Goal: Task Accomplishment & Management: Complete application form

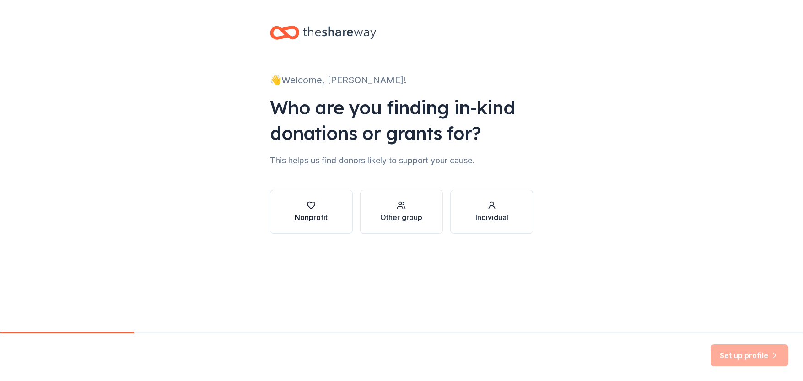
click at [292, 210] on button "Nonprofit" at bounding box center [311, 212] width 83 height 44
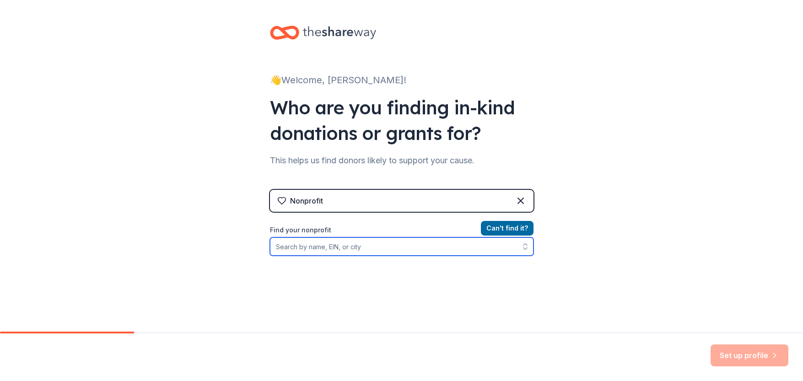
click at [335, 249] on input "Find your nonprofit" at bounding box center [402, 247] width 264 height 18
type input "Texas 4000"
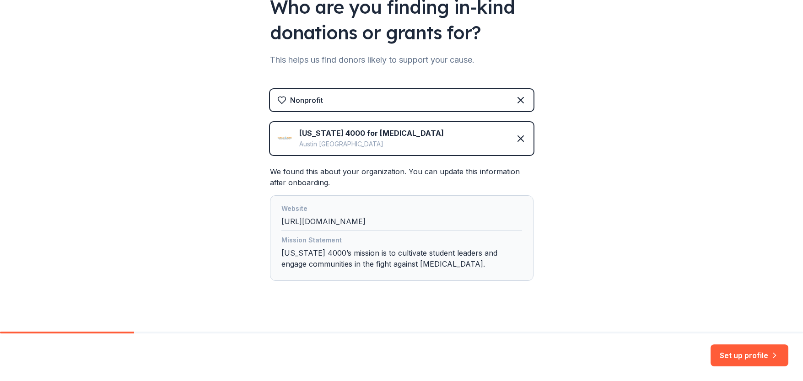
scroll to position [112, 0]
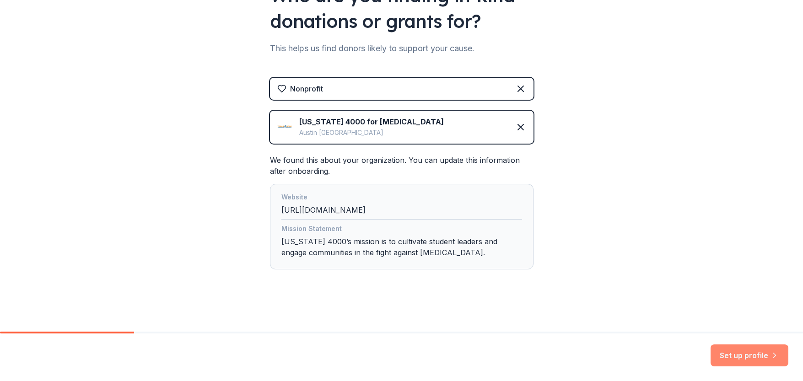
click at [747, 353] on button "Set up profile" at bounding box center [750, 356] width 78 height 22
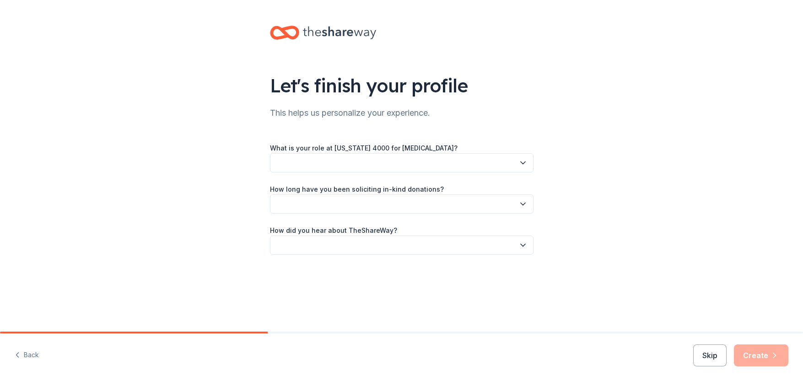
click at [503, 168] on button "button" at bounding box center [402, 162] width 264 height 19
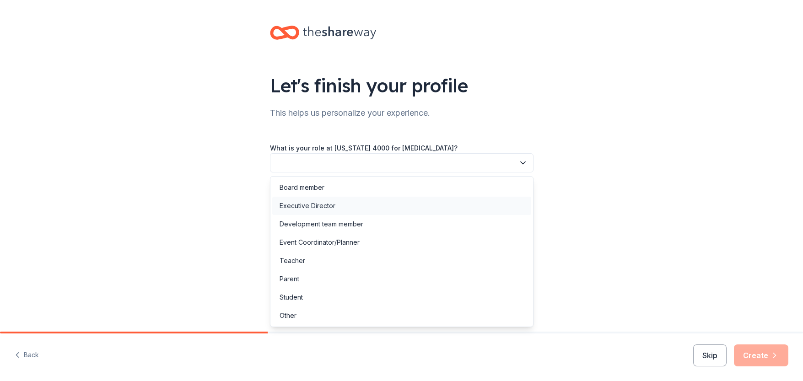
click at [459, 212] on div "Executive Director" at bounding box center [401, 206] width 259 height 18
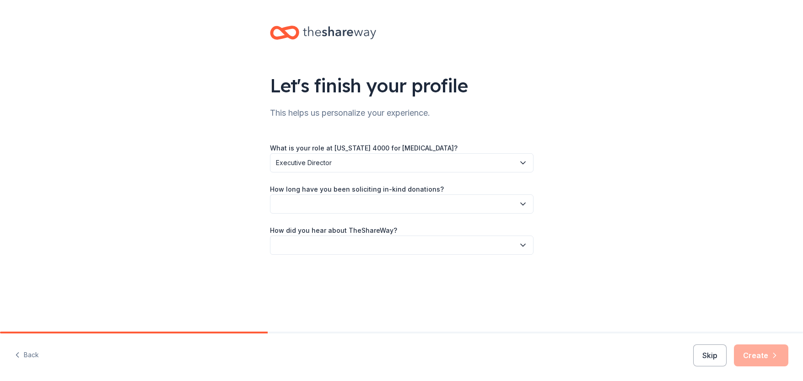
click at [421, 206] on button "button" at bounding box center [402, 204] width 264 height 19
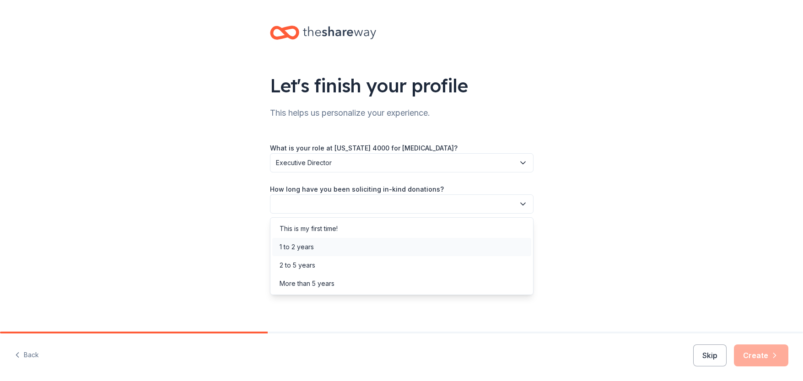
click at [400, 247] on div "1 to 2 years" at bounding box center [401, 247] width 259 height 18
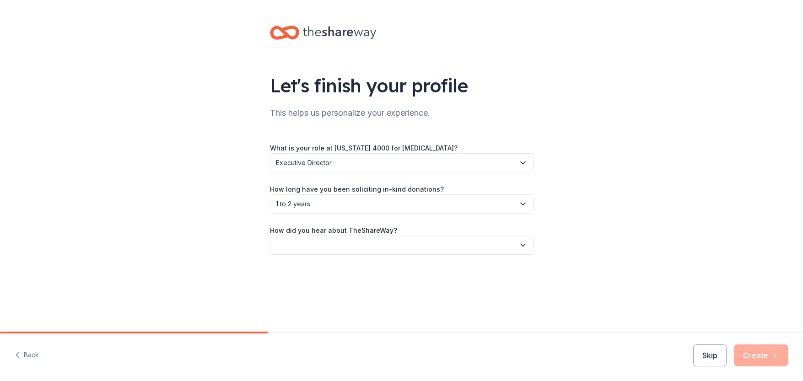
click at [372, 247] on button "button" at bounding box center [402, 245] width 264 height 19
click at [364, 287] on div "Online search" at bounding box center [401, 288] width 259 height 18
click at [411, 207] on span "1 to 2 years" at bounding box center [395, 204] width 239 height 11
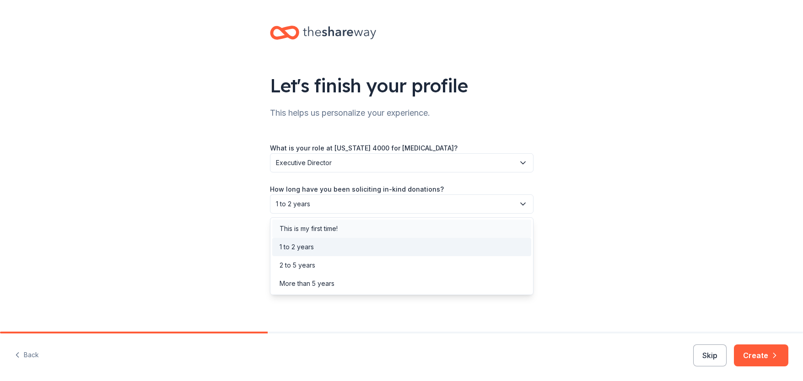
click at [346, 222] on div "This is my first time!" at bounding box center [401, 229] width 259 height 18
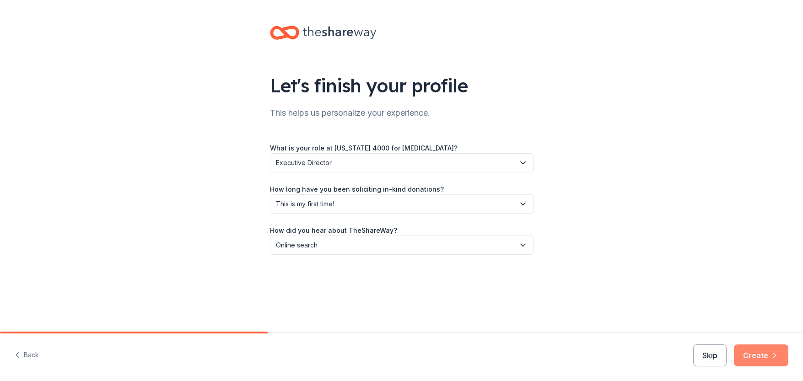
click at [761, 359] on button "Create" at bounding box center [761, 356] width 54 height 22
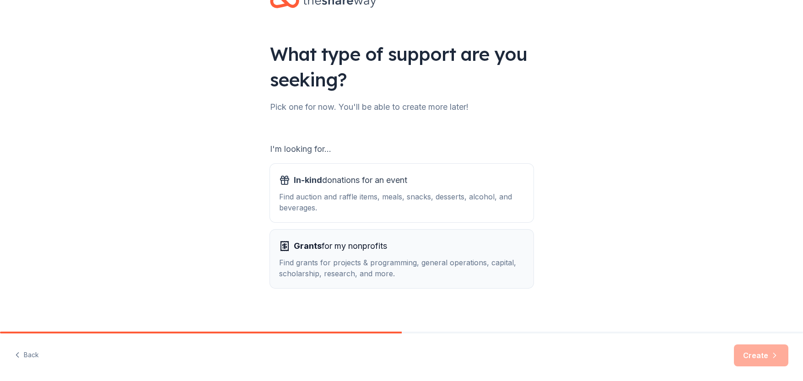
scroll to position [38, 0]
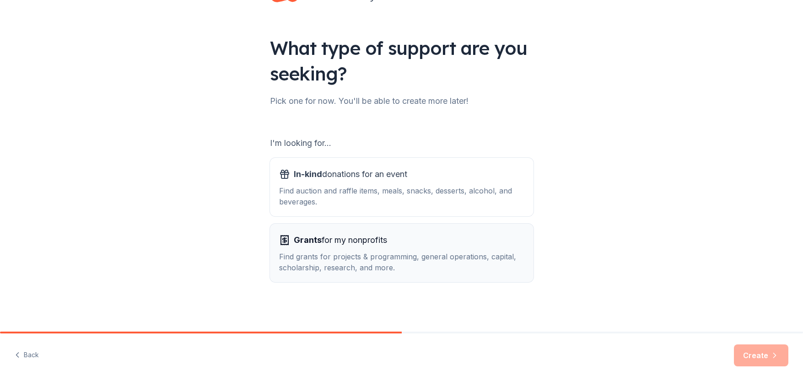
click at [395, 250] on div "Grants for my nonprofits Find grants for projects & programming, general operat…" at bounding box center [401, 253] width 245 height 40
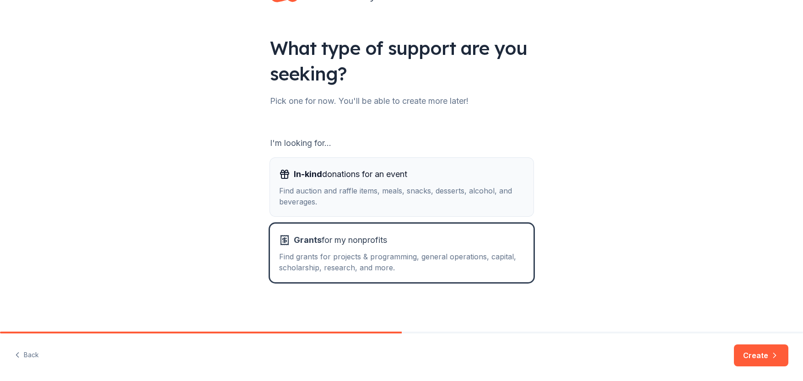
click at [398, 187] on div "Find auction and raffle items, meals, snacks, desserts, alcohol, and beverages." at bounding box center [401, 196] width 245 height 22
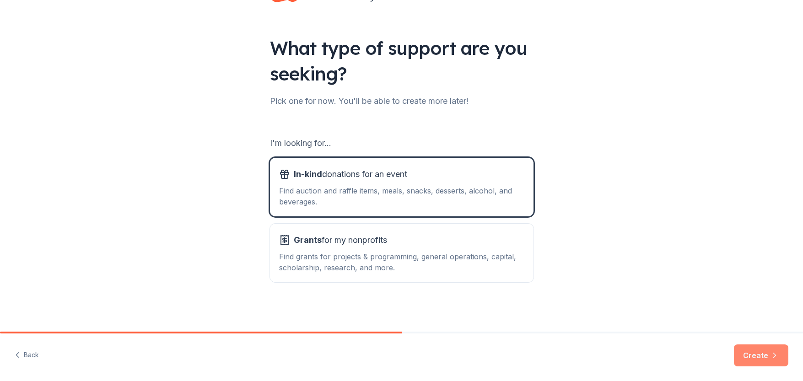
click at [760, 357] on button "Create" at bounding box center [761, 356] width 54 height 22
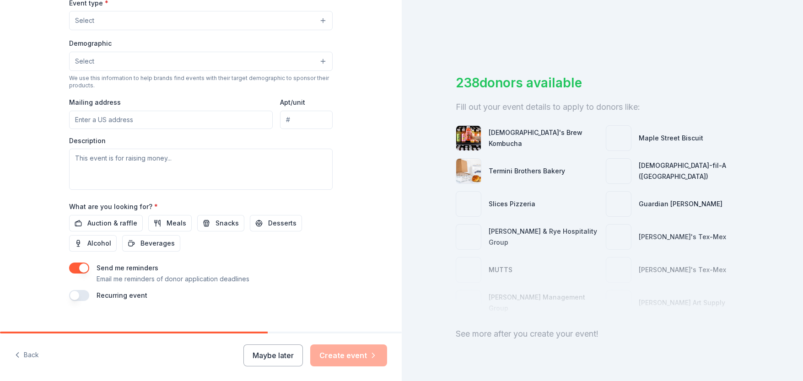
scroll to position [277, 0]
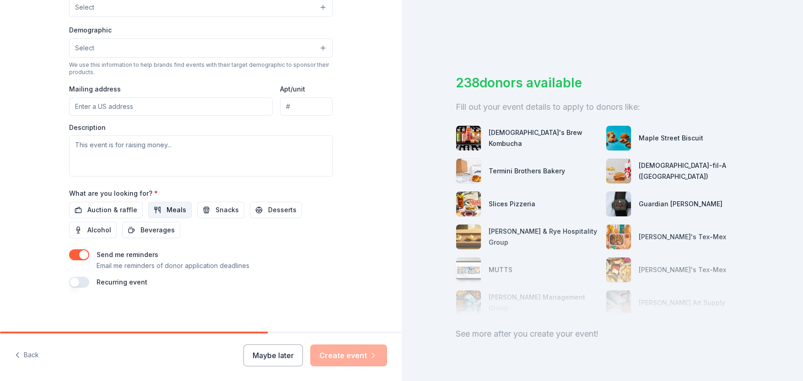
click at [172, 211] on span "Meals" at bounding box center [177, 210] width 20 height 11
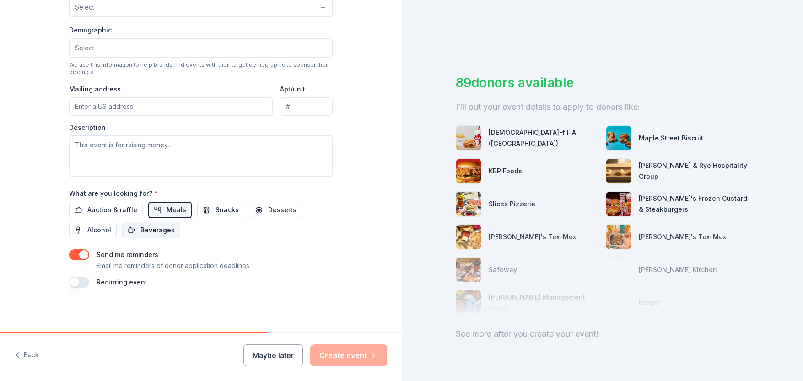
click at [153, 233] on span "Beverages" at bounding box center [158, 230] width 34 height 11
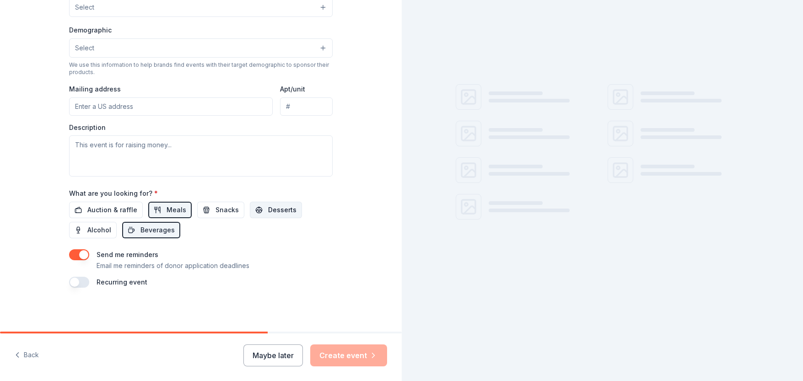
click at [268, 212] on span "Desserts" at bounding box center [282, 210] width 28 height 11
click at [229, 212] on span "Snacks" at bounding box center [227, 210] width 23 height 11
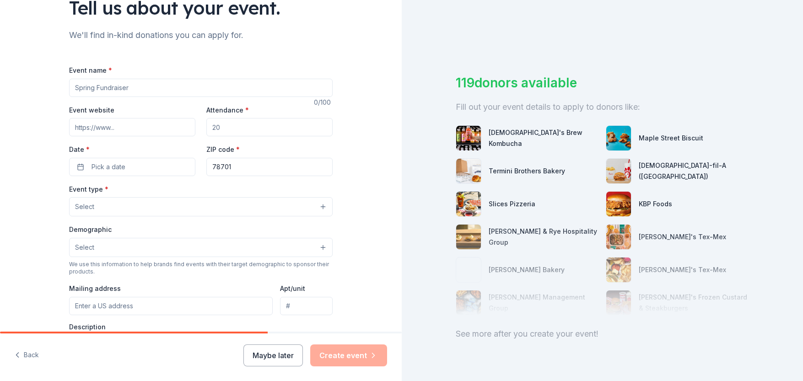
scroll to position [34, 0]
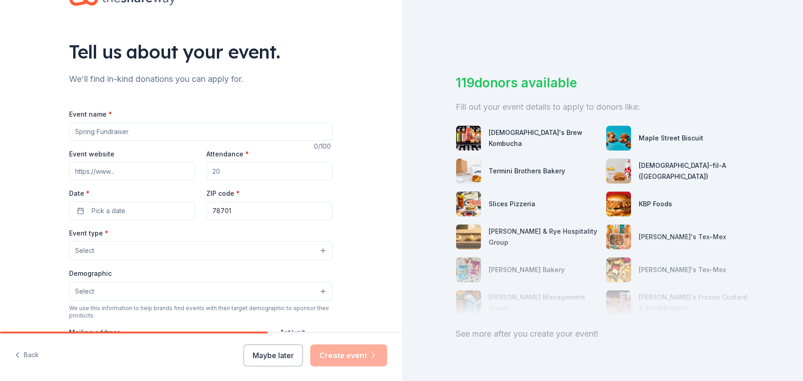
click at [111, 134] on input "Event name *" at bounding box center [201, 132] width 264 height 18
click at [72, 133] on input "Holiday Celebration" at bounding box center [201, 132] width 264 height 18
type input "Community Holiday Celebration"
click at [136, 172] on input "Event website" at bounding box center [132, 171] width 126 height 18
click at [233, 175] on input "Attendance *" at bounding box center [269, 171] width 126 height 18
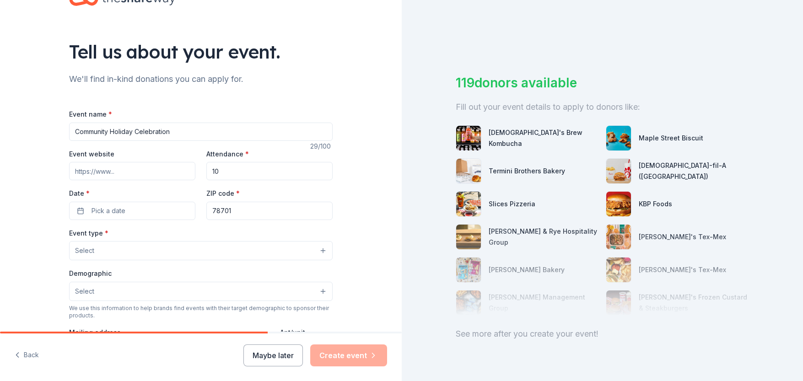
type input "1"
click at [156, 207] on button "Pick a date" at bounding box center [132, 211] width 126 height 18
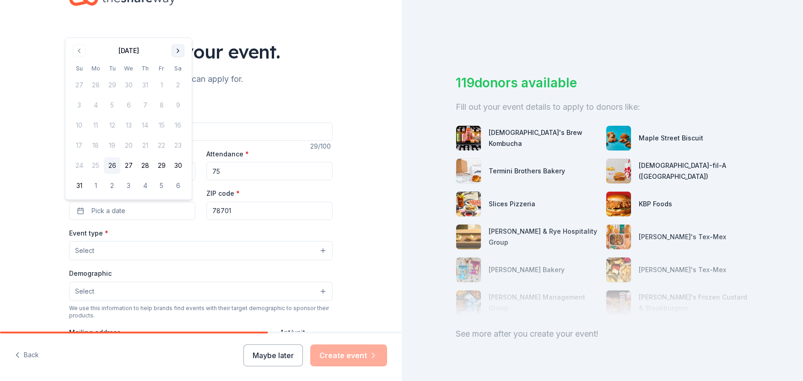
click at [176, 47] on button "Go to next month" at bounding box center [178, 50] width 13 height 13
click at [176, 47] on div "Tell us about your event." at bounding box center [201, 52] width 264 height 26
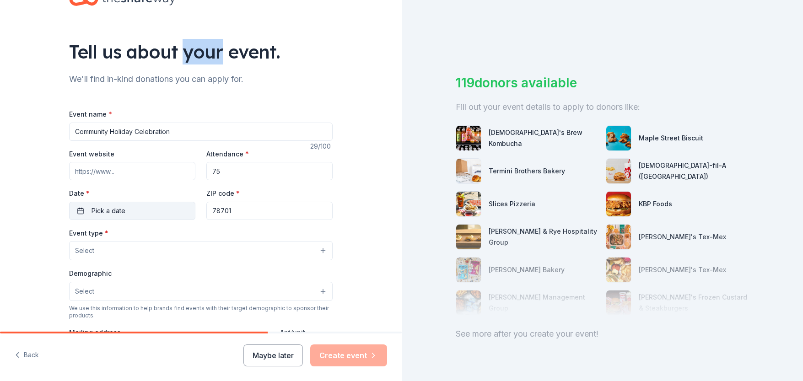
click at [137, 216] on button "Pick a date" at bounding box center [132, 211] width 126 height 18
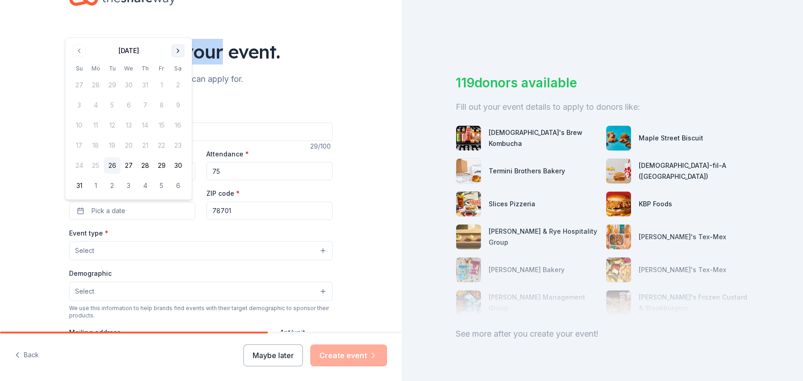
click at [177, 50] on button "Go to next month" at bounding box center [178, 50] width 13 height 13
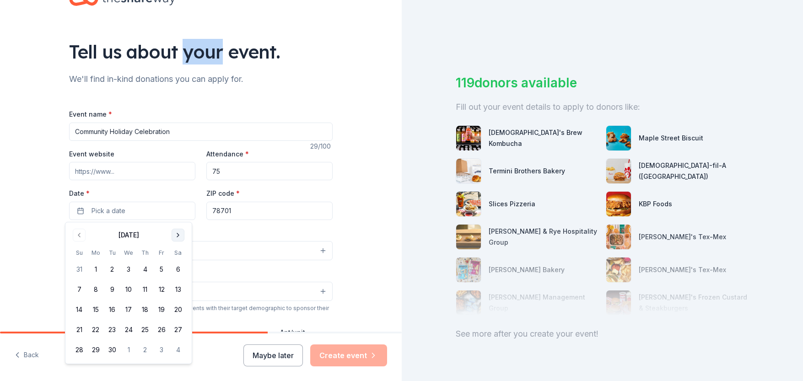
click at [176, 235] on button "Go to next month" at bounding box center [178, 235] width 13 height 13
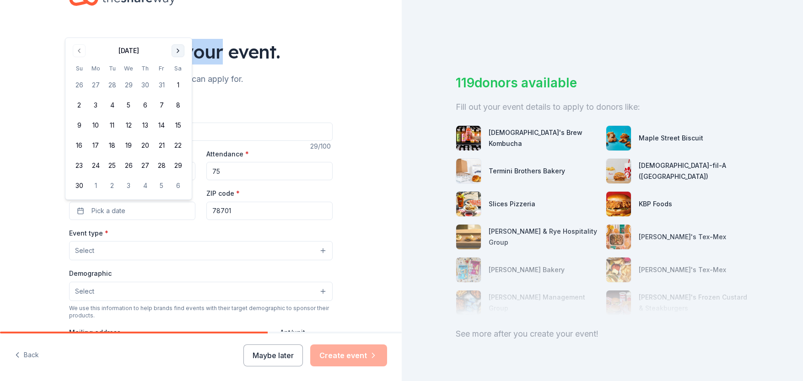
click at [176, 52] on button "Go to next month" at bounding box center [178, 50] width 13 height 13
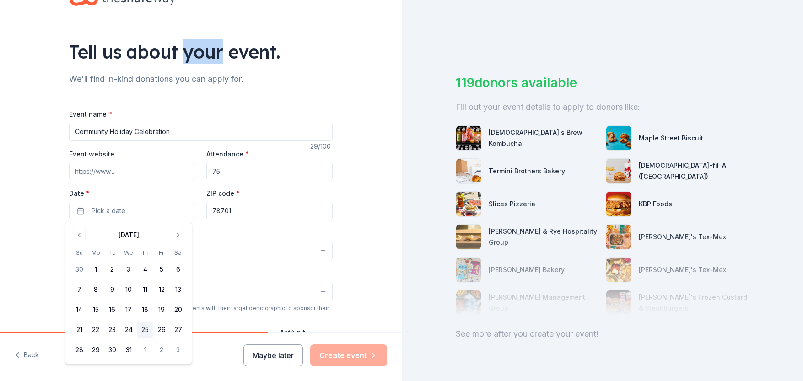
click at [144, 331] on button "25" at bounding box center [145, 330] width 16 height 16
click at [249, 232] on div "Event type * Select" at bounding box center [201, 243] width 264 height 33
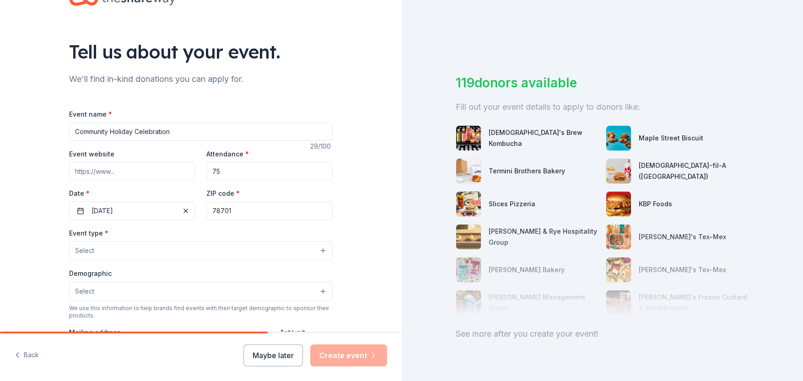
click at [161, 173] on input "Event website" at bounding box center [132, 171] width 126 height 18
click at [147, 206] on button "12/25/2025" at bounding box center [132, 211] width 126 height 18
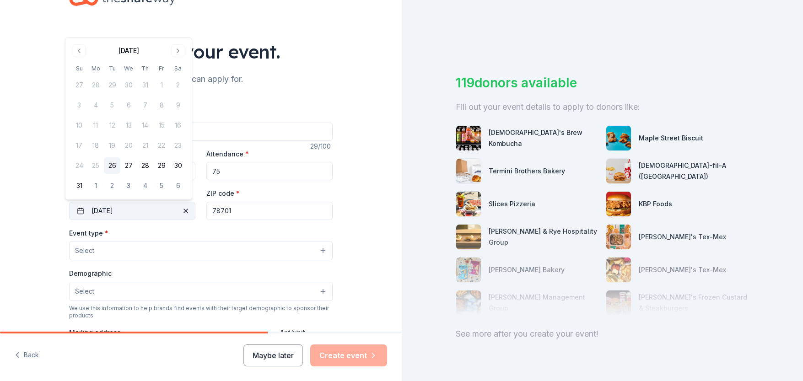
click at [185, 210] on span "button" at bounding box center [185, 211] width 11 height 11
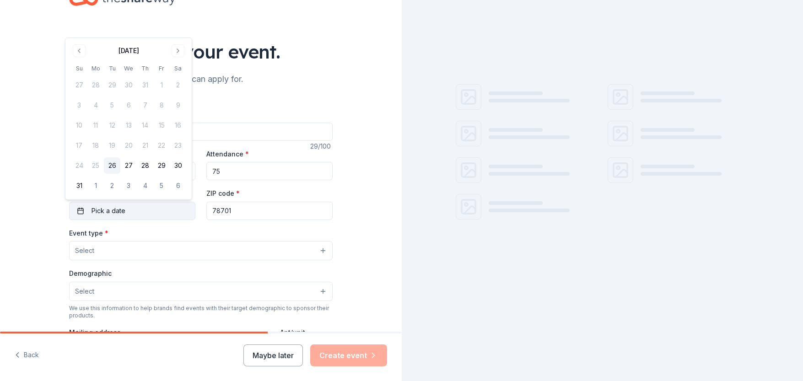
click at [172, 212] on button "Pick a date" at bounding box center [132, 211] width 126 height 18
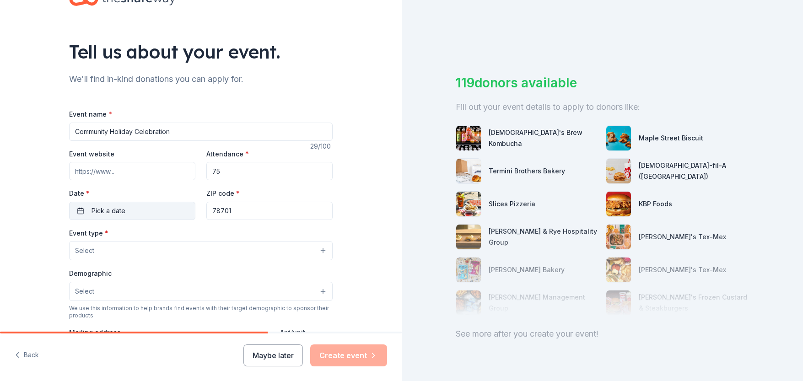
click at [146, 202] on button "Pick a date" at bounding box center [132, 211] width 126 height 18
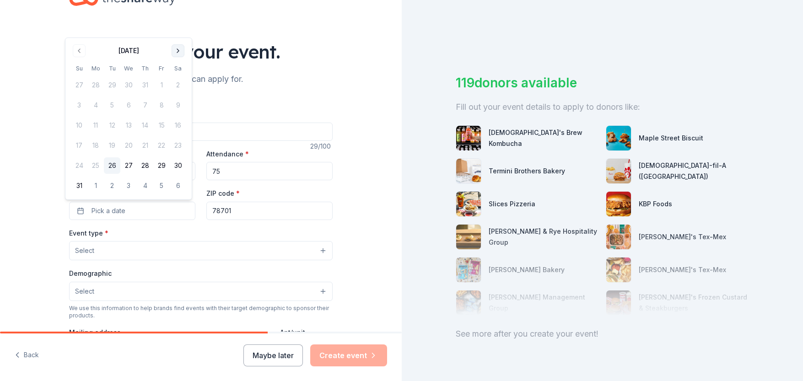
click at [178, 49] on button "Go to next month" at bounding box center [178, 50] width 13 height 13
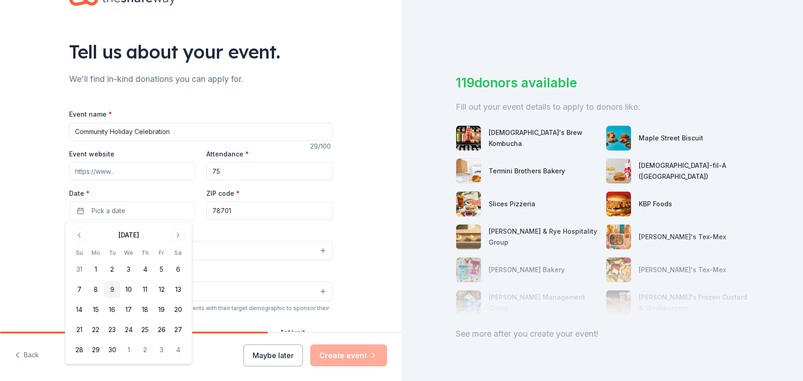
click at [112, 289] on button "9" at bounding box center [112, 289] width 16 height 16
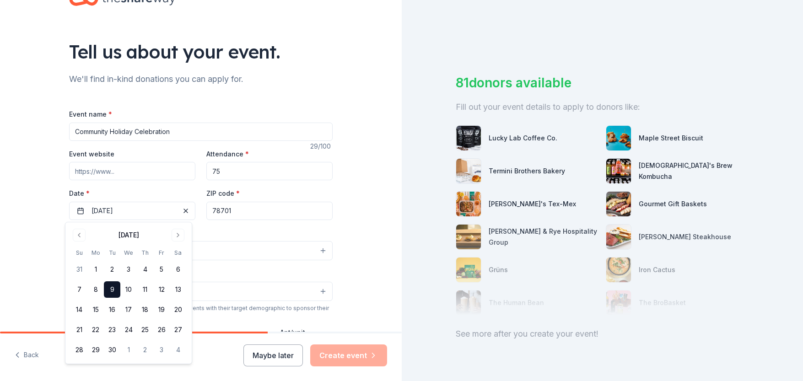
click at [241, 168] on input "75" at bounding box center [269, 171] width 126 height 18
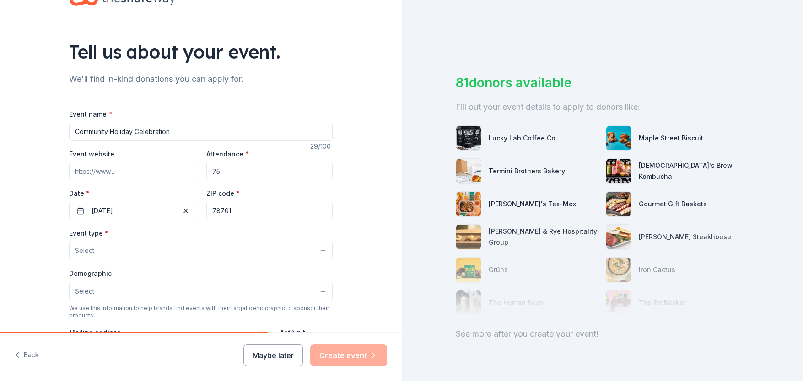
click at [231, 173] on input "75" at bounding box center [269, 171] width 126 height 18
type input "65"
click at [157, 131] on input "Community Holiday Celebration" at bounding box center [201, 132] width 264 height 18
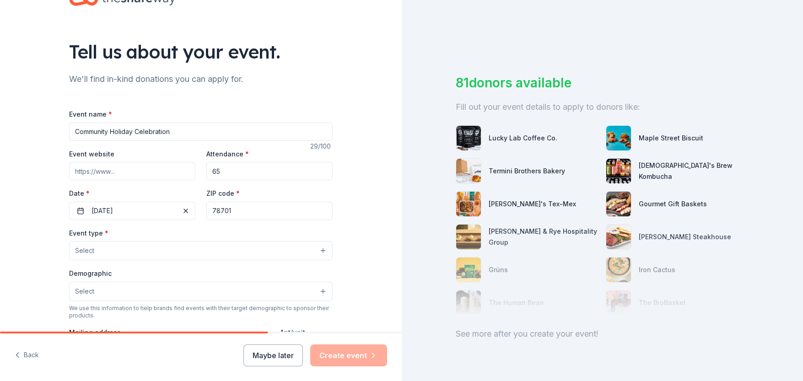
click at [157, 131] on input "Community Holiday Celebration" at bounding box center [201, 132] width 264 height 18
type input "2026 Student Kickoff Meeting"
click at [146, 254] on button "Select" at bounding box center [201, 250] width 264 height 19
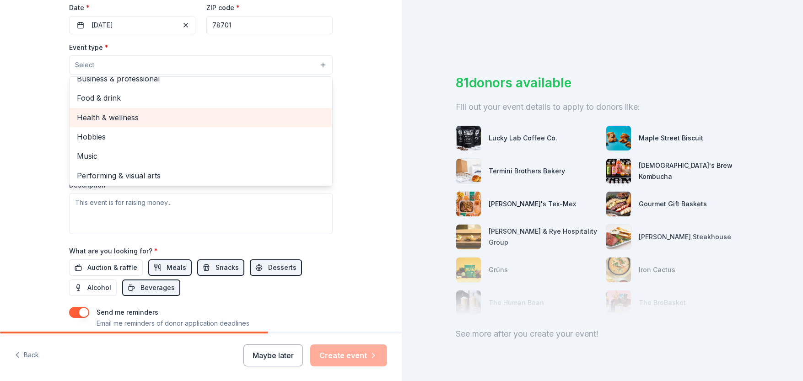
scroll to position [29, 0]
click at [131, 119] on span "Health & wellness" at bounding box center [201, 118] width 248 height 12
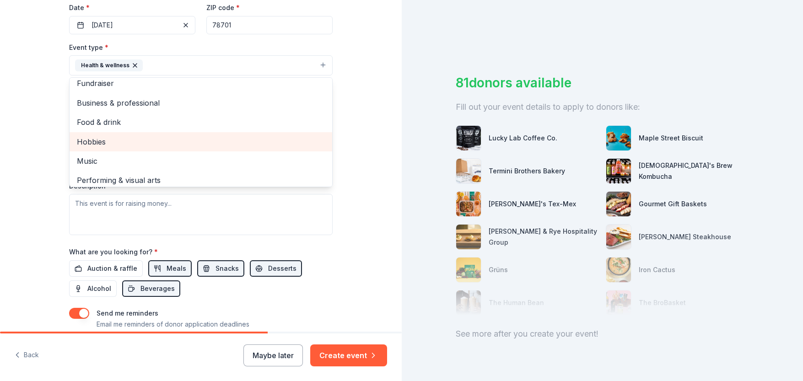
scroll to position [0, 0]
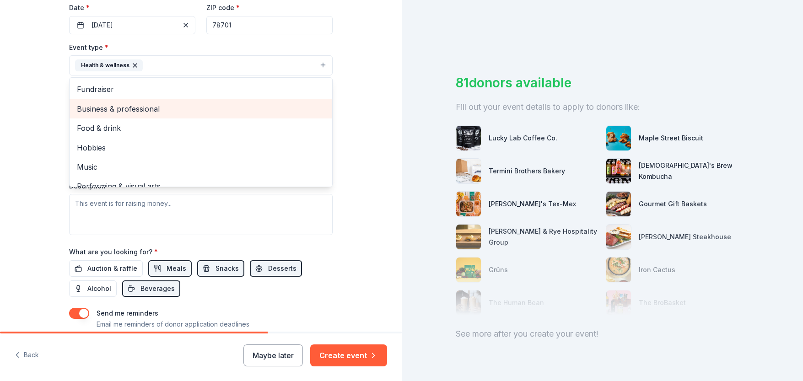
click at [156, 107] on span "Business & professional" at bounding box center [201, 109] width 248 height 12
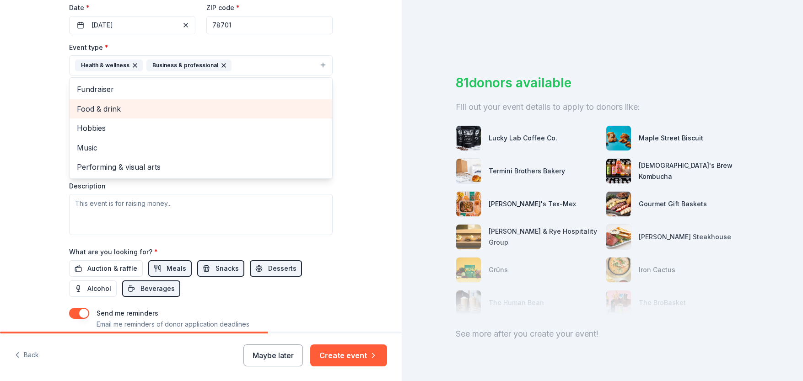
click at [146, 111] on span "Food & drink" at bounding box center [201, 109] width 248 height 12
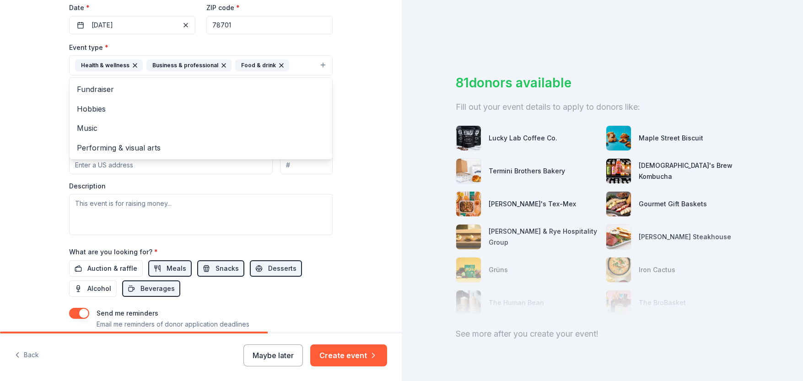
click at [348, 82] on div "Tell us about your event. We'll find in-kind donations you can apply for. Event…" at bounding box center [201, 85] width 402 height 610
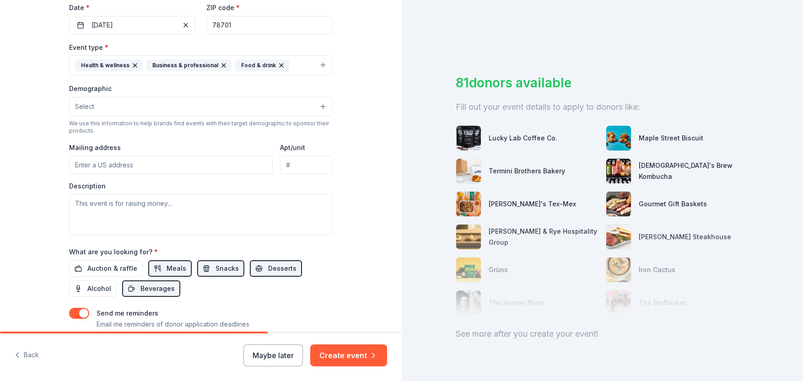
click at [138, 105] on button "Select" at bounding box center [201, 106] width 264 height 19
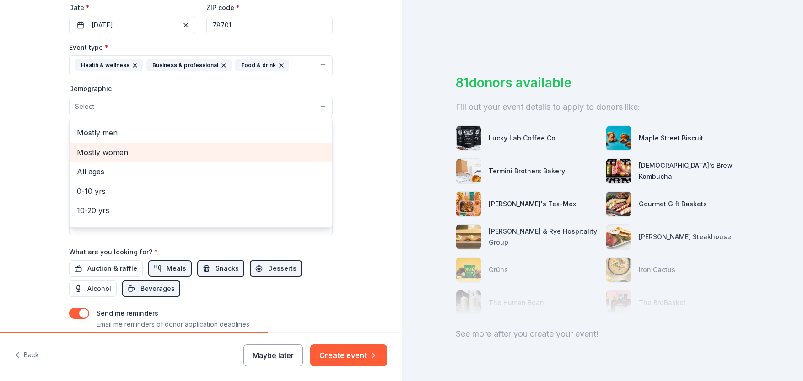
scroll to position [32, 0]
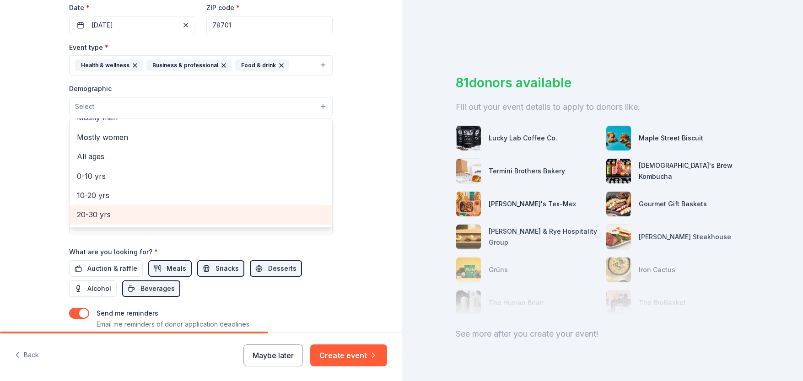
click at [130, 219] on span "20-30 yrs" at bounding box center [201, 215] width 248 height 12
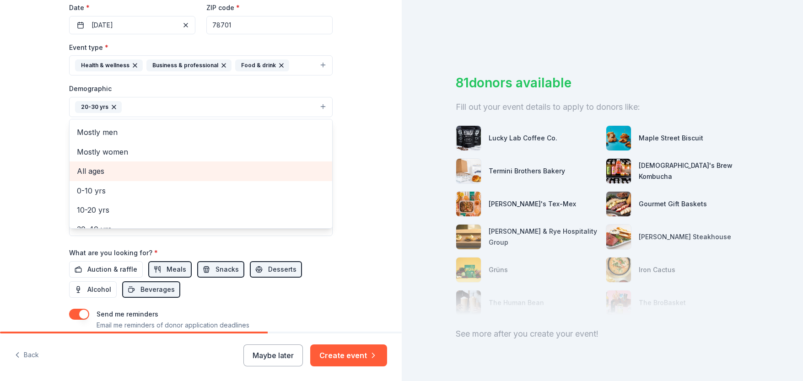
scroll to position [0, 0]
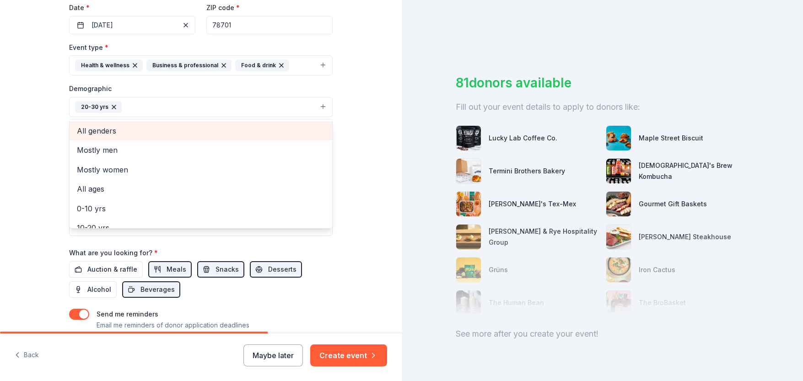
click at [126, 130] on span "All genders" at bounding box center [201, 131] width 248 height 12
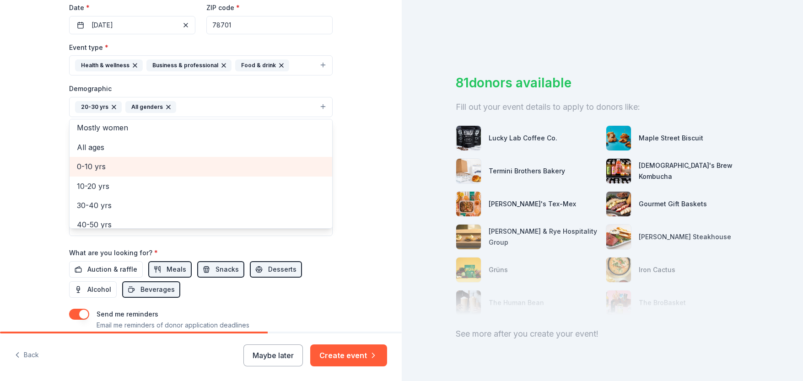
scroll to position [108, 0]
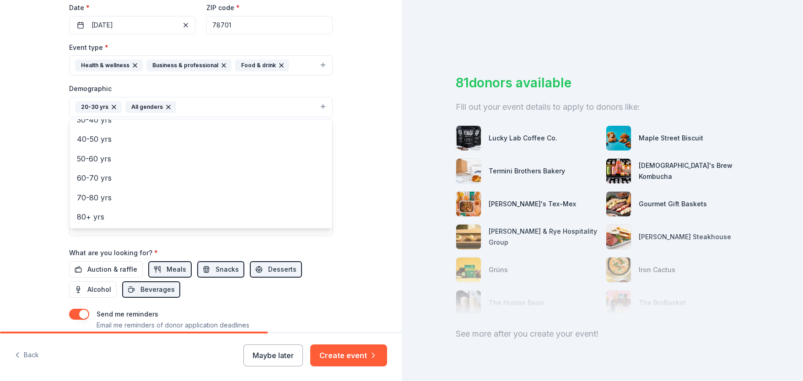
click at [358, 101] on div "Tell us about your event. We'll find in-kind donations you can apply for. Event…" at bounding box center [201, 85] width 402 height 611
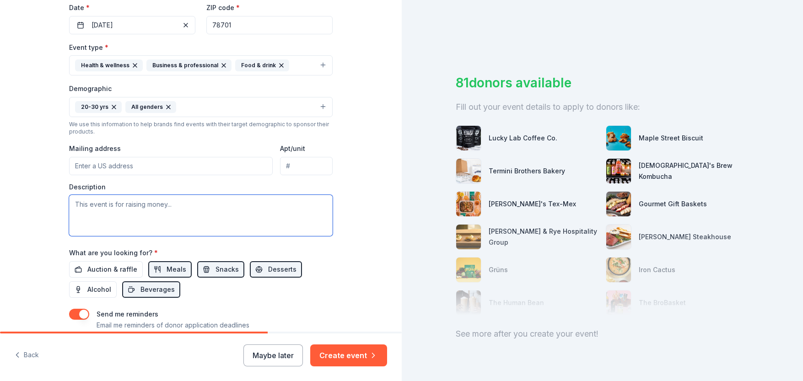
click at [173, 208] on textarea at bounding box center [201, 215] width 264 height 41
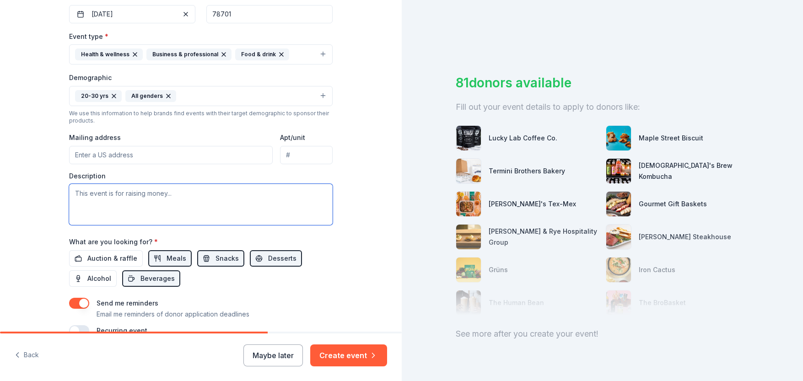
scroll to position [204, 0]
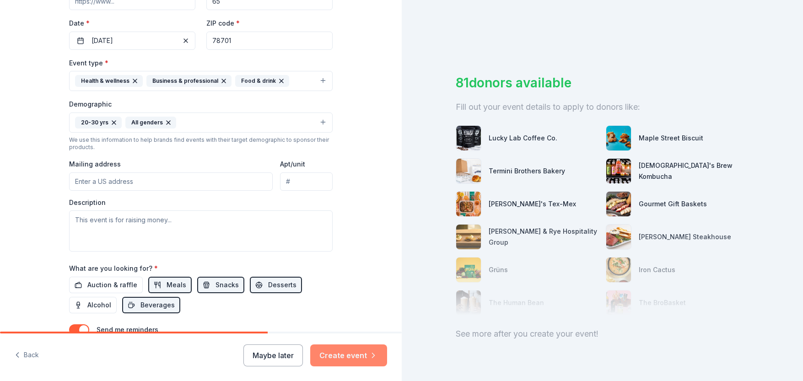
click at [357, 359] on button "Create event" at bounding box center [348, 356] width 77 height 22
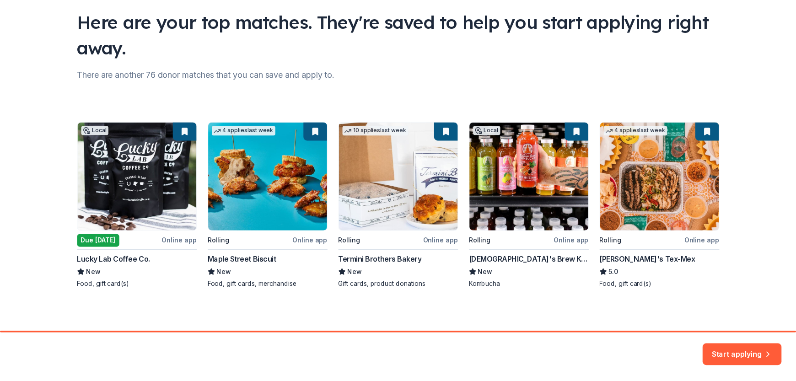
scroll to position [66, 0]
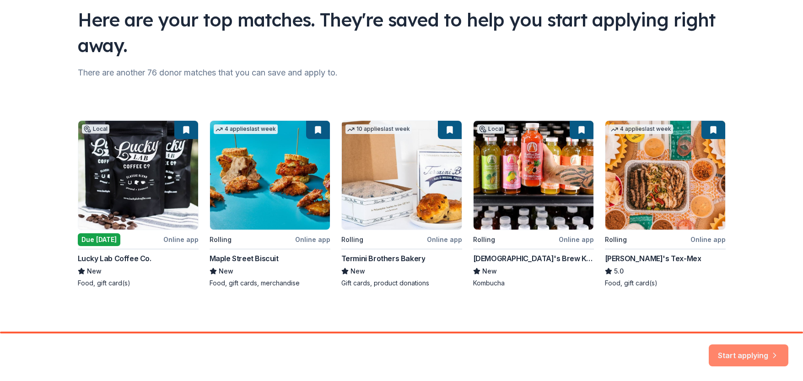
click at [743, 359] on button "Start applying" at bounding box center [749, 353] width 80 height 22
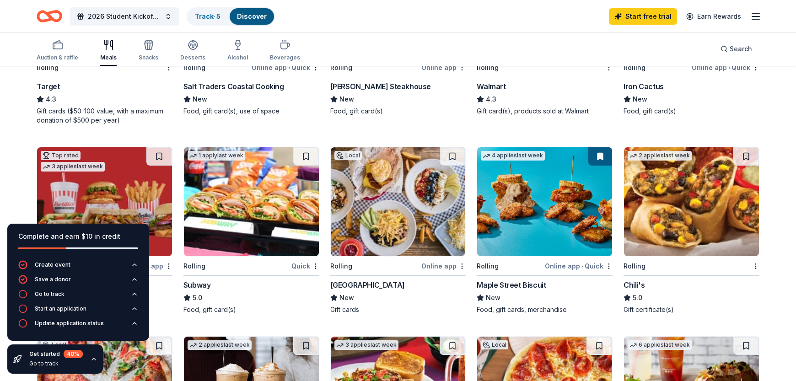
scroll to position [410, 0]
click at [87, 358] on div "Get started 40 % Go to track" at bounding box center [55, 359] width 96 height 29
click at [91, 359] on icon "button" at bounding box center [93, 359] width 7 height 7
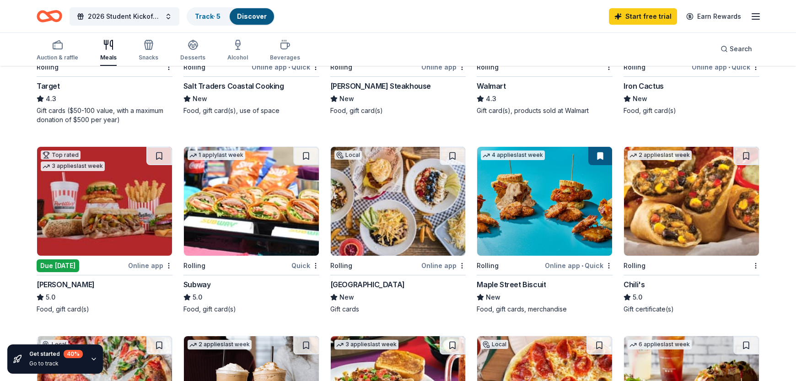
click at [87, 357] on div "Get started 40 % Go to track" at bounding box center [55, 359] width 96 height 29
click at [92, 359] on icon "button" at bounding box center [93, 359] width 7 height 7
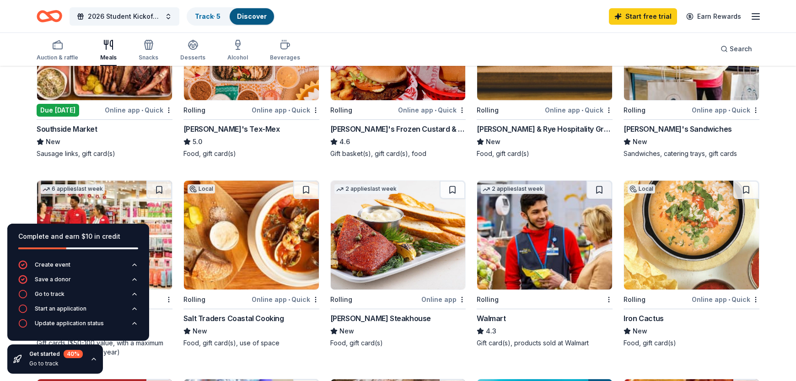
scroll to position [170, 0]
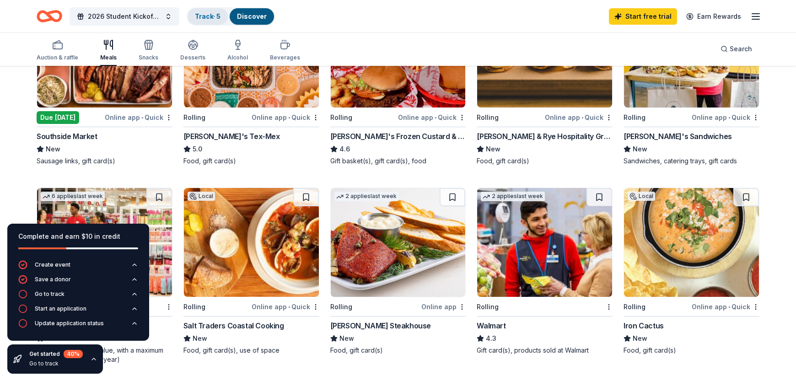
click at [205, 15] on link "Track · 5" at bounding box center [208, 16] width 26 height 8
click at [252, 16] on link "Discover" at bounding box center [252, 16] width 30 height 8
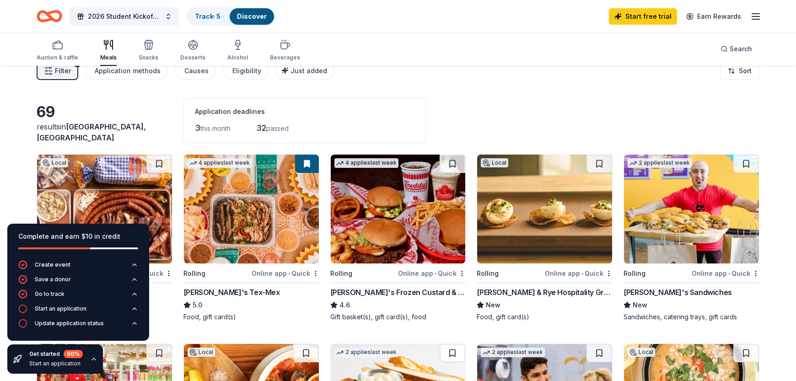
scroll to position [0, 0]
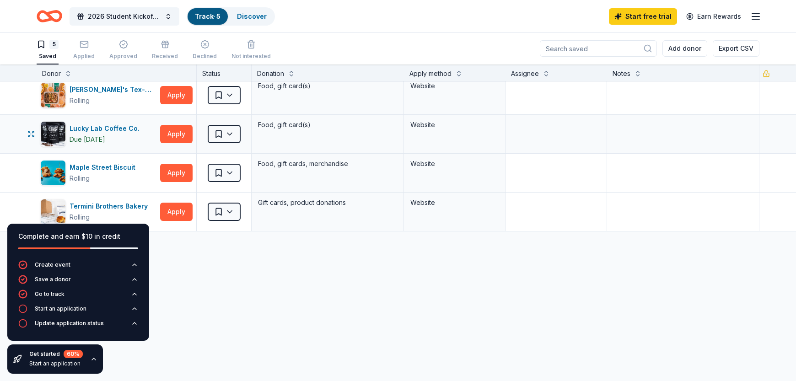
scroll to position [67, 0]
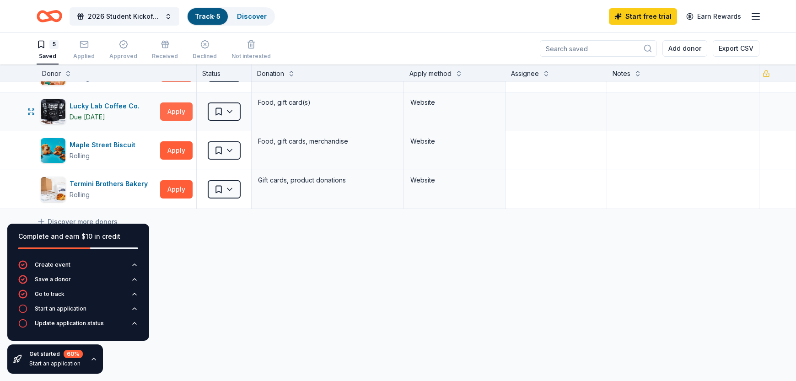
click at [184, 109] on button "Apply" at bounding box center [176, 112] width 32 height 18
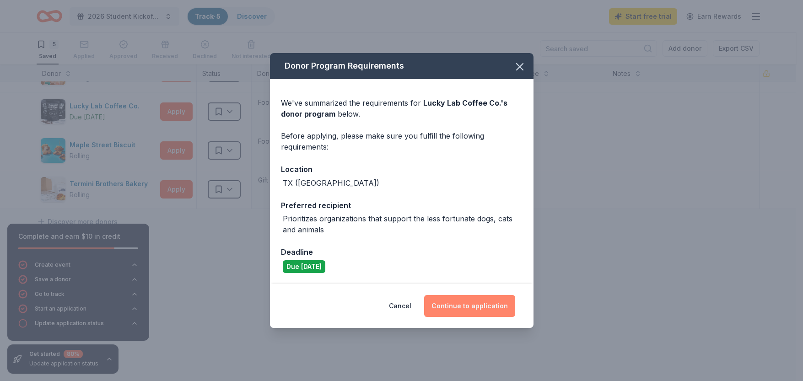
click at [480, 310] on button "Continue to application" at bounding box center [469, 306] width 91 height 22
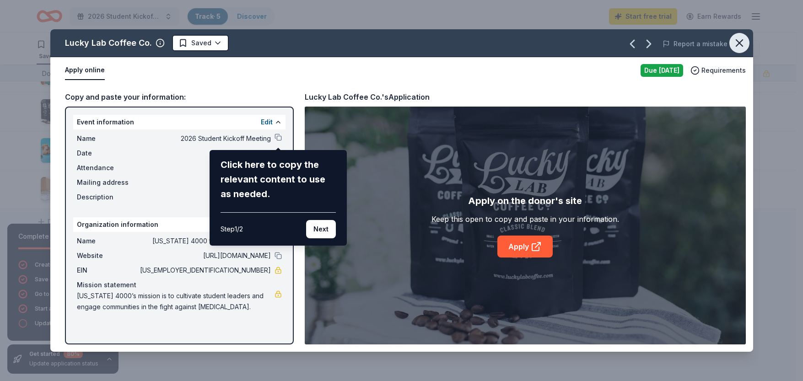
click at [739, 43] on icon "button" at bounding box center [739, 43] width 6 height 6
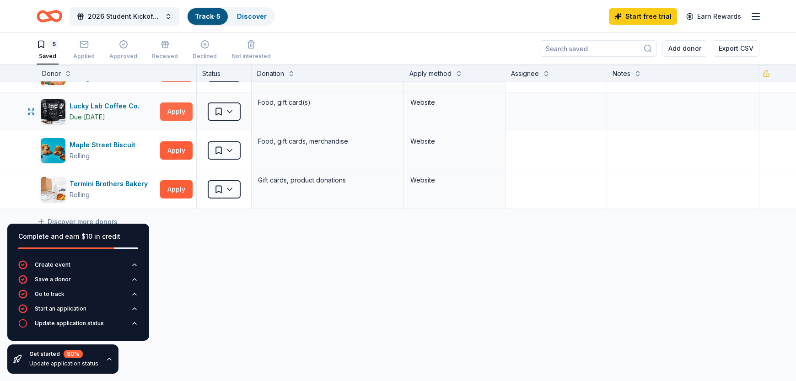
click at [166, 106] on button "Apply" at bounding box center [176, 112] width 32 height 18
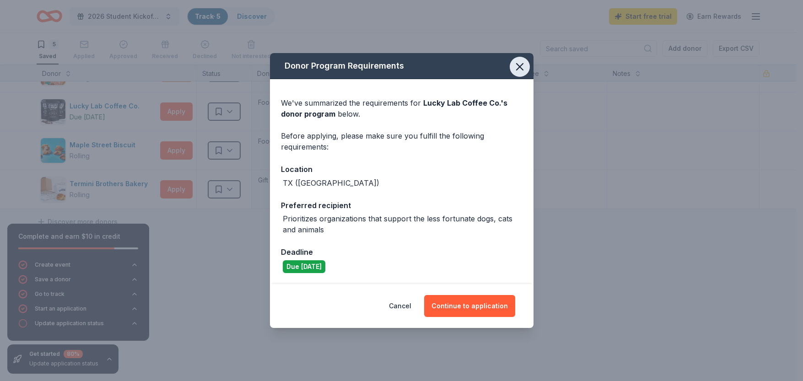
click at [523, 68] on icon "button" at bounding box center [520, 66] width 13 height 13
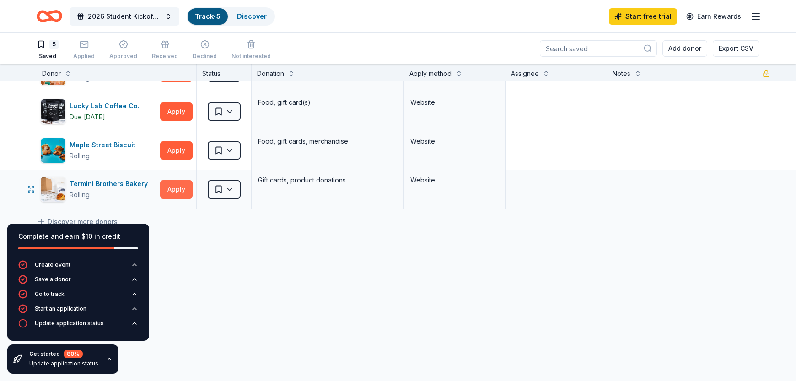
click at [172, 191] on button "Apply" at bounding box center [176, 189] width 32 height 18
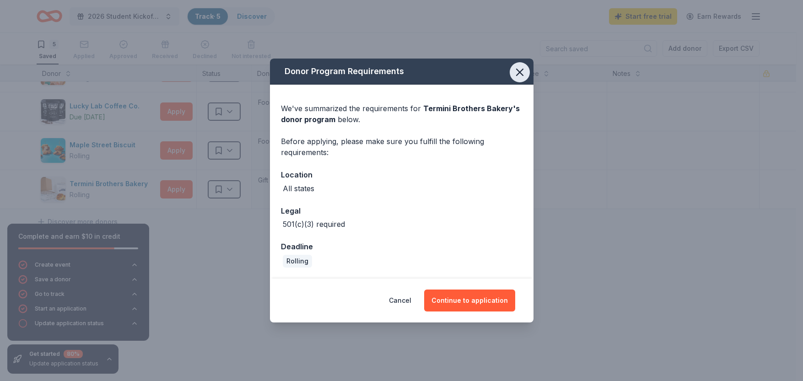
click at [525, 71] on icon "button" at bounding box center [520, 72] width 13 height 13
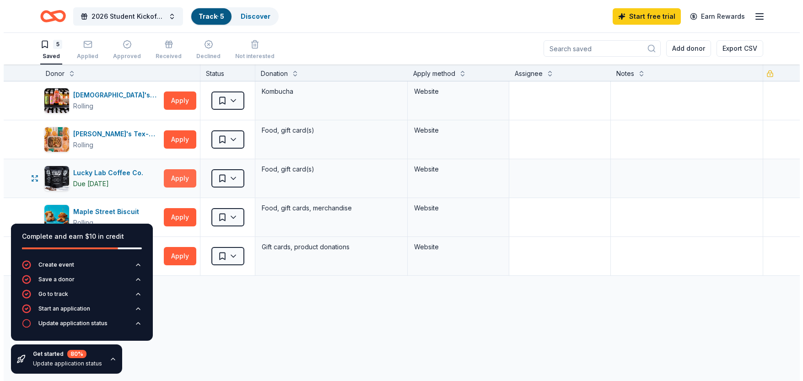
scroll to position [0, 0]
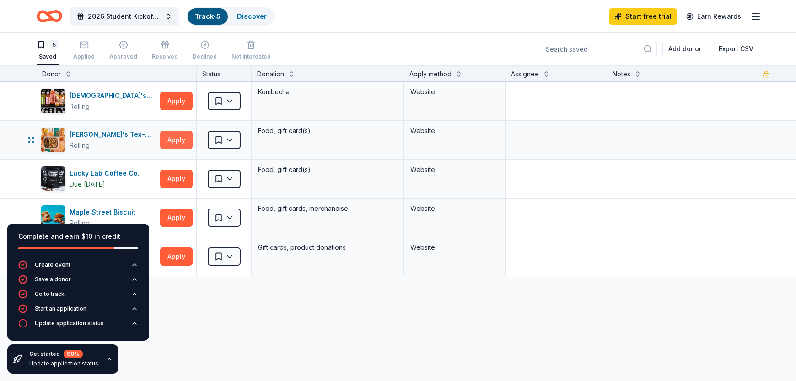
click at [183, 144] on button "Apply" at bounding box center [176, 140] width 32 height 18
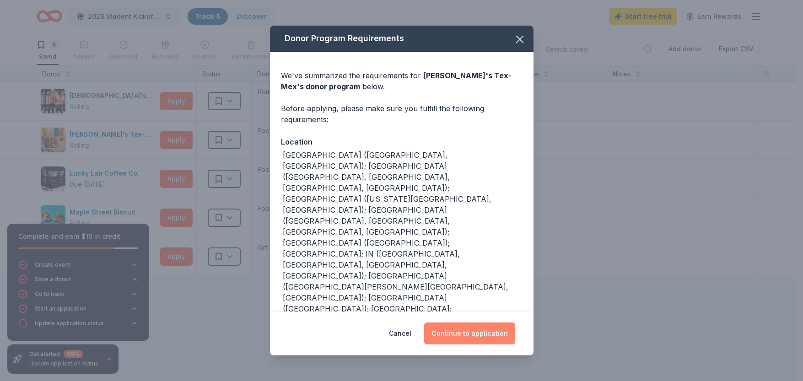
click at [481, 331] on button "Continue to application" at bounding box center [469, 334] width 91 height 22
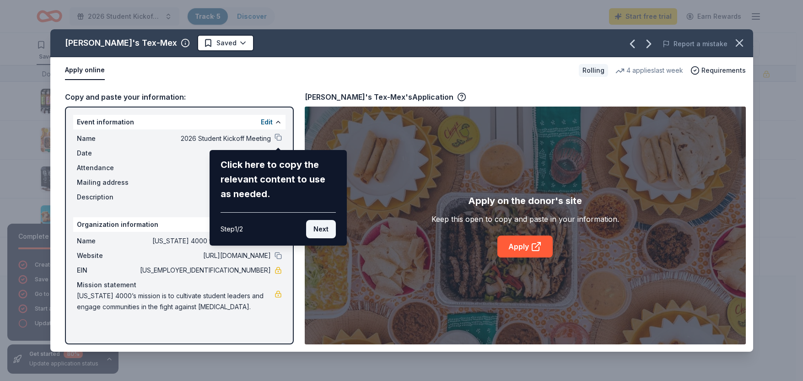
click at [324, 229] on button "Next" at bounding box center [321, 229] width 30 height 18
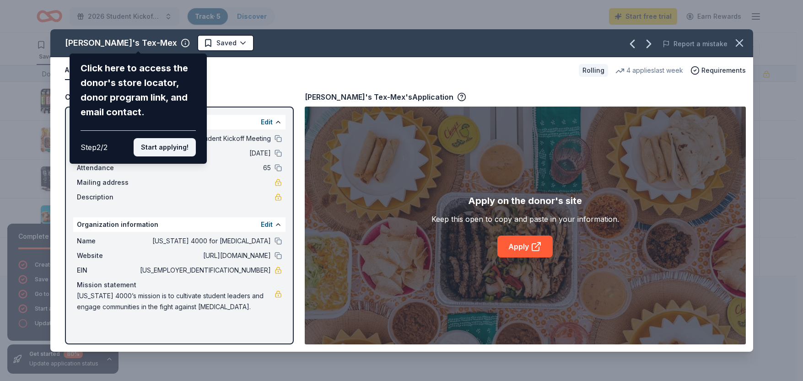
click at [179, 154] on button "Start applying!" at bounding box center [165, 147] width 62 height 18
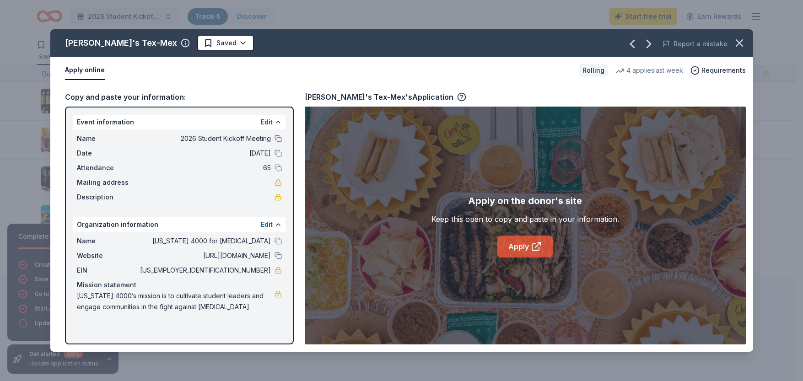
click at [532, 251] on icon at bounding box center [536, 246] width 11 height 11
click at [743, 42] on icon "button" at bounding box center [739, 43] width 13 height 13
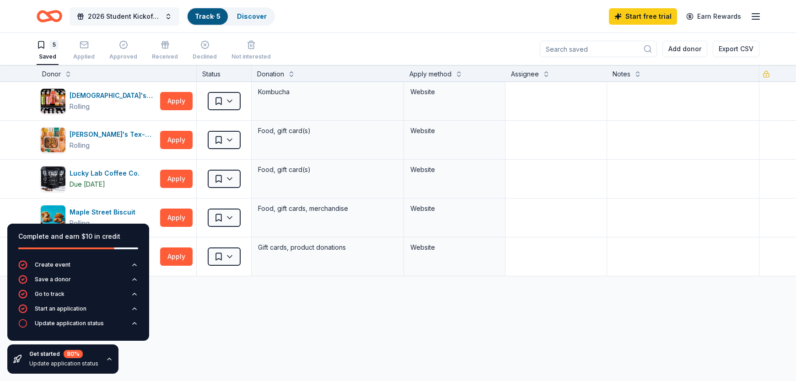
click at [160, 12] on span "2026 Student Kickoff Meeting" at bounding box center [124, 16] width 73 height 11
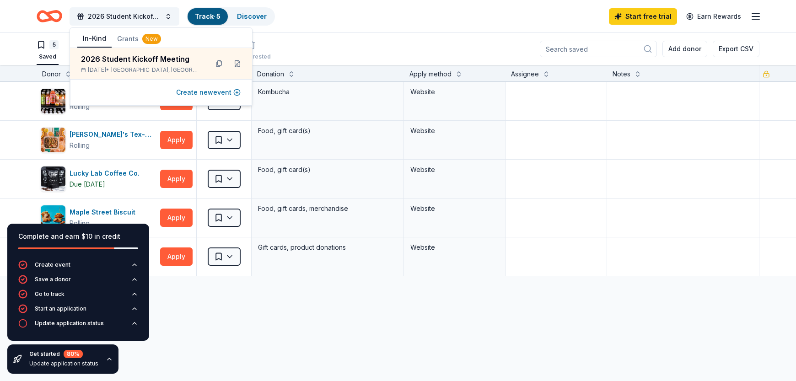
click at [213, 93] on button "Create new event" at bounding box center [208, 92] width 65 height 11
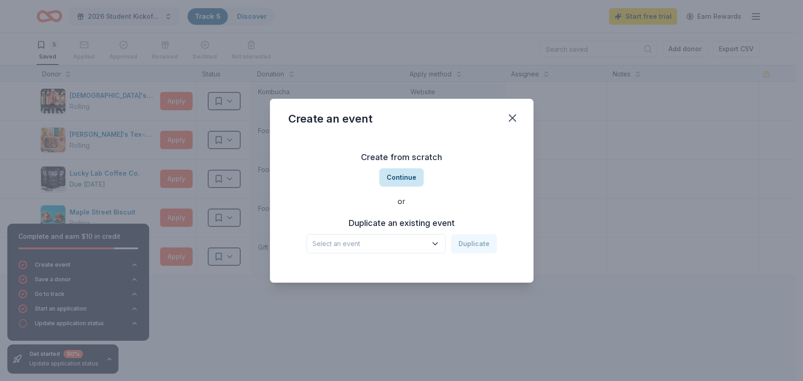
click at [408, 178] on button "Continue" at bounding box center [401, 177] width 44 height 18
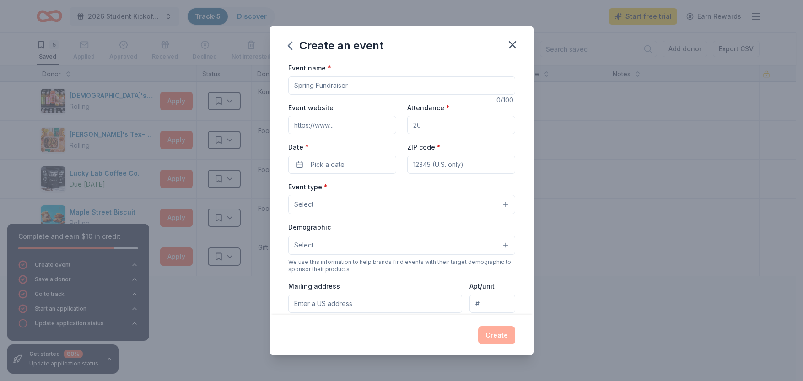
click at [324, 81] on input "Event name *" at bounding box center [401, 85] width 227 height 18
click at [363, 88] on input "Texas 4000 for Cancer Holiday Celebration" at bounding box center [401, 85] width 227 height 18
click at [474, 86] on input "Texas 4000 for Cancer Community Holiday Celebration" at bounding box center [401, 85] width 227 height 18
type input "Texas 4000 for Cancer Community Holiday Celebration!"
drag, startPoint x: 409, startPoint y: 126, endPoint x: 434, endPoint y: 126, distance: 25.6
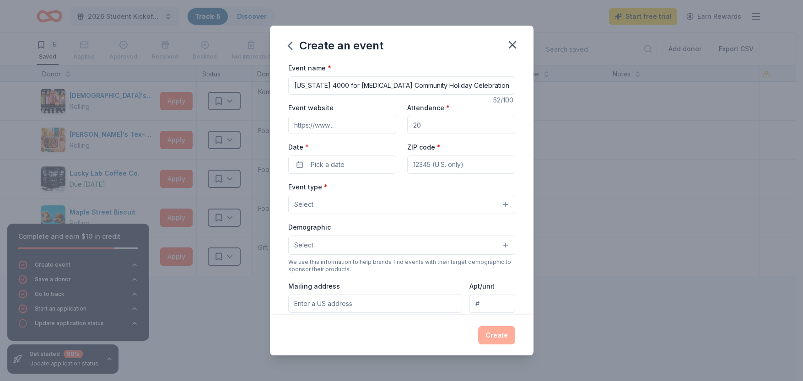
click at [434, 126] on input "Attendance *" at bounding box center [461, 125] width 108 height 18
click at [431, 128] on input "Attendance *" at bounding box center [461, 125] width 108 height 18
type input "100"
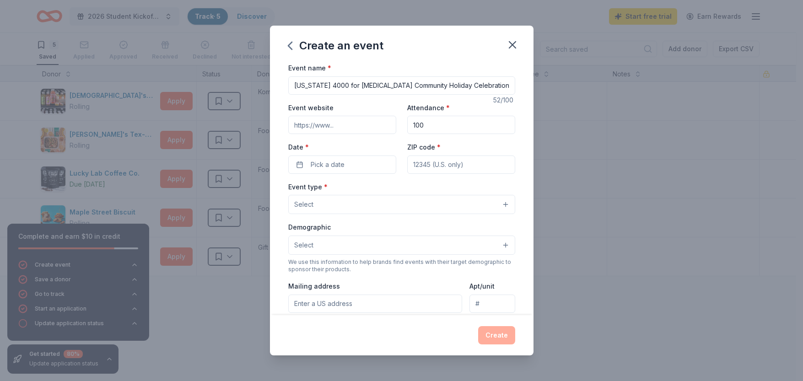
click at [338, 128] on input "Event website" at bounding box center [342, 125] width 108 height 18
click at [356, 169] on button "Pick a date" at bounding box center [342, 165] width 108 height 18
click at [392, 190] on button "Go to next month" at bounding box center [390, 189] width 13 height 13
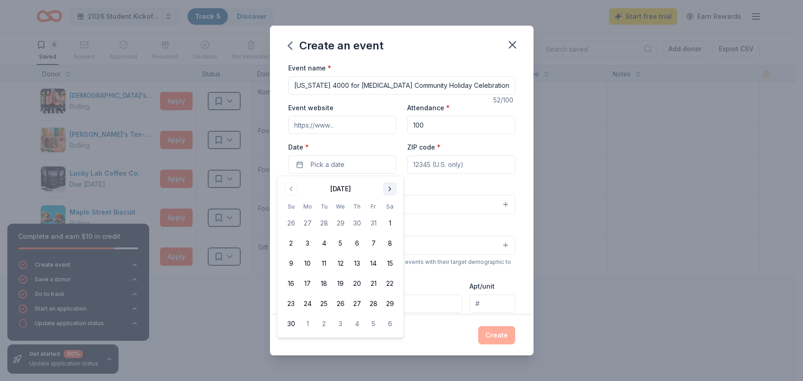
click at [392, 190] on button "Go to next month" at bounding box center [390, 189] width 13 height 13
click at [389, 223] on button "6" at bounding box center [390, 223] width 16 height 16
click at [435, 162] on input "ZIP code *" at bounding box center [461, 165] width 108 height 18
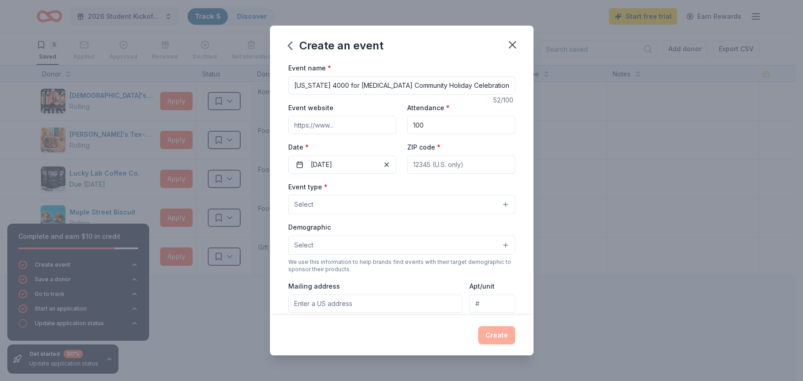
click at [434, 168] on input "ZIP code *" at bounding box center [461, 165] width 108 height 18
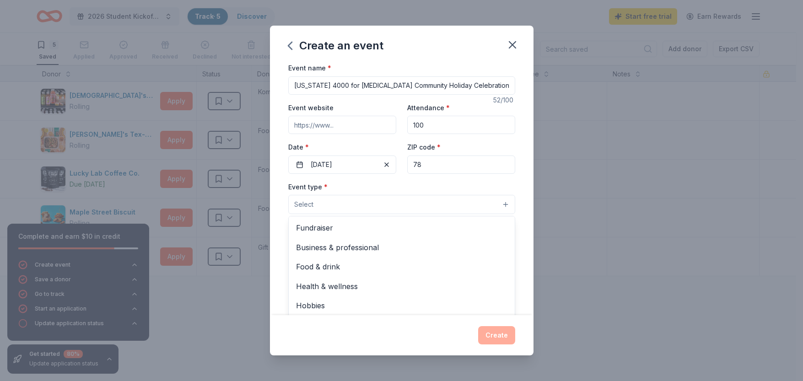
click at [322, 198] on button "Select" at bounding box center [401, 204] width 227 height 19
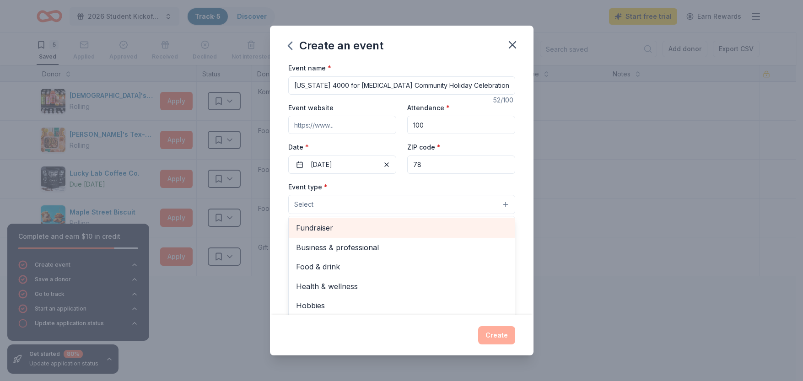
click at [371, 235] on div "Fundraiser" at bounding box center [402, 227] width 226 height 19
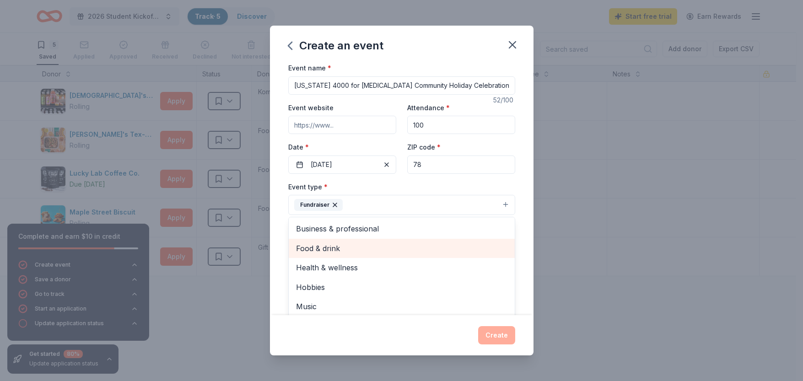
click at [400, 252] on span "Food & drink" at bounding box center [401, 249] width 211 height 12
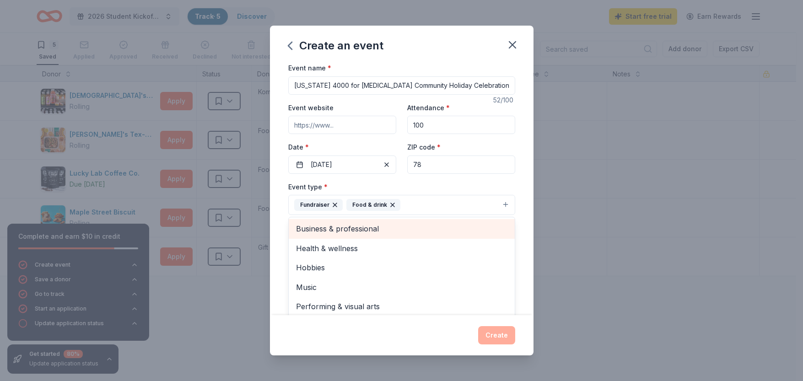
click at [391, 227] on span "Business & professional" at bounding box center [401, 229] width 211 height 12
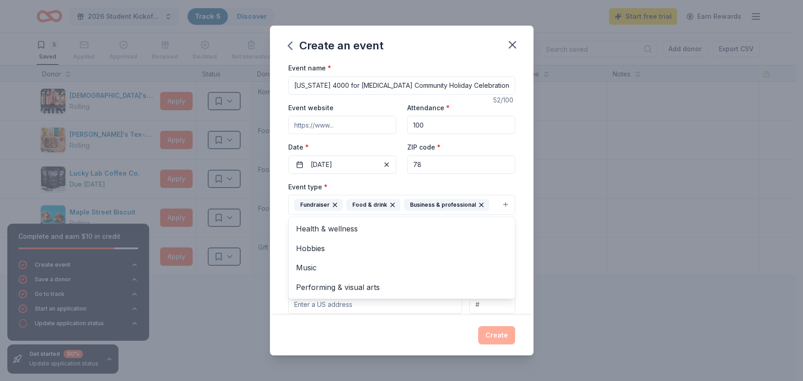
click at [390, 206] on icon "button" at bounding box center [392, 204] width 7 height 7
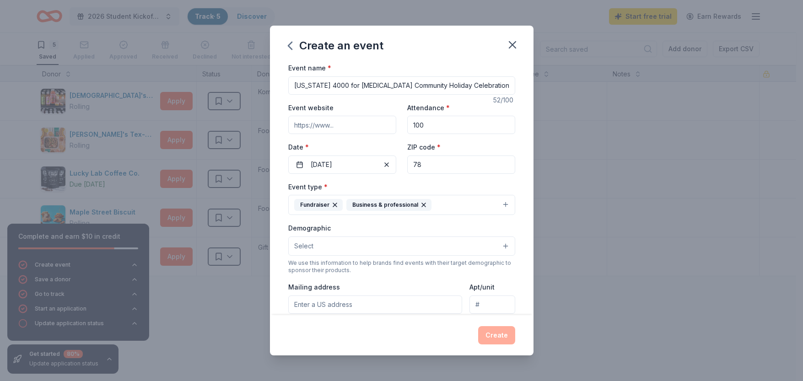
click at [446, 160] on input "78" at bounding box center [461, 165] width 108 height 18
click at [426, 160] on input "78" at bounding box center [461, 165] width 108 height 18
click at [427, 163] on input "78" at bounding box center [461, 165] width 108 height 18
type input "78701"
click at [390, 242] on button "Select" at bounding box center [401, 246] width 227 height 19
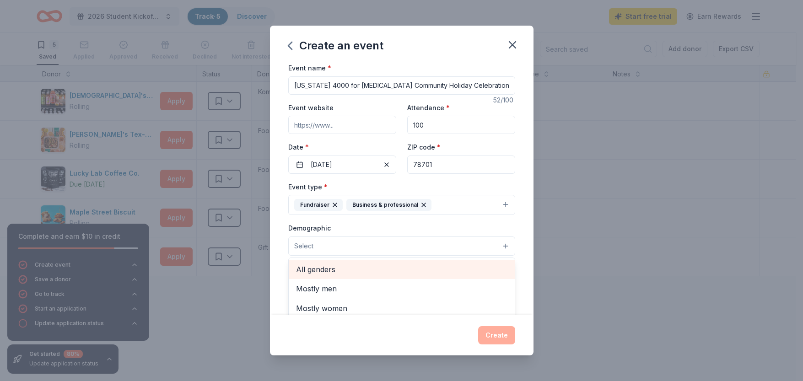
click at [362, 269] on span "All genders" at bounding box center [401, 270] width 211 height 12
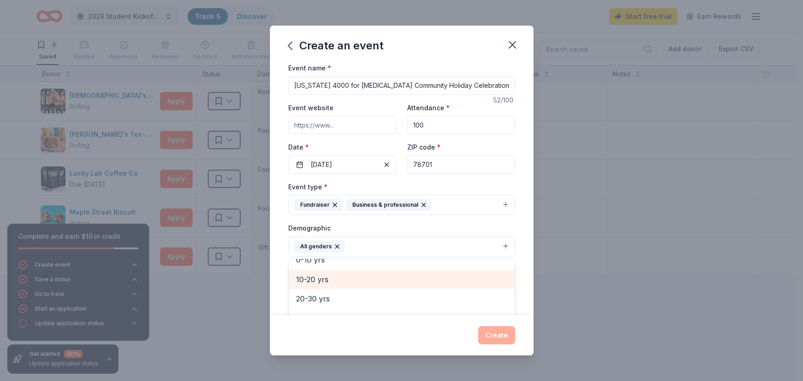
scroll to position [68, 0]
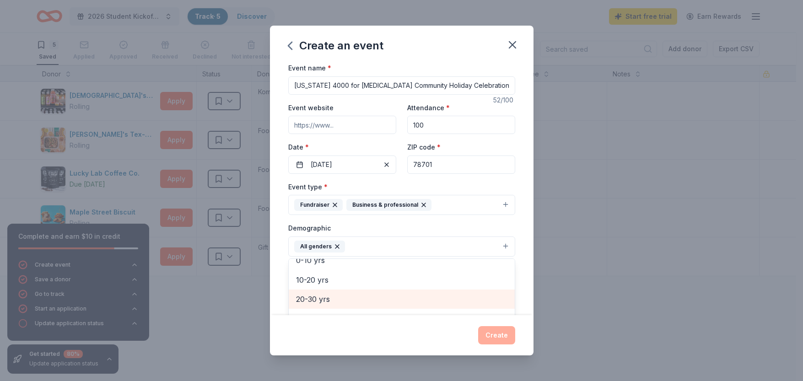
click at [335, 302] on span "20-30 yrs" at bounding box center [401, 299] width 211 height 12
click at [335, 297] on span "30-40 yrs" at bounding box center [401, 298] width 211 height 12
click at [337, 292] on span "40-50 yrs" at bounding box center [401, 298] width 211 height 12
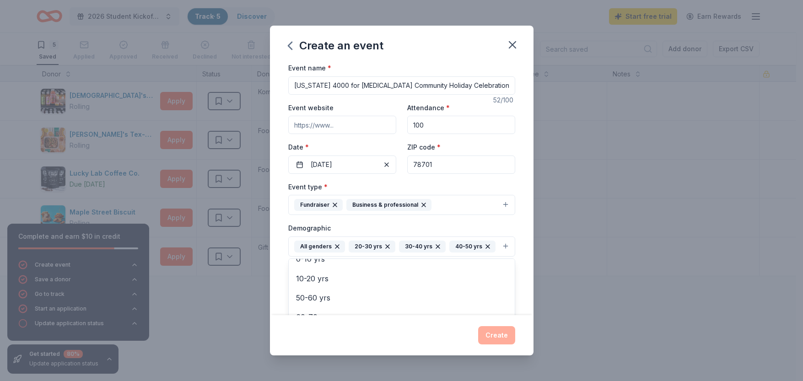
click at [510, 235] on div "Event name * Texas 4000 for Cancer Community Holiday Celebration! 52 /100 Event…" at bounding box center [402, 188] width 264 height 253
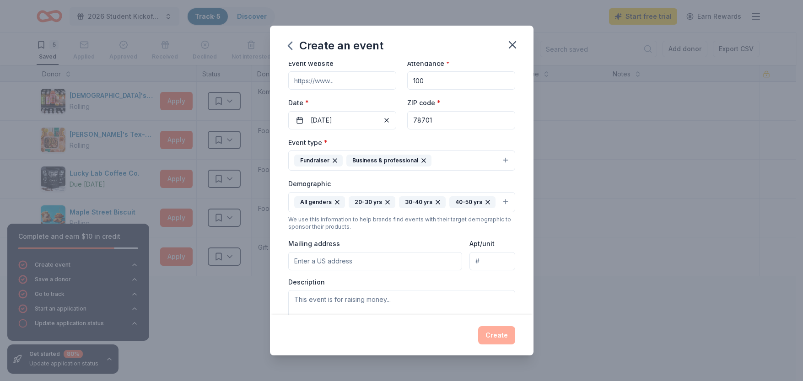
scroll to position [145, 0]
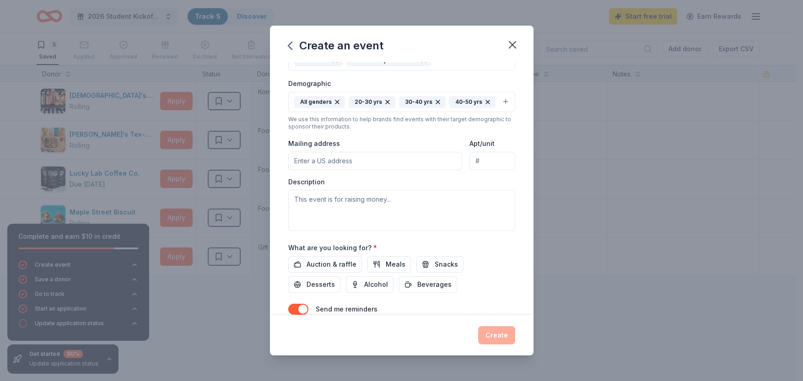
click at [383, 170] on input "Mailing address" at bounding box center [375, 161] width 174 height 18
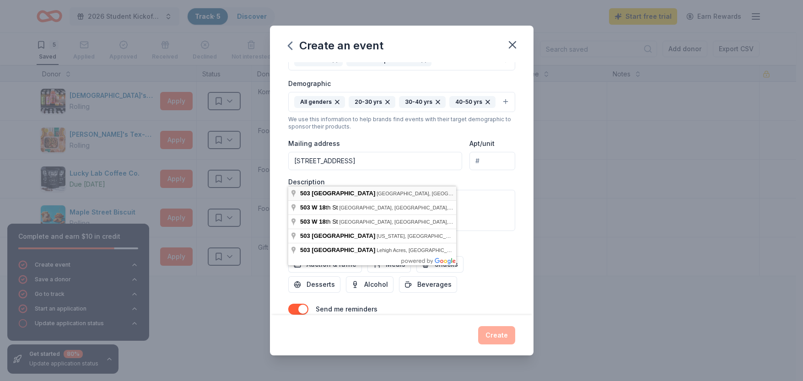
type input "503 West 18th Street, Austin, TX, 78701"
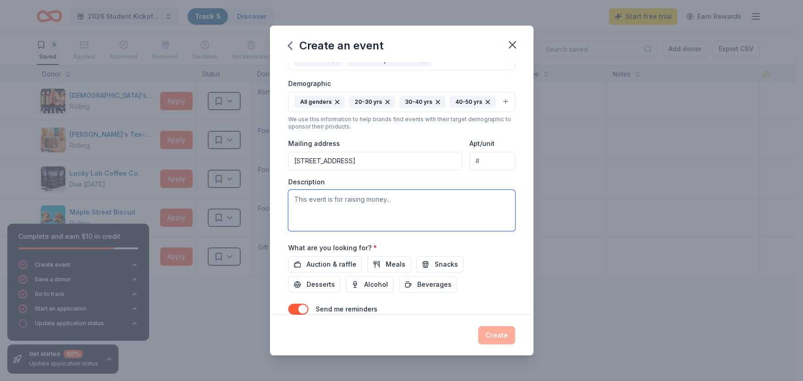
click at [360, 223] on textarea at bounding box center [401, 210] width 227 height 41
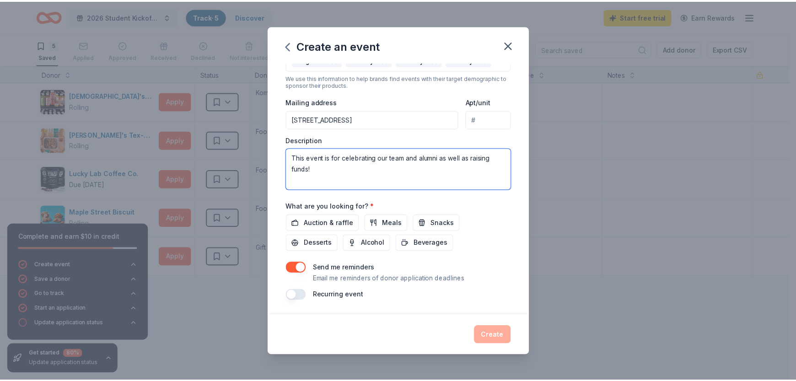
scroll to position [202, 0]
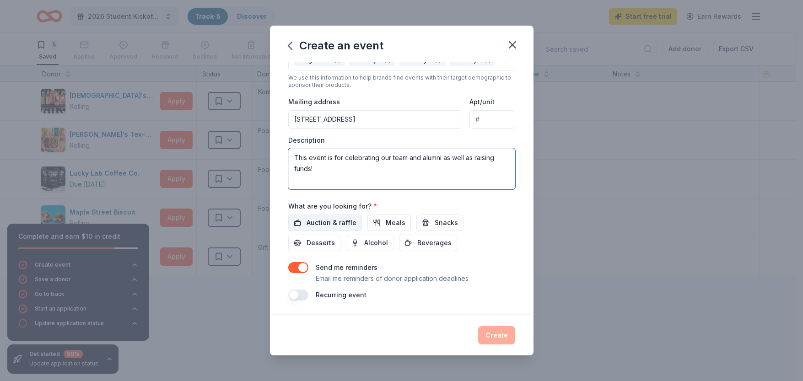
type textarea "This event is for celebrating our team and alumni as well as raising funds!"
click at [344, 226] on span "Auction & raffle" at bounding box center [332, 222] width 50 height 11
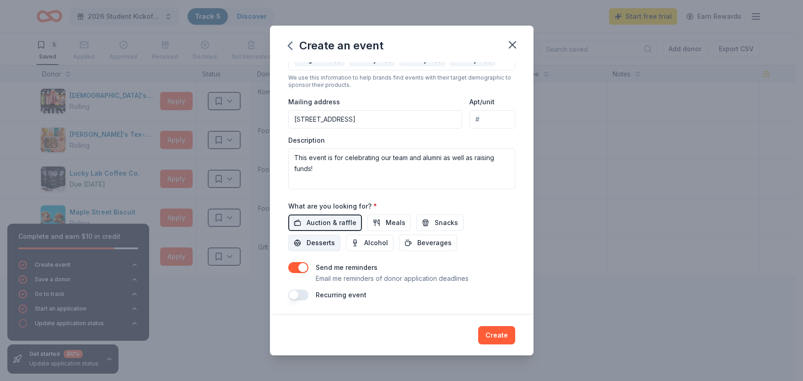
click at [315, 248] on button "Desserts" at bounding box center [314, 243] width 52 height 16
click at [388, 229] on button "Meals" at bounding box center [389, 223] width 43 height 16
click at [448, 225] on span "Snacks" at bounding box center [446, 222] width 23 height 11
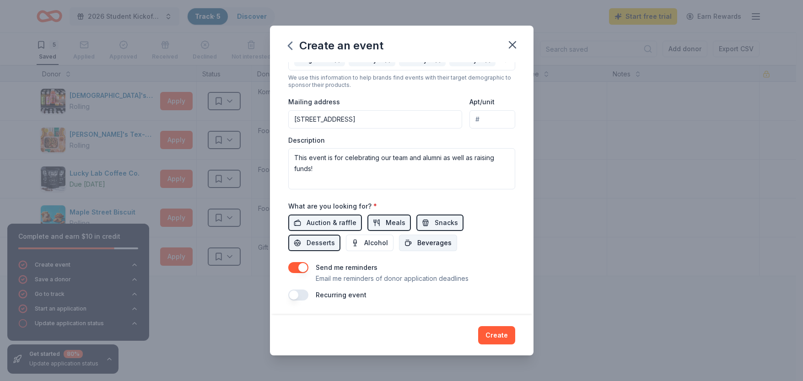
click at [430, 247] on span "Beverages" at bounding box center [434, 243] width 34 height 11
click at [503, 340] on button "Create" at bounding box center [496, 335] width 37 height 18
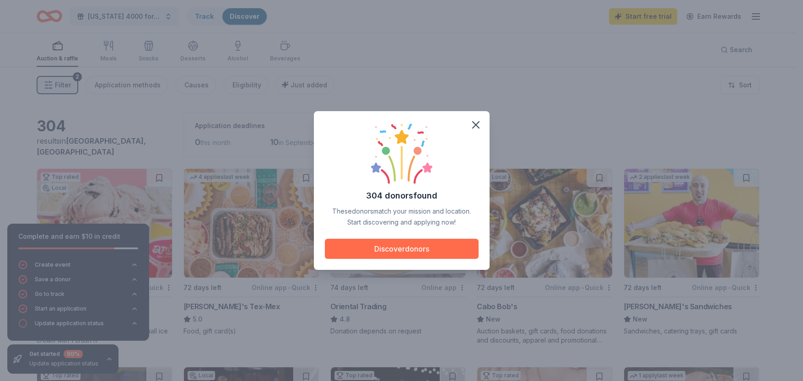
click at [428, 255] on button "Discover donors" at bounding box center [402, 249] width 154 height 20
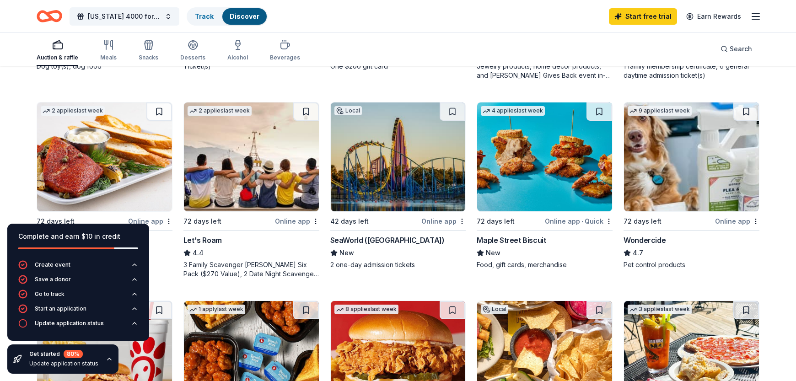
scroll to position [453, 0]
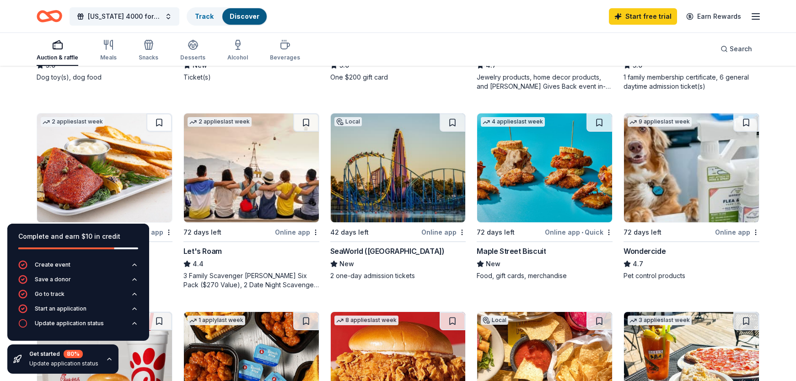
click at [540, 168] on img at bounding box center [544, 168] width 135 height 109
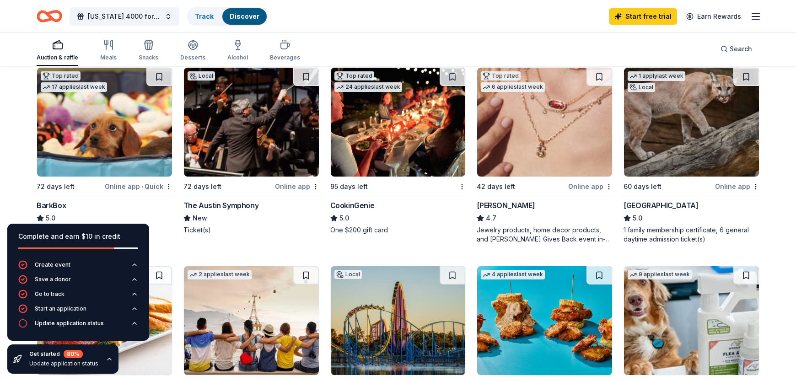
scroll to position [0, 0]
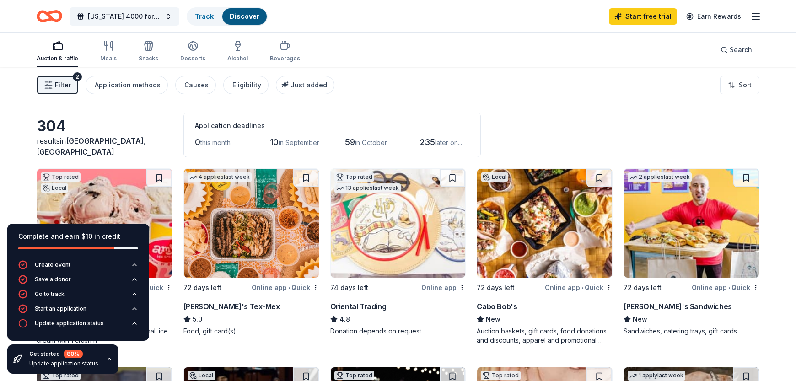
click at [415, 223] on img at bounding box center [398, 223] width 135 height 109
click at [296, 143] on span "in September" at bounding box center [299, 143] width 41 height 8
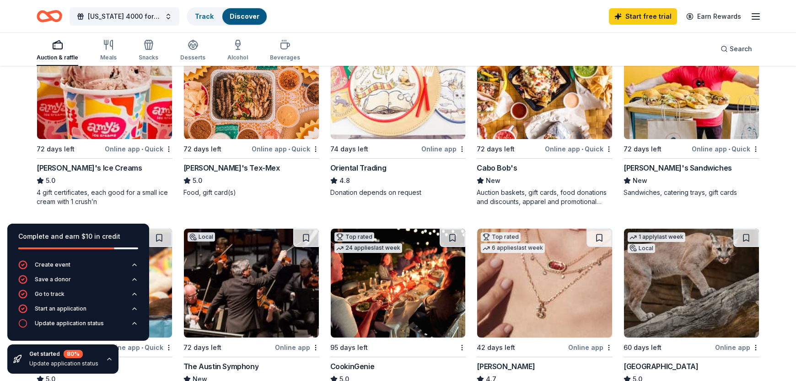
scroll to position [144, 0]
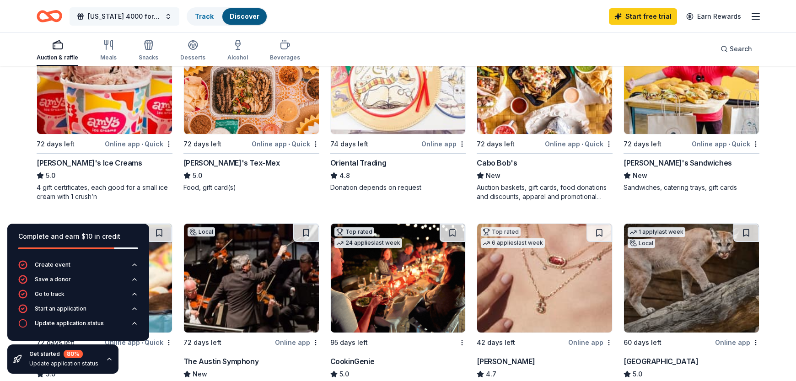
click at [107, 18] on span "Texas 4000 for Cancer Community Holiday Celebration!" at bounding box center [124, 16] width 73 height 11
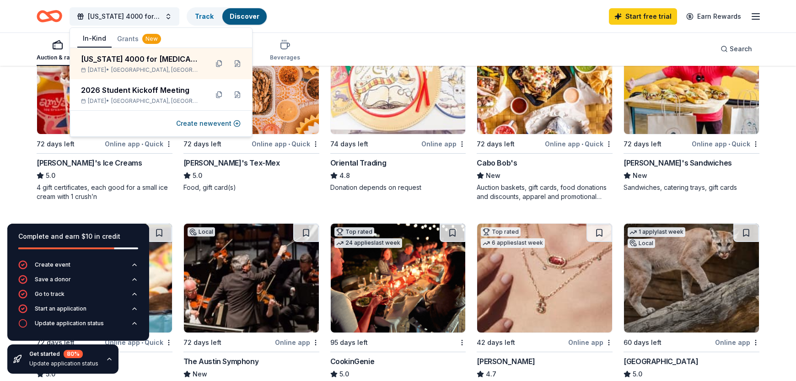
click at [57, 76] on img at bounding box center [104, 79] width 135 height 109
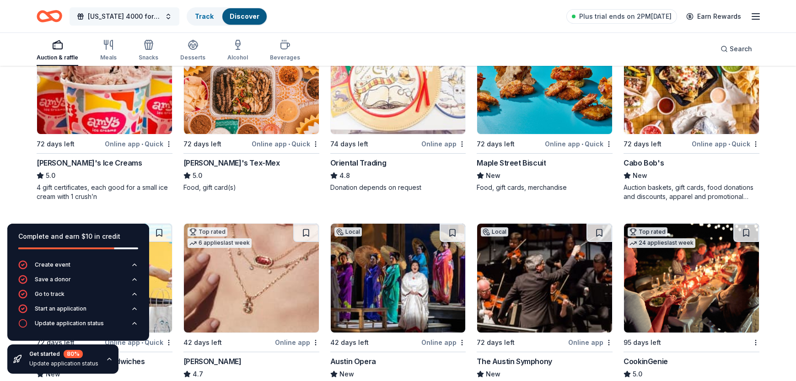
click at [129, 19] on span "Texas 4000 for Cancer Community Holiday Celebration!" at bounding box center [124, 16] width 73 height 11
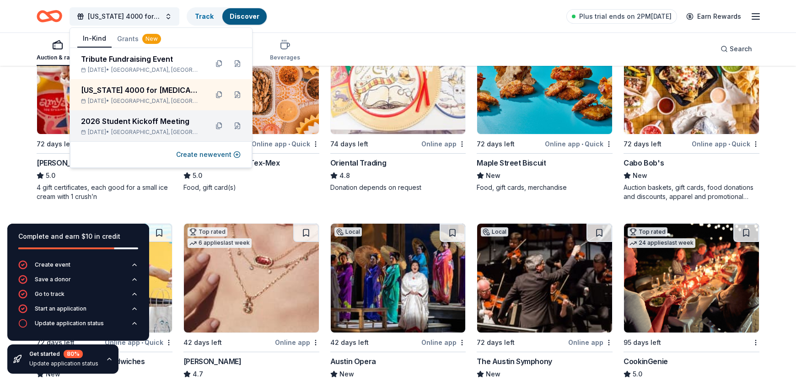
click at [147, 123] on div "2026 Student Kickoff Meeting" at bounding box center [141, 121] width 120 height 11
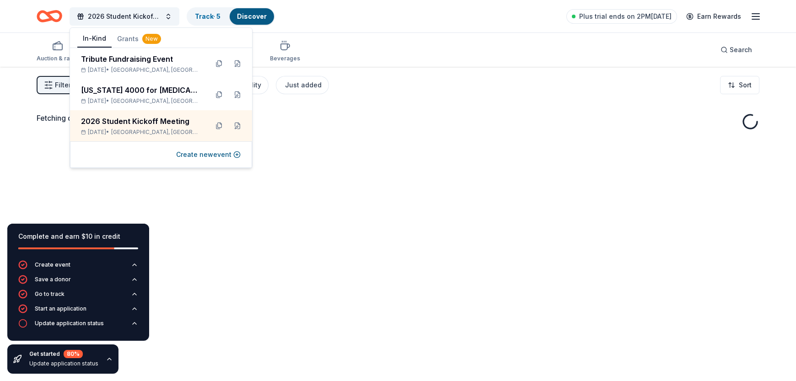
click at [328, 15] on div "2026 Student Kickoff Meeting Track · 5 Discover Plus trial ends on 2PM, 9/2 Ear…" at bounding box center [398, 16] width 723 height 22
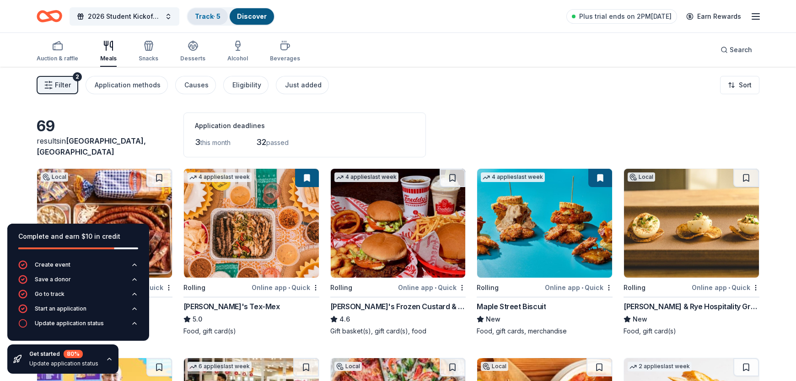
click at [215, 16] on link "Track · 5" at bounding box center [208, 16] width 26 height 8
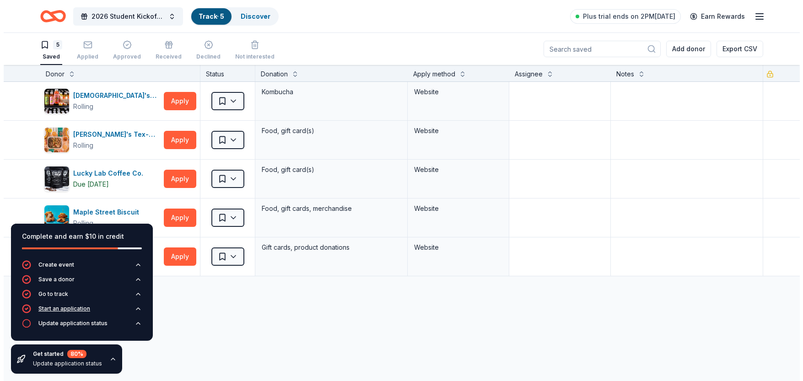
scroll to position [0, 0]
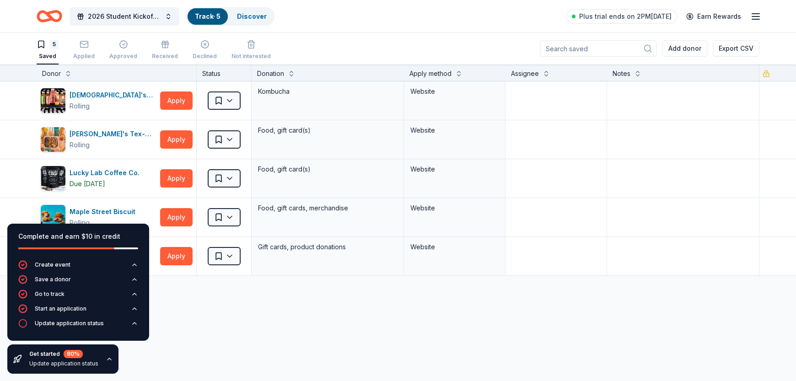
click at [106, 360] on icon "button" at bounding box center [109, 359] width 7 height 7
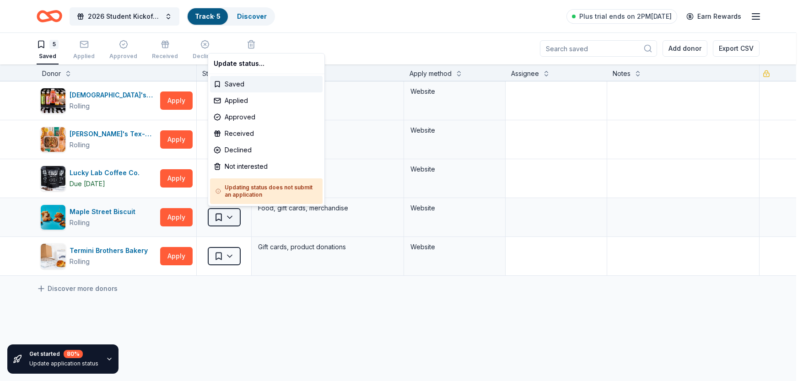
click at [232, 216] on html "2026 Student Kickoff Meeting Track · 5 Discover Plus trial ends on 2PM, 9/2 Ear…" at bounding box center [401, 190] width 803 height 381
click at [255, 99] on div "Applied" at bounding box center [266, 100] width 113 height 16
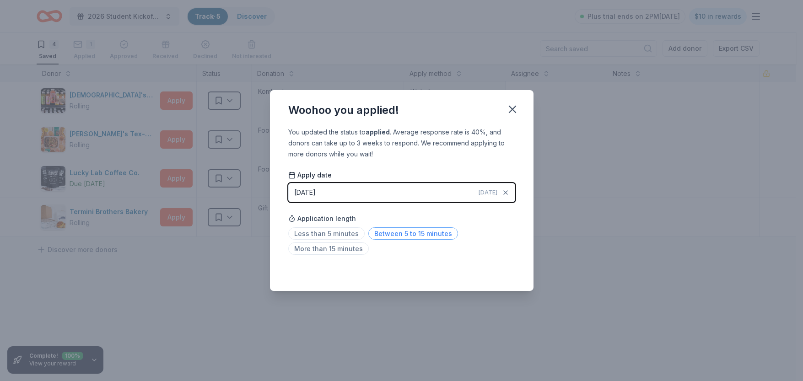
click at [377, 234] on span "Between 5 to 15 minutes" at bounding box center [413, 233] width 90 height 12
click at [519, 109] on icon "button" at bounding box center [512, 109] width 13 height 13
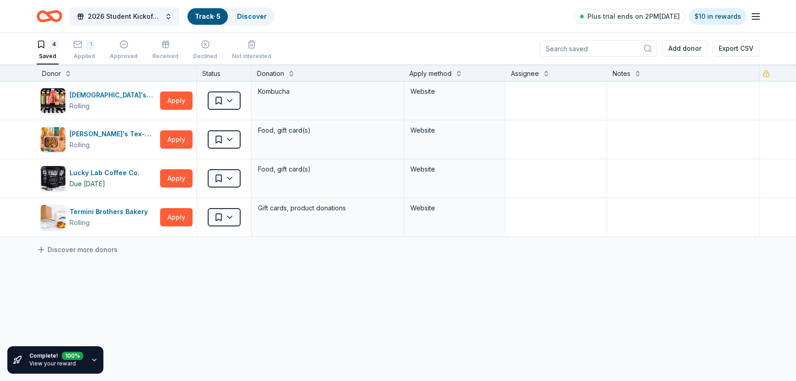
click at [92, 359] on icon "button" at bounding box center [94, 360] width 4 height 2
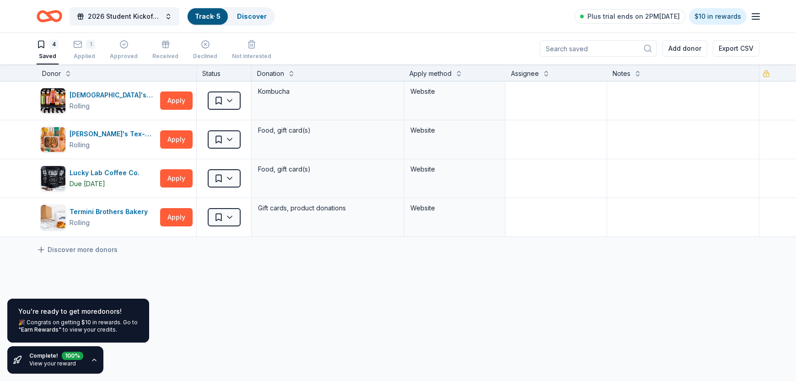
click at [94, 361] on icon "button" at bounding box center [94, 360] width 7 height 7
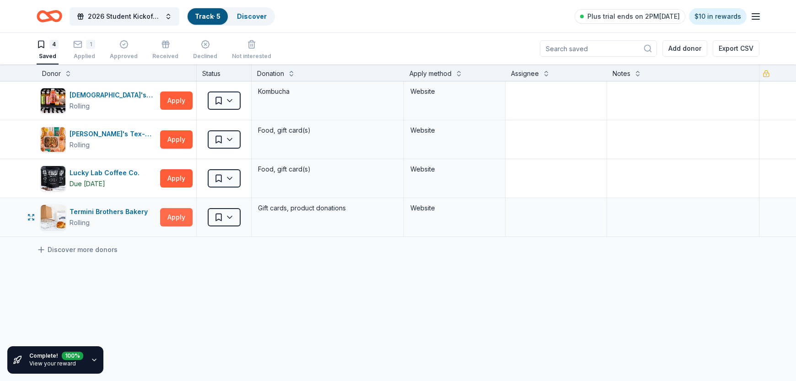
click at [178, 218] on button "Apply" at bounding box center [176, 217] width 32 height 18
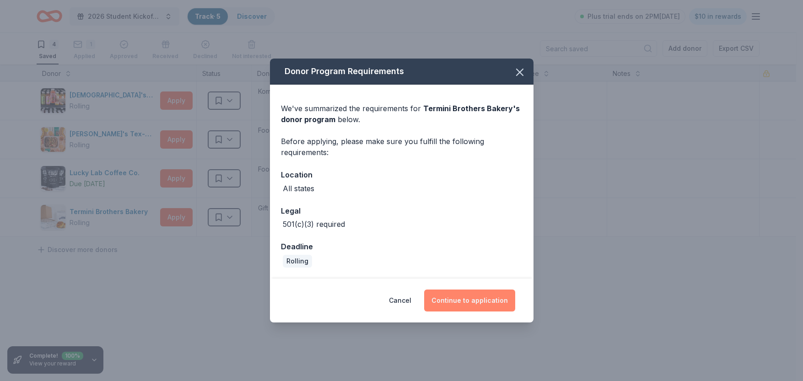
click at [484, 299] on button "Continue to application" at bounding box center [469, 301] width 91 height 22
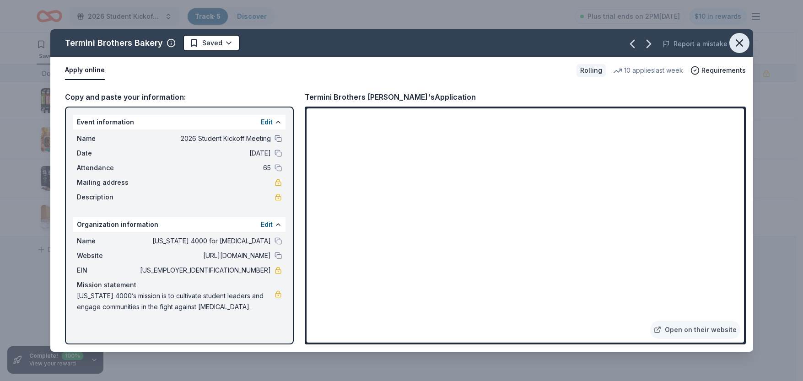
click at [735, 43] on icon "button" at bounding box center [739, 43] width 13 height 13
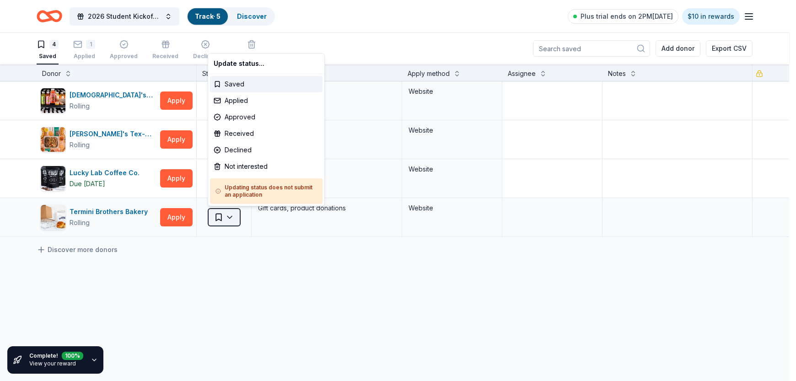
click at [227, 218] on html "2026 Student Kickoff Meeting Track · 5 Discover Plus trial ends on 2PM, 9/2 $10…" at bounding box center [398, 190] width 796 height 381
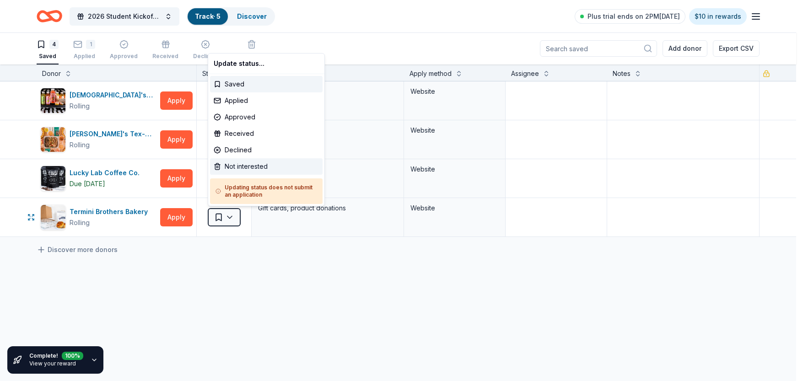
click at [257, 166] on div "Not interested" at bounding box center [266, 166] width 113 height 16
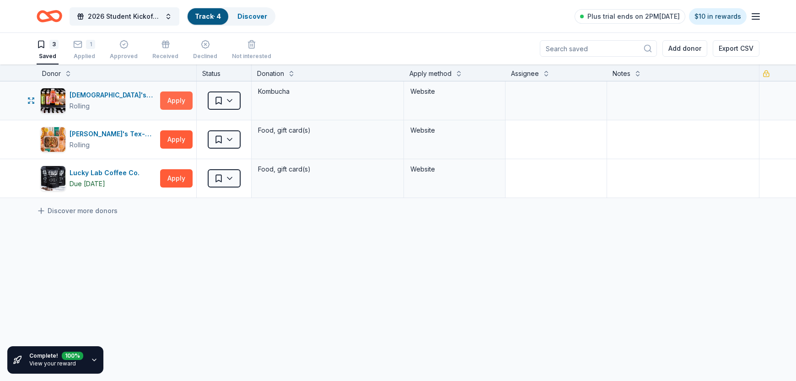
click at [183, 103] on button "Apply" at bounding box center [176, 101] width 32 height 18
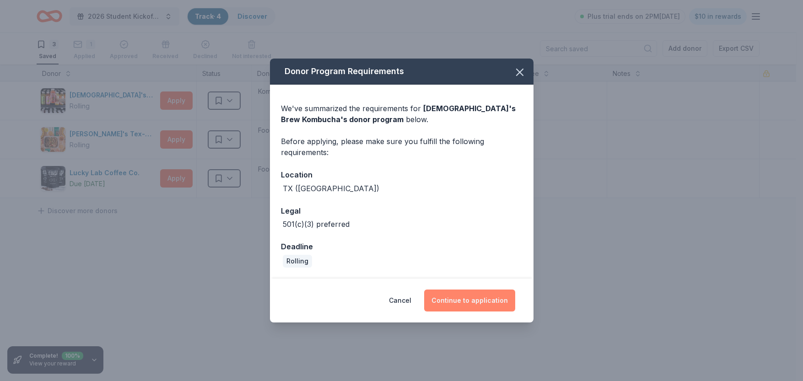
click at [479, 303] on button "Continue to application" at bounding box center [469, 301] width 91 height 22
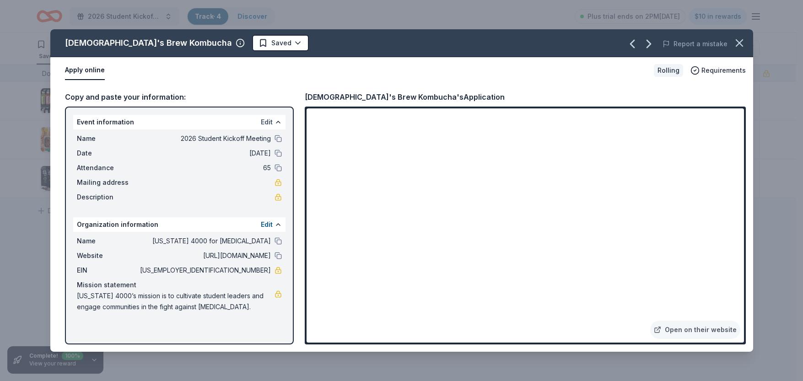
click at [268, 123] on button "Edit" at bounding box center [267, 122] width 12 height 11
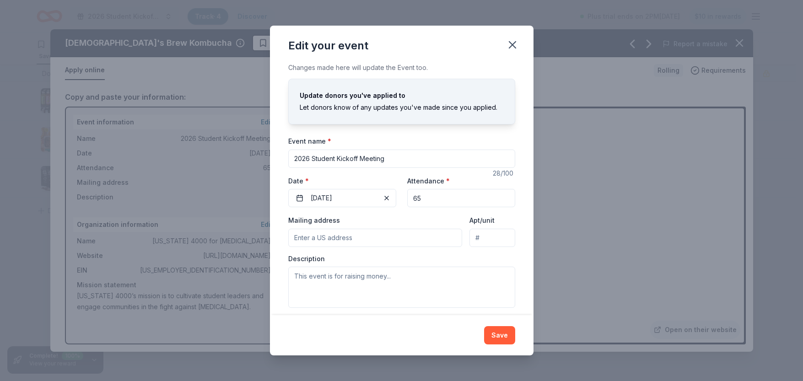
click at [347, 157] on input "2026 Student Kickoff Meeting" at bounding box center [401, 159] width 227 height 18
click at [375, 141] on div "Event name * 2026 Student Kickoff Meeting" at bounding box center [401, 151] width 227 height 32
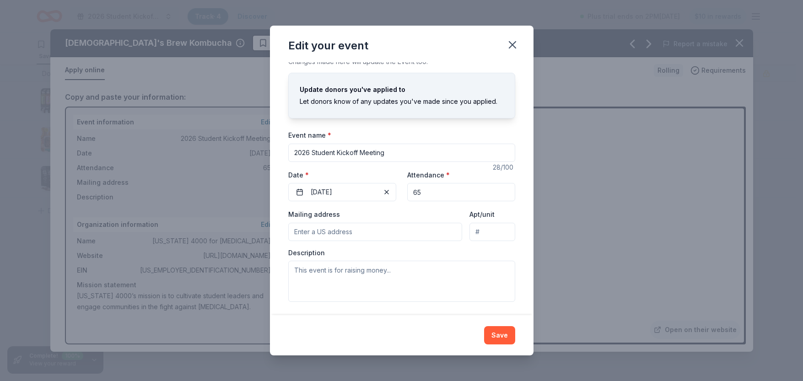
scroll to position [7, 0]
click at [381, 188] on span "button" at bounding box center [386, 190] width 11 height 11
click at [364, 191] on button "Pick a date" at bounding box center [342, 191] width 108 height 18
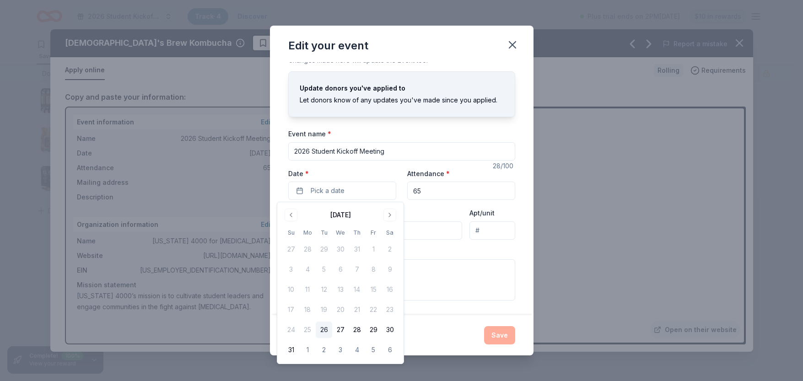
click at [392, 222] on div "August 2025 Su Mo Tu We Th Fr Sa 27 28 29 30 31 1 2 3 4 5 6 7 8 9 10 11 12 13 1…" at bounding box center [340, 283] width 115 height 151
click at [391, 218] on button "Go to next month" at bounding box center [390, 215] width 13 height 13
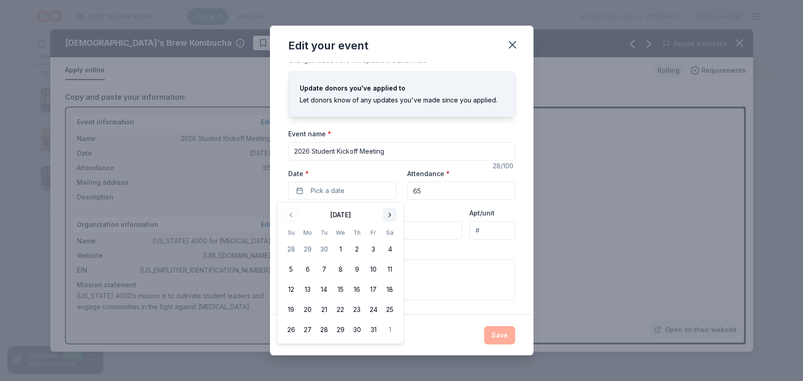
click at [391, 218] on button "Go to next month" at bounding box center [390, 215] width 13 height 13
click at [391, 243] on button "6" at bounding box center [390, 249] width 16 height 16
click at [422, 197] on input "65" at bounding box center [461, 191] width 108 height 18
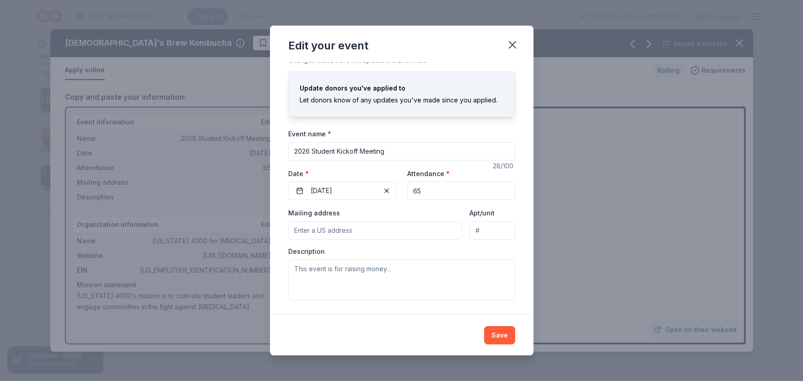
click at [422, 197] on input "65" at bounding box center [461, 191] width 108 height 18
type input "120"
click at [350, 154] on input "2026 Student Kickoff Meeting" at bounding box center [401, 151] width 227 height 18
click at [306, 151] on input "2026 Student Kickoff Meeting" at bounding box center [401, 151] width 227 height 18
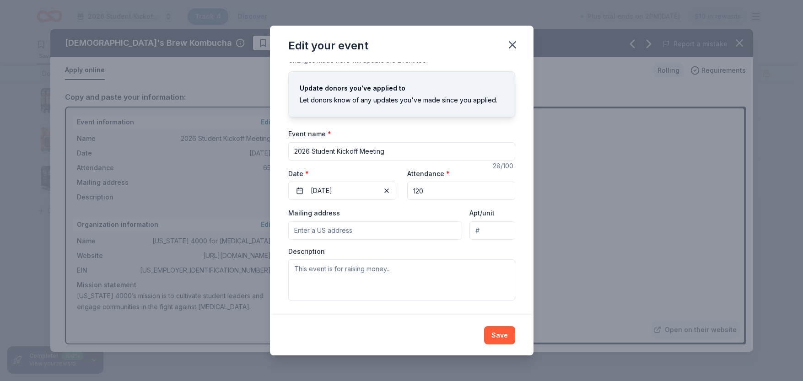
click at [306, 151] on input "2026 Student Kickoff Meeting" at bounding box center [401, 151] width 227 height 18
type input "Texas 4000 for Cancer End of Year Celebration and Fundraiser"
click at [506, 341] on button "Save" at bounding box center [499, 335] width 31 height 18
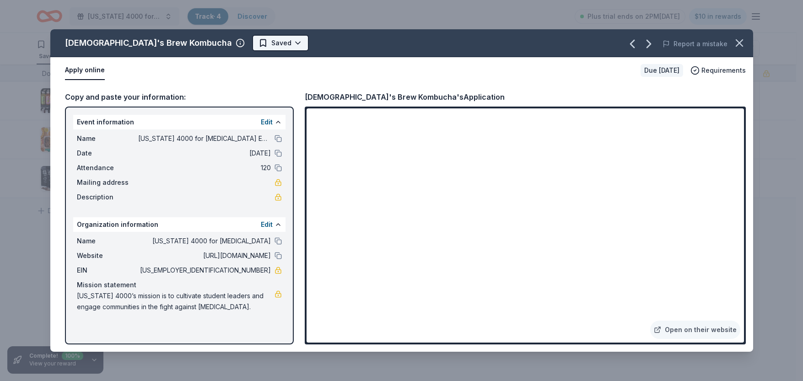
click at [207, 43] on html "Texas 4000 for Cancer End of Year Celebration and Fundraiser Track · 4 Discover…" at bounding box center [401, 190] width 803 height 381
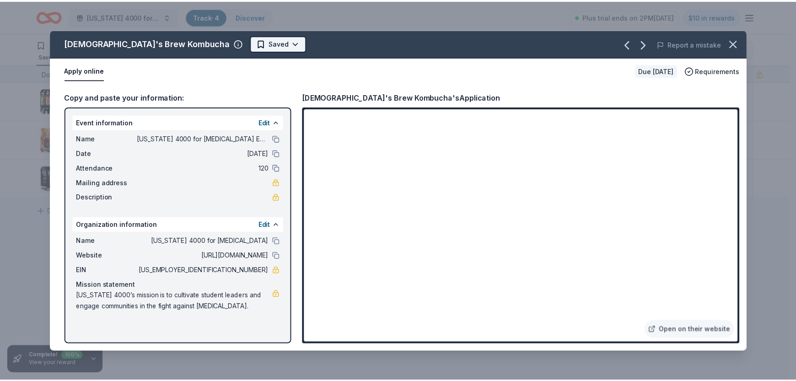
scroll to position [0, 0]
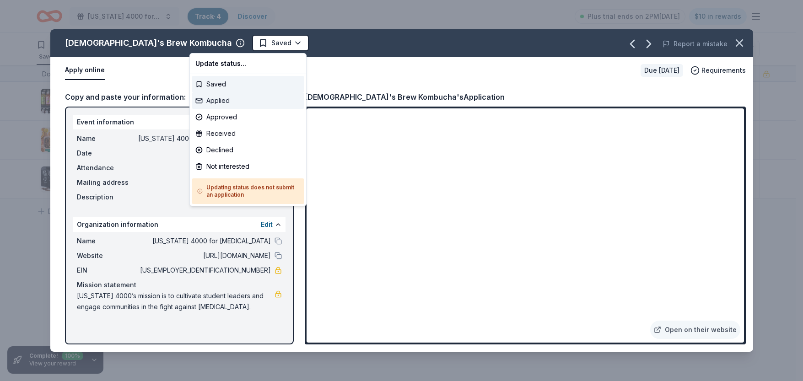
click at [238, 98] on div "Applied" at bounding box center [248, 100] width 113 height 16
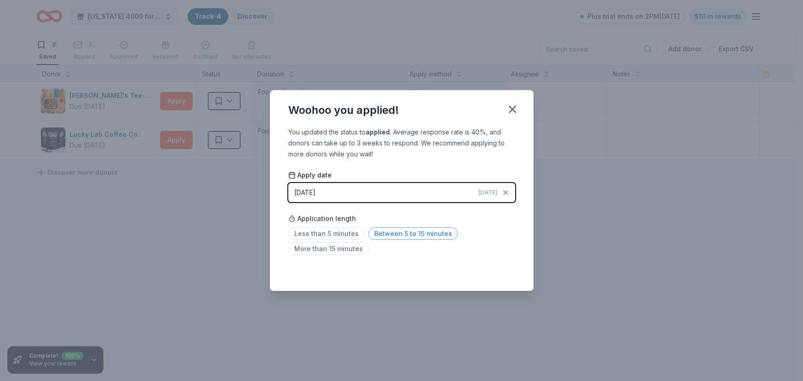
click at [405, 235] on span "Between 5 to 15 minutes" at bounding box center [413, 233] width 90 height 12
click at [547, 116] on div "Woohoo you applied! You updated the status to applied . Average response rate i…" at bounding box center [401, 190] width 803 height 381
click at [517, 109] on icon "button" at bounding box center [512, 109] width 13 height 13
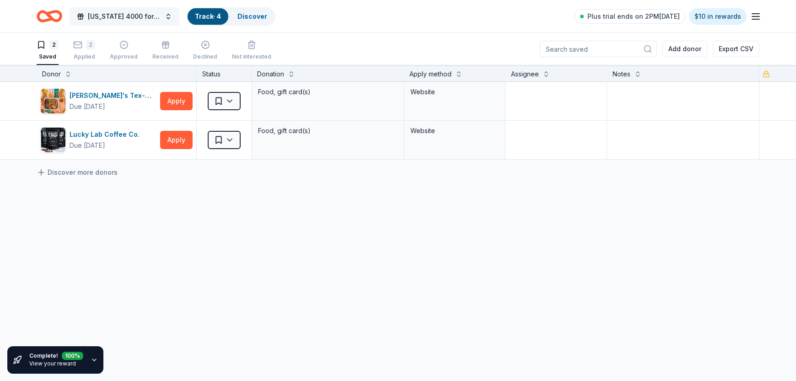
click at [158, 15] on span "Texas 4000 for Cancer End of Year Celebration and Fundraiser" at bounding box center [124, 16] width 73 height 11
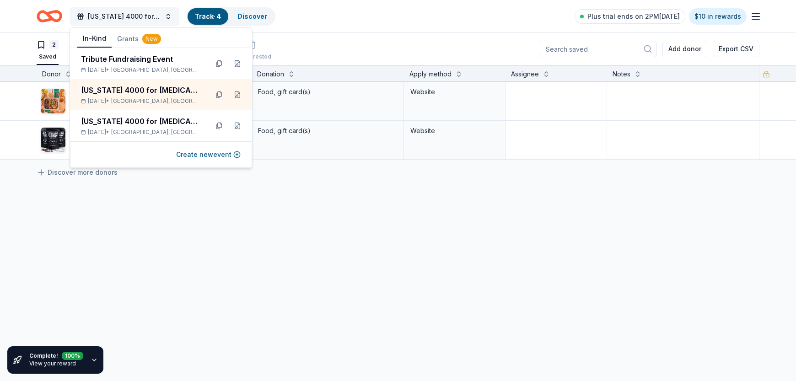
click at [158, 15] on span "Texas 4000 for Cancer End of Year Celebration and Fundraiser" at bounding box center [124, 16] width 73 height 11
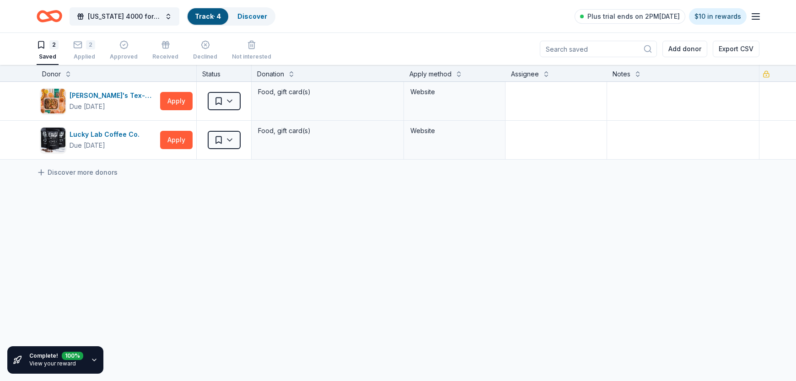
click at [118, 231] on div "Chuy's Tex-Mex Due in 72 days Apply Saved Food, gift card(s) Website Lucky Lab …" at bounding box center [398, 207] width 796 height 250
click at [169, 140] on button "Apply" at bounding box center [176, 140] width 32 height 18
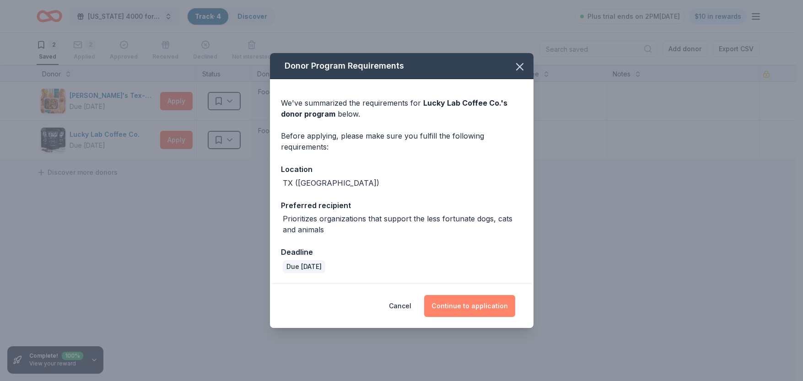
click at [482, 307] on button "Continue to application" at bounding box center [469, 306] width 91 height 22
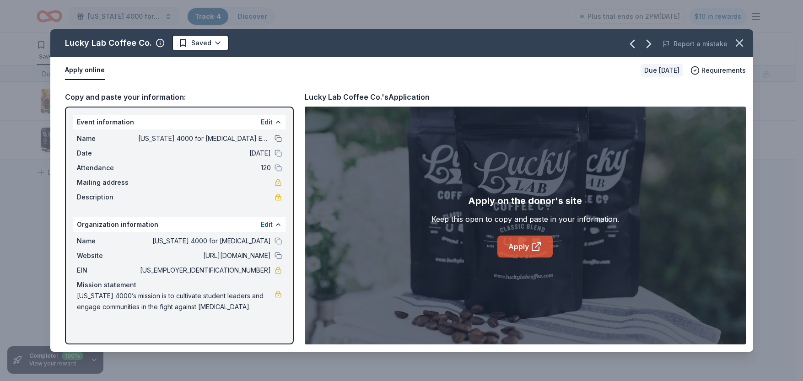
click at [521, 249] on link "Apply" at bounding box center [525, 247] width 55 height 22
click at [205, 37] on html "Texas 4000 for Cancer End of Year Celebration and Fundraiser Track · 4 Discover…" at bounding box center [401, 190] width 803 height 381
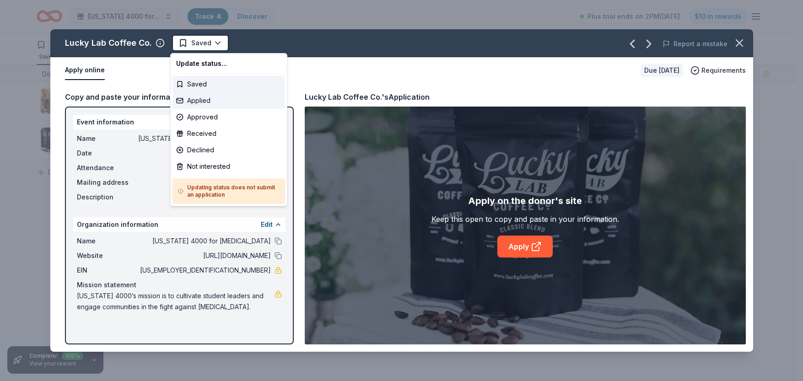
click at [213, 103] on div "Applied" at bounding box center [229, 100] width 113 height 16
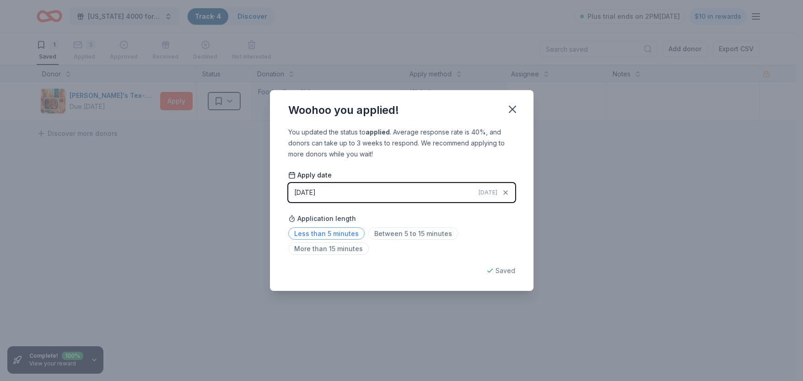
click at [325, 235] on span "Less than 5 minutes" at bounding box center [326, 233] width 76 height 12
click at [585, 208] on div "Woohoo you applied! You updated the status to applied . Average response rate i…" at bounding box center [401, 190] width 803 height 381
click at [512, 108] on icon "button" at bounding box center [512, 109] width 6 height 6
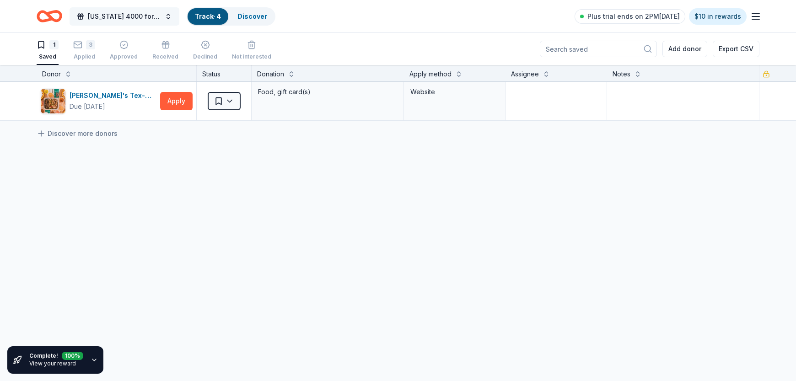
click at [166, 11] on button "Texas 4000 for Cancer End of Year Celebration and Fundraiser" at bounding box center [125, 16] width 110 height 18
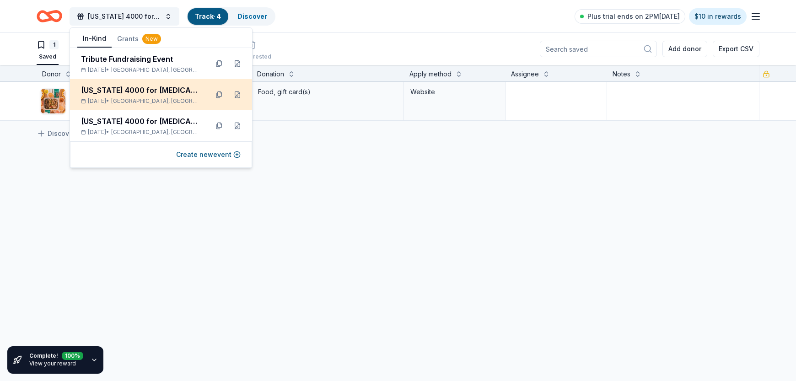
click at [173, 95] on div "Texas 4000 for Cancer End of Year Celebration and Fundraiser" at bounding box center [141, 90] width 120 height 11
click at [238, 94] on button at bounding box center [237, 94] width 15 height 15
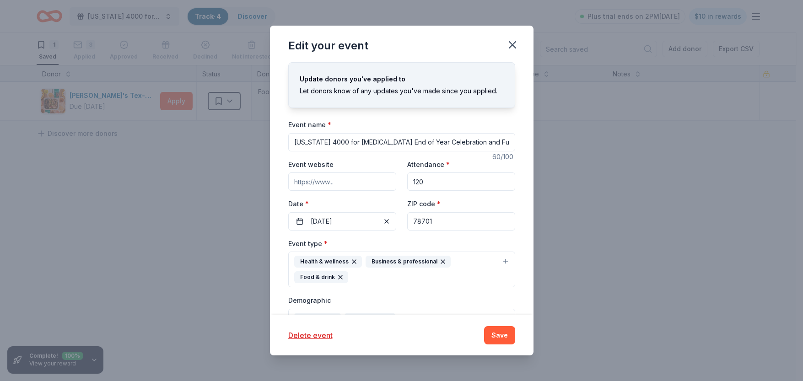
click at [390, 146] on input "Texas 4000 for Cancer End of Year Celebration and Fundraiser" at bounding box center [401, 142] width 227 height 18
type input "Team Kickoff!"
click at [335, 224] on button "12/06/2025" at bounding box center [342, 221] width 108 height 18
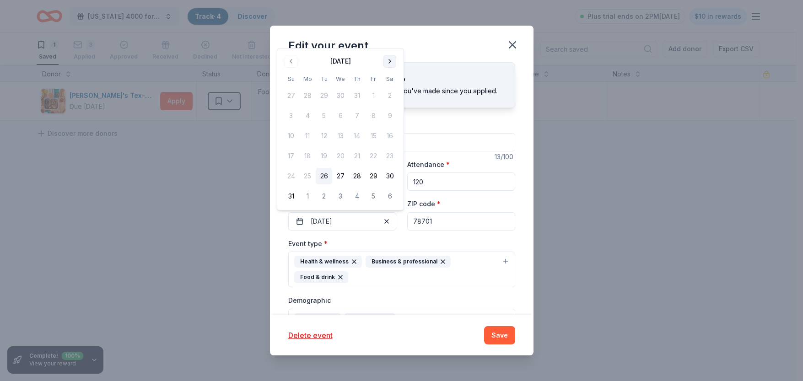
click at [392, 62] on button "Go to next month" at bounding box center [390, 61] width 13 height 13
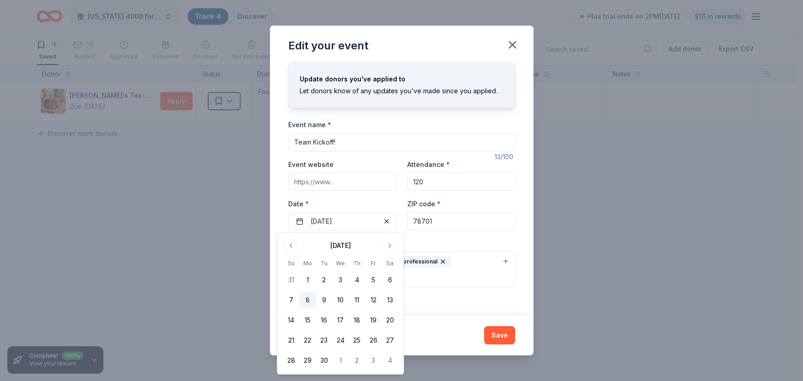
click at [309, 300] on button "8" at bounding box center [307, 300] width 16 height 16
click at [500, 189] on input "120" at bounding box center [461, 182] width 108 height 18
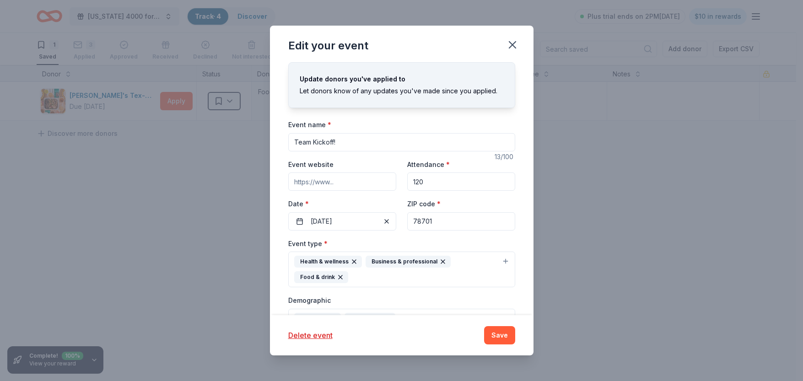
click at [438, 181] on input "120" at bounding box center [461, 182] width 108 height 18
type input "65"
click at [502, 335] on button "Save" at bounding box center [499, 335] width 31 height 18
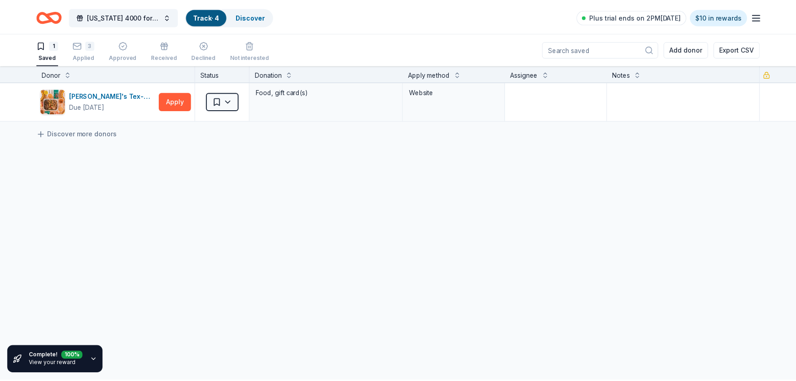
scroll to position [124, 0]
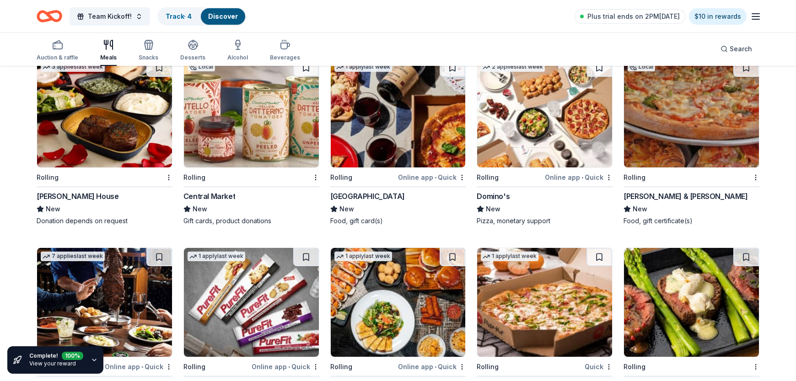
scroll to position [1680, 0]
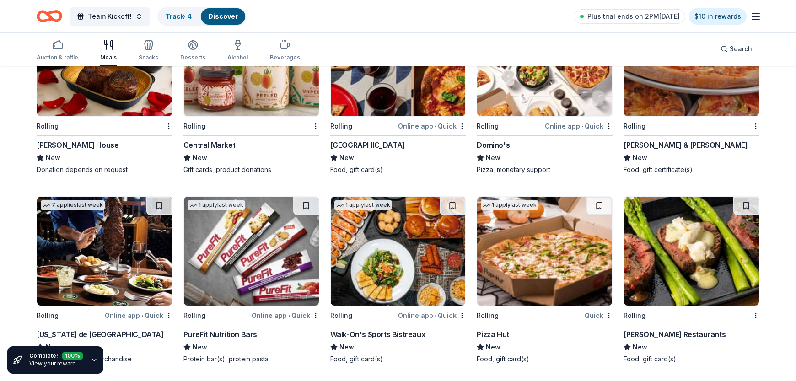
click at [240, 243] on img at bounding box center [251, 251] width 135 height 109
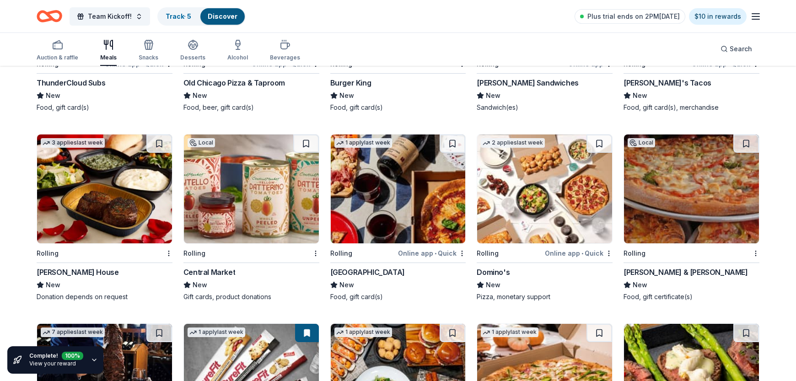
scroll to position [1551, 0]
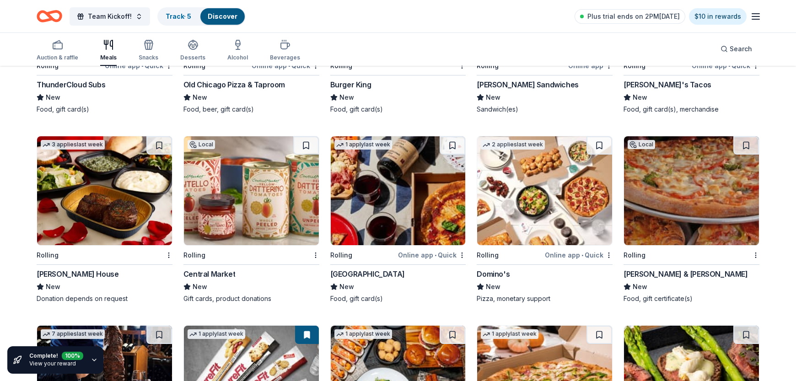
click at [234, 236] on img at bounding box center [251, 190] width 135 height 109
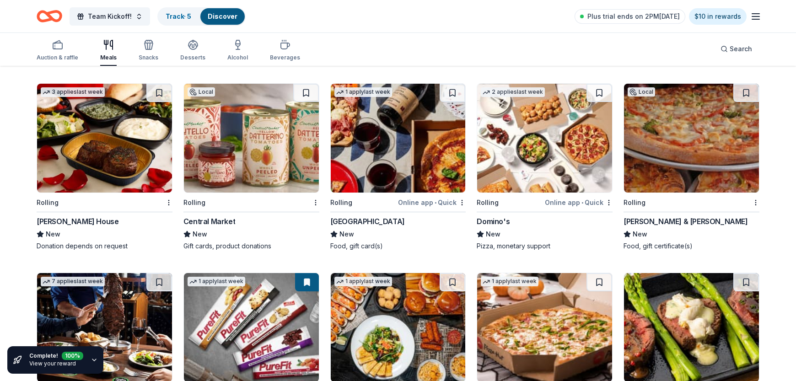
scroll to position [1731, 0]
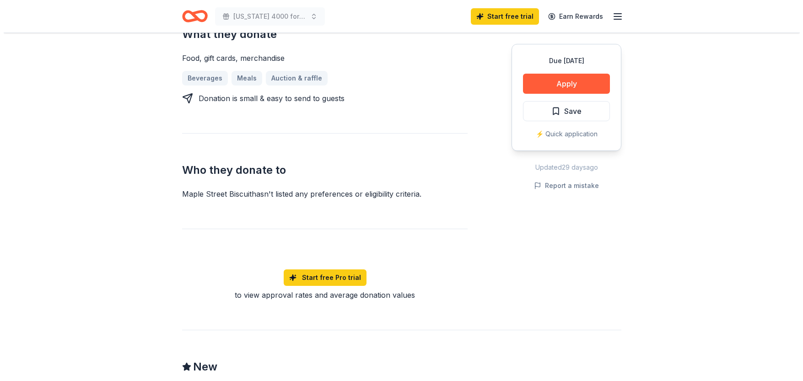
scroll to position [265, 0]
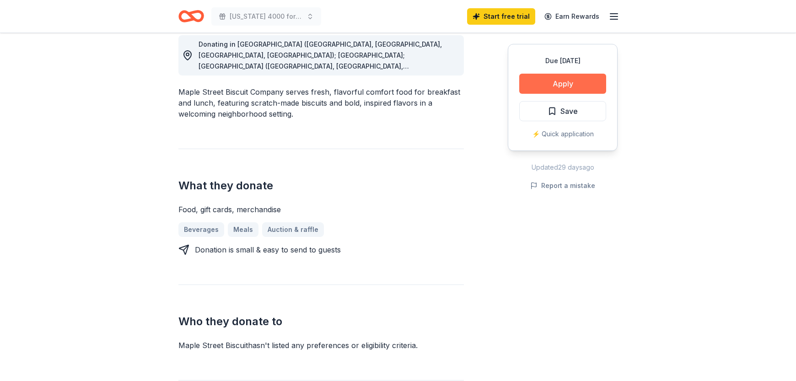
click at [556, 82] on button "Apply" at bounding box center [562, 84] width 87 height 20
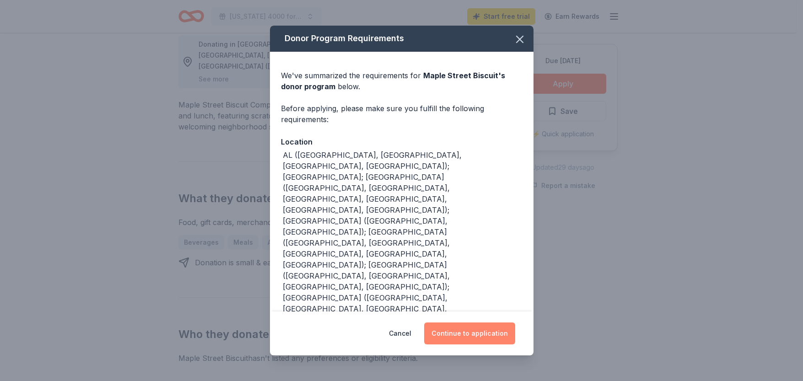
click at [499, 327] on button "Continue to application" at bounding box center [469, 334] width 91 height 22
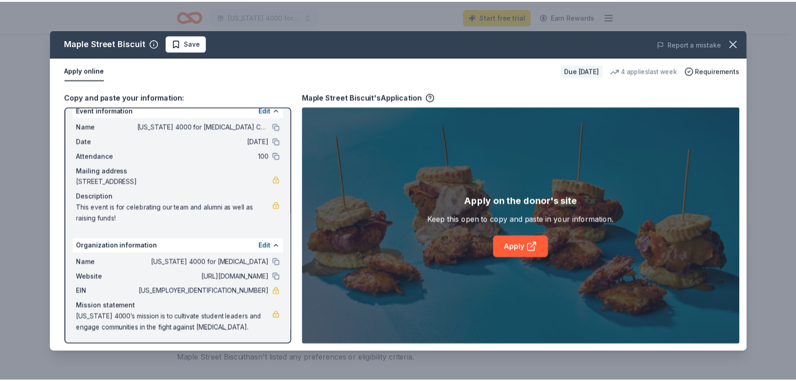
scroll to position [13, 0]
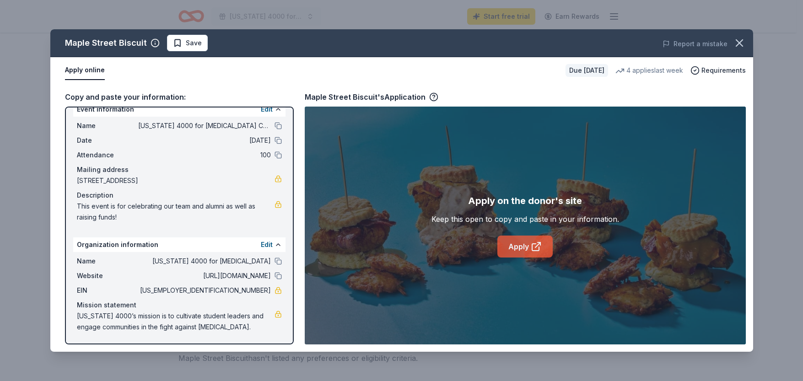
click at [530, 249] on link "Apply" at bounding box center [525, 247] width 55 height 22
click at [744, 44] on icon "button" at bounding box center [739, 43] width 13 height 13
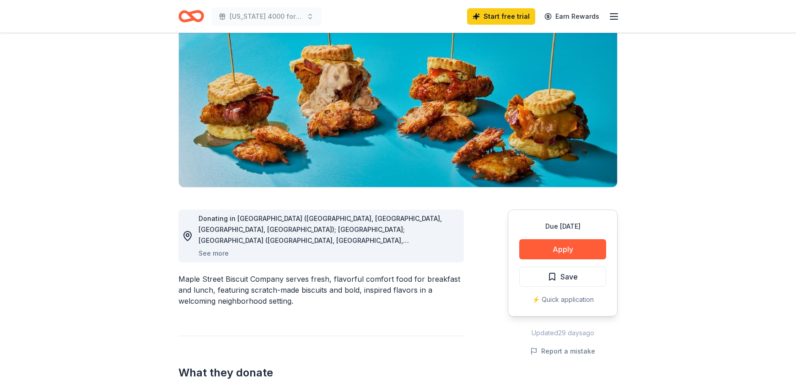
scroll to position [0, 0]
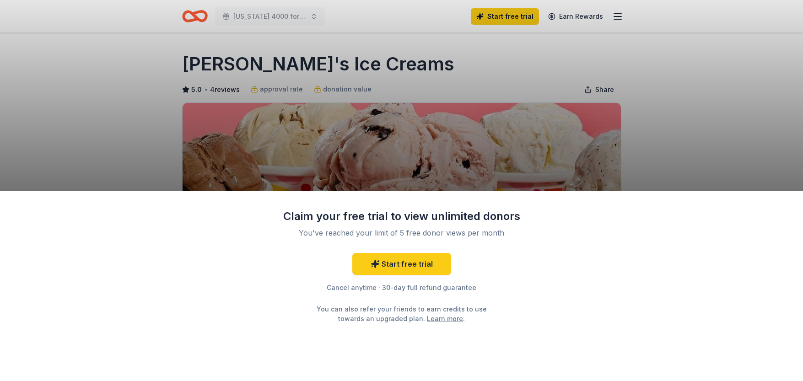
click at [664, 122] on div "Claim your free trial to view unlimited donors You've reached your limit of 5 f…" at bounding box center [401, 190] width 803 height 381
click at [406, 261] on link "Start free trial" at bounding box center [401, 264] width 99 height 22
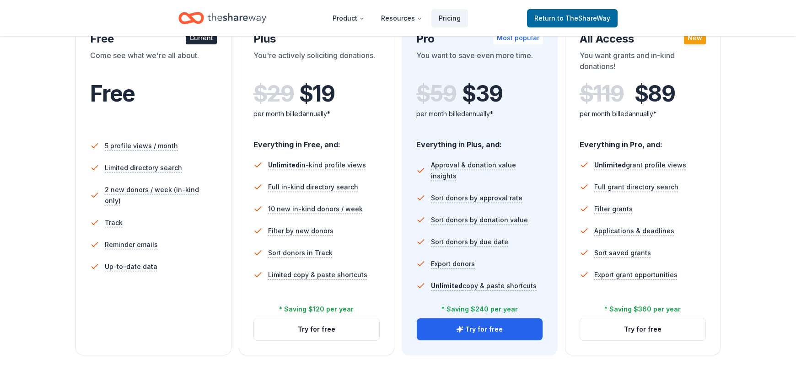
scroll to position [181, 0]
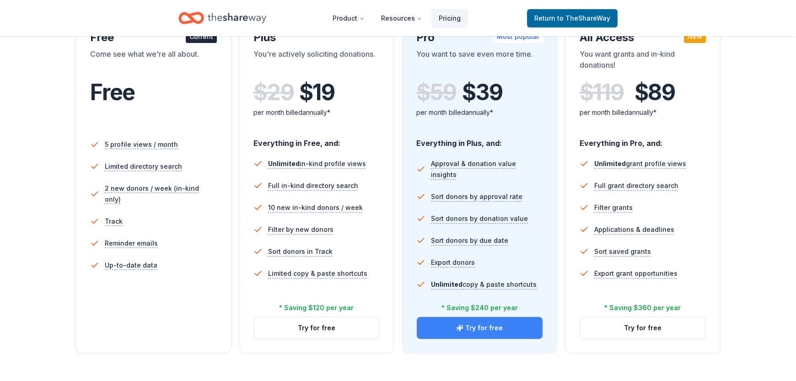
click at [491, 327] on button "Try for free" at bounding box center [480, 328] width 126 height 22
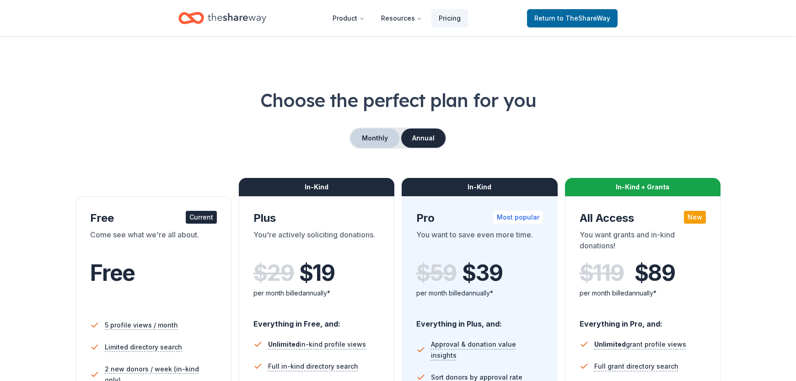
click at [383, 138] on button "Monthly" at bounding box center [375, 138] width 49 height 19
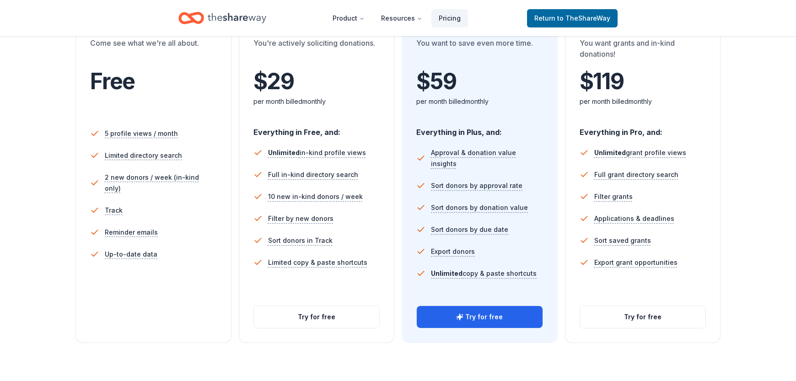
scroll to position [208, 0]
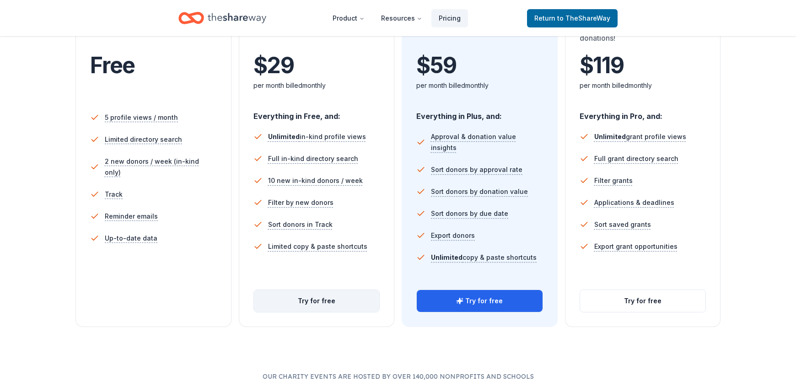
click at [335, 305] on button "Try for free" at bounding box center [317, 301] width 126 height 22
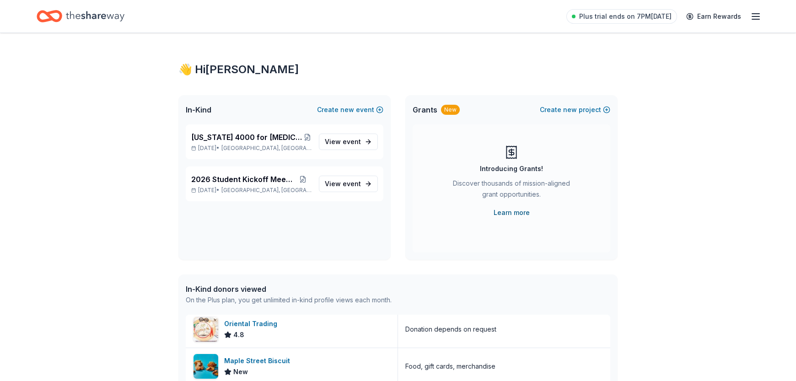
click at [502, 212] on link "Learn more" at bounding box center [512, 212] width 36 height 11
click at [363, 108] on button "Create new event" at bounding box center [350, 109] width 66 height 11
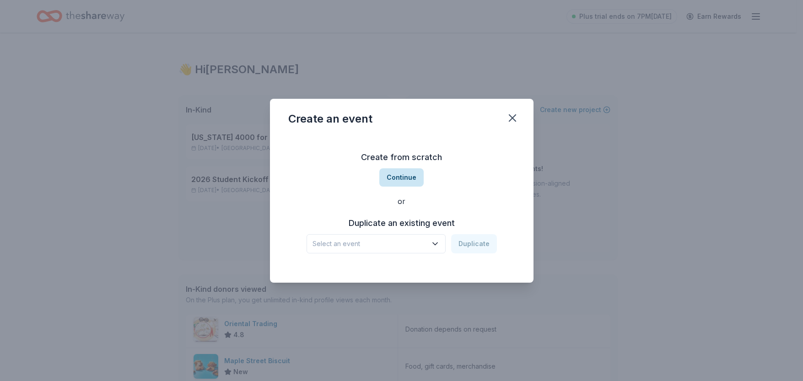
click at [398, 182] on button "Continue" at bounding box center [401, 177] width 44 height 18
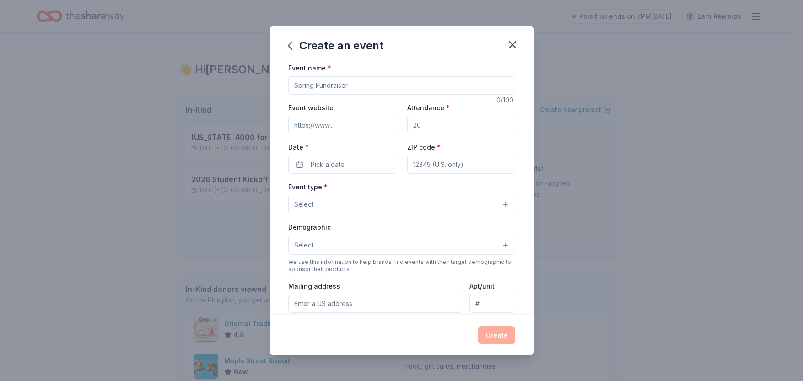
click at [343, 83] on input "Event name *" at bounding box center [401, 85] width 227 height 18
type input "Tribute Fundraising Event"
click at [439, 128] on input "Attendance *" at bounding box center [461, 125] width 108 height 18
type input "250"
click at [325, 169] on span "Pick a date" at bounding box center [328, 164] width 34 height 11
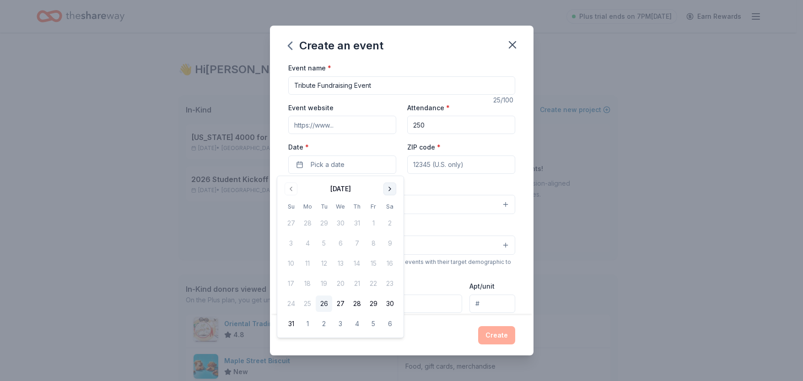
click at [390, 190] on button "Go to next month" at bounding box center [390, 189] width 13 height 13
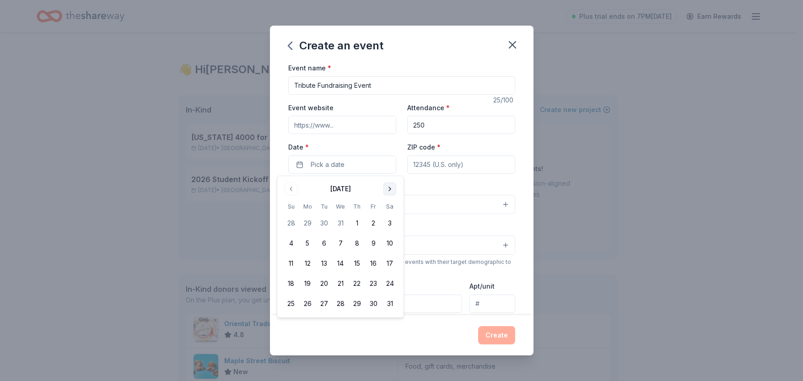
click at [390, 190] on button "Go to next month" at bounding box center [390, 189] width 13 height 13
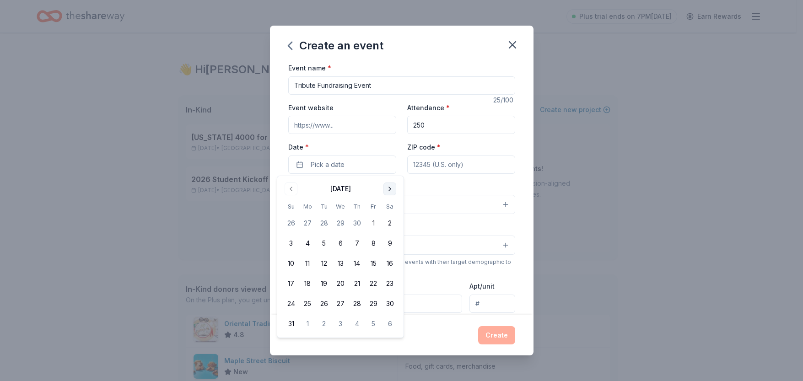
click at [390, 190] on button "Go to next month" at bounding box center [390, 189] width 13 height 13
click at [293, 189] on button "Go to previous month" at bounding box center [291, 189] width 13 height 13
click at [355, 305] on button "27" at bounding box center [357, 304] width 16 height 16
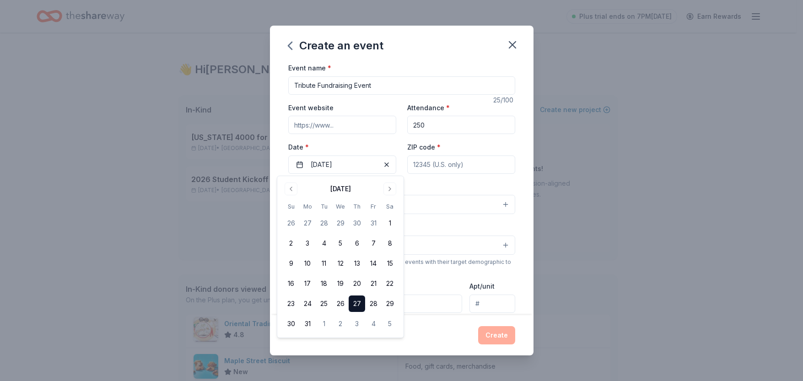
click at [441, 166] on input "ZIP code *" at bounding box center [461, 165] width 108 height 18
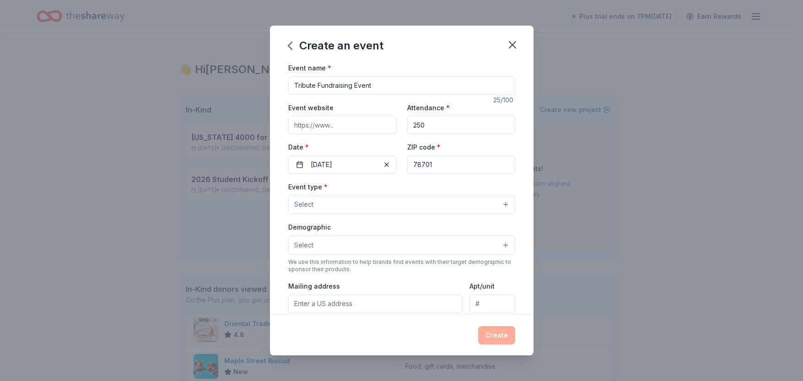
type input "78701"
click at [363, 203] on button "Select" at bounding box center [401, 204] width 227 height 19
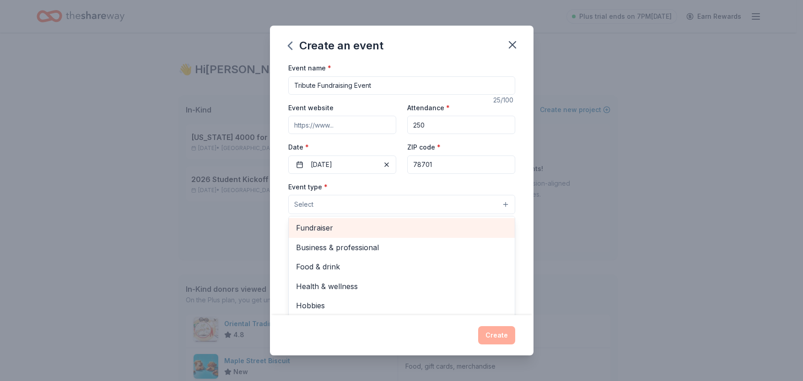
click at [365, 232] on span "Fundraiser" at bounding box center [401, 228] width 211 height 12
click at [365, 230] on span "Business & professional" at bounding box center [401, 229] width 211 height 12
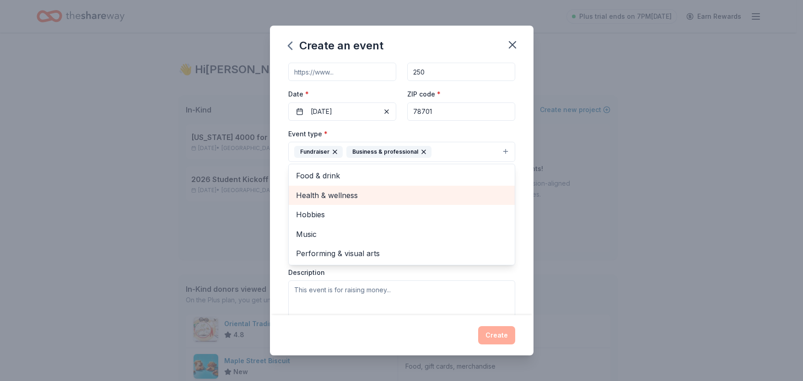
scroll to position [63, 0]
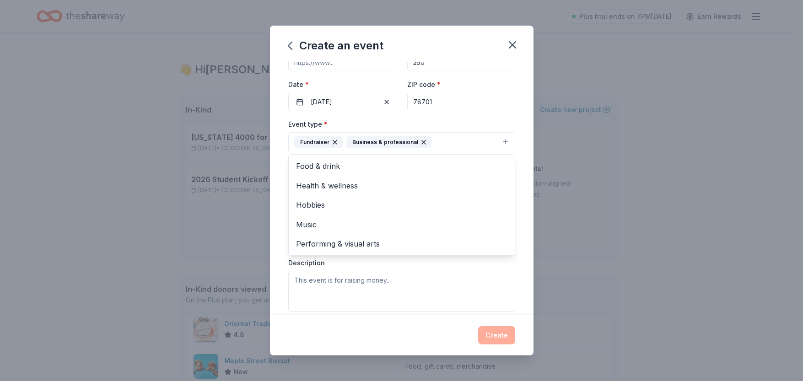
click at [282, 205] on div "Event name * Tribute Fundraising Event 25 /100 Event website Attendance * 250 D…" at bounding box center [402, 188] width 264 height 253
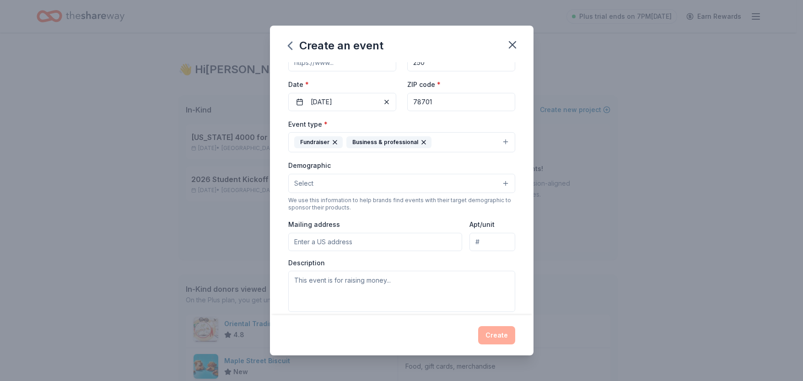
click at [345, 184] on button "Select" at bounding box center [401, 183] width 227 height 19
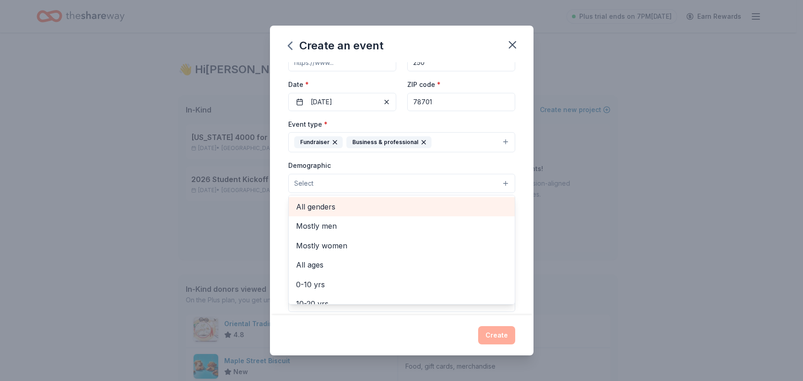
click at [346, 203] on span "All genders" at bounding box center [401, 207] width 211 height 12
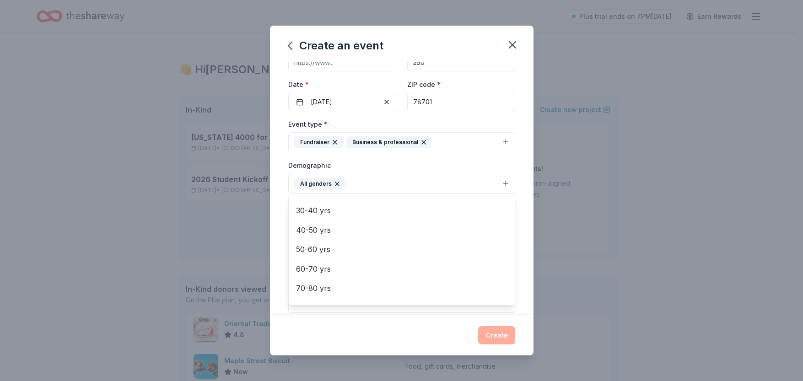
scroll to position [124, 0]
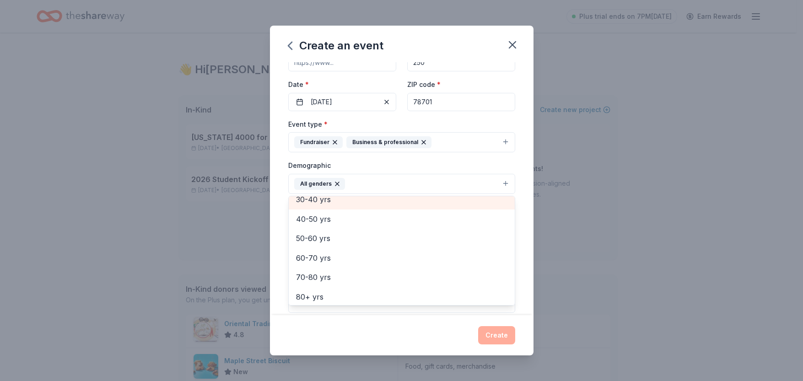
click at [341, 205] on span "30-40 yrs" at bounding box center [401, 200] width 211 height 12
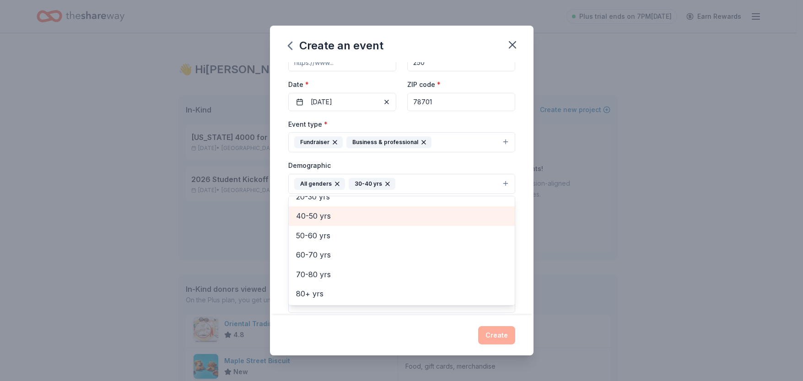
click at [340, 222] on span "40-50 yrs" at bounding box center [401, 216] width 211 height 12
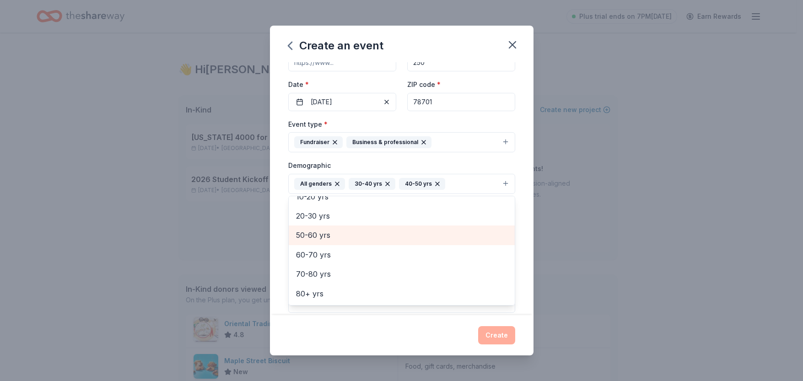
click at [340, 233] on span "50-60 yrs" at bounding box center [401, 235] width 211 height 12
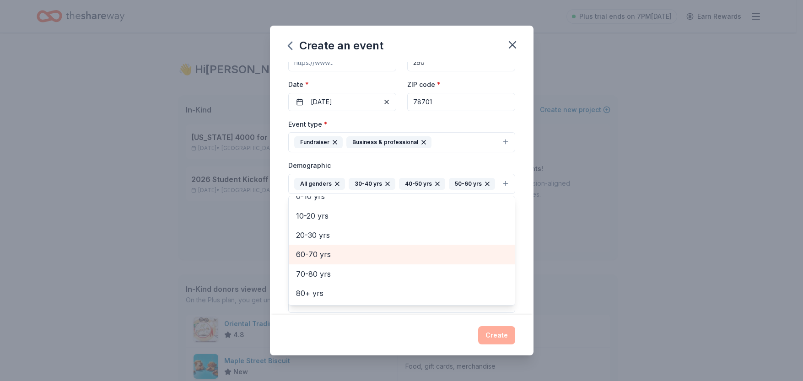
click at [335, 260] on span "60-70 yrs" at bounding box center [401, 255] width 211 height 12
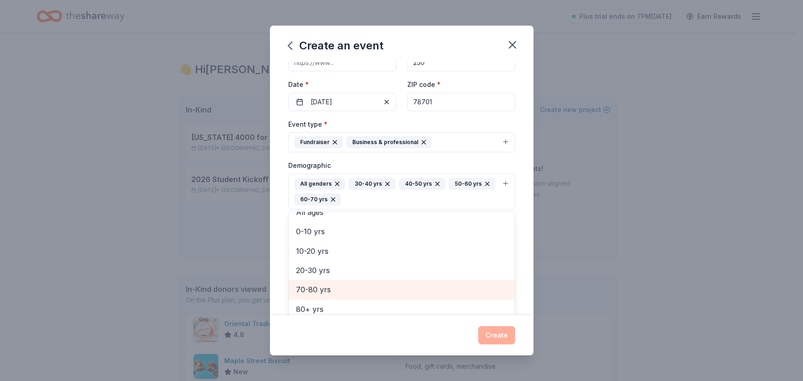
click at [338, 284] on span "70-80 yrs" at bounding box center [401, 290] width 211 height 12
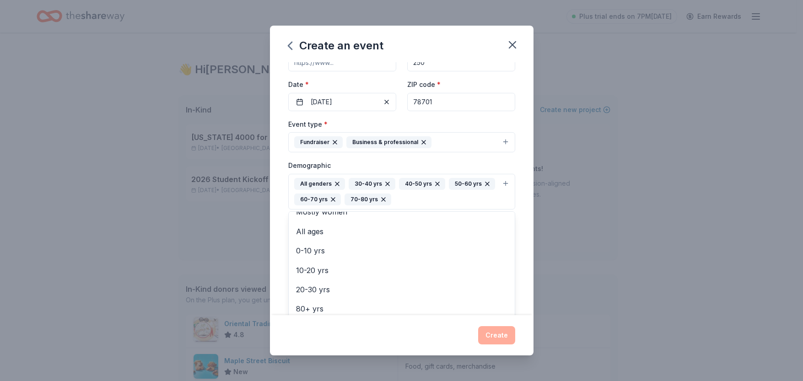
click at [285, 176] on div "Event name * Tribute Fundraising Event 25 /100 Event website Attendance * 250 D…" at bounding box center [402, 188] width 264 height 253
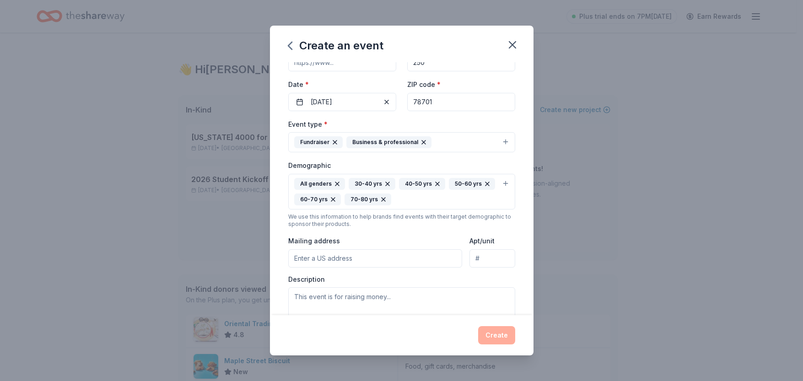
click at [323, 255] on input "Mailing address" at bounding box center [375, 258] width 174 height 18
click at [346, 235] on div "Mailing address" at bounding box center [375, 251] width 174 height 32
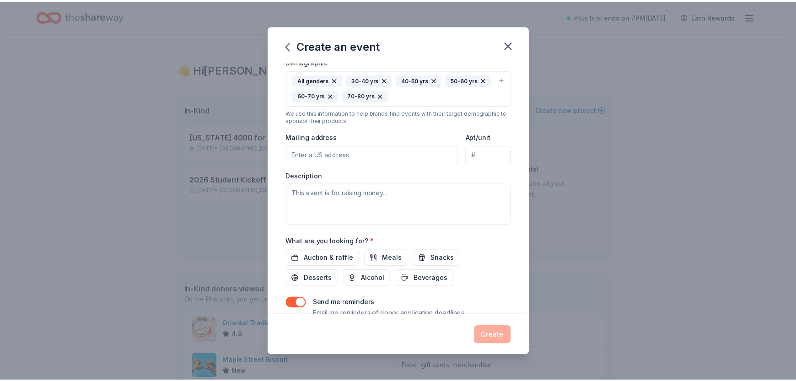
scroll to position [202, 0]
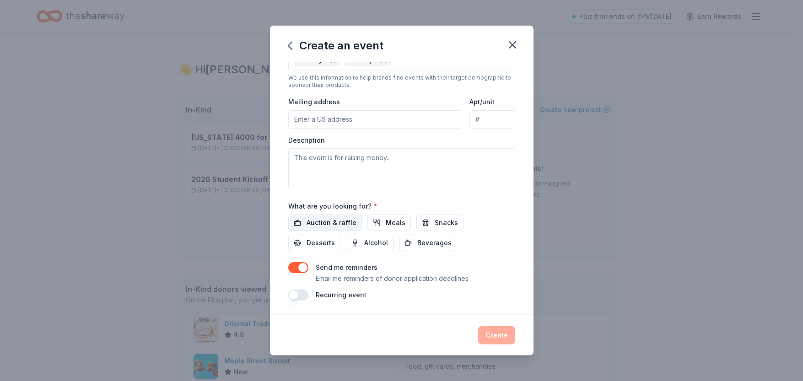
click at [331, 218] on span "Auction & raffle" at bounding box center [332, 222] width 50 height 11
click at [325, 250] on button "Desserts" at bounding box center [314, 243] width 52 height 16
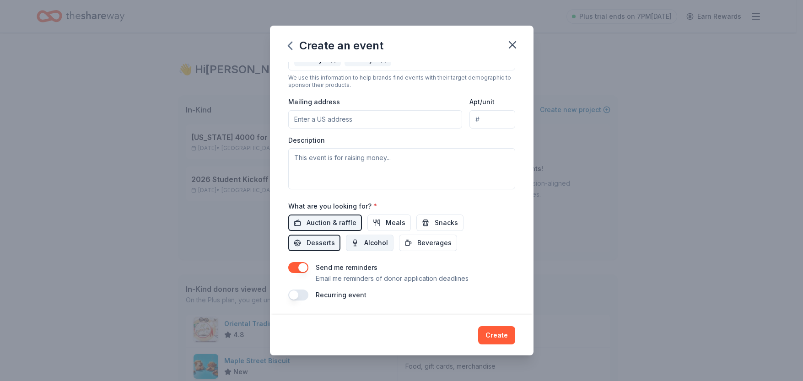
click at [360, 248] on button "Alcohol" at bounding box center [370, 243] width 48 height 16
click at [427, 240] on span "Beverages" at bounding box center [434, 243] width 34 height 11
click at [435, 226] on span "Snacks" at bounding box center [446, 222] width 23 height 11
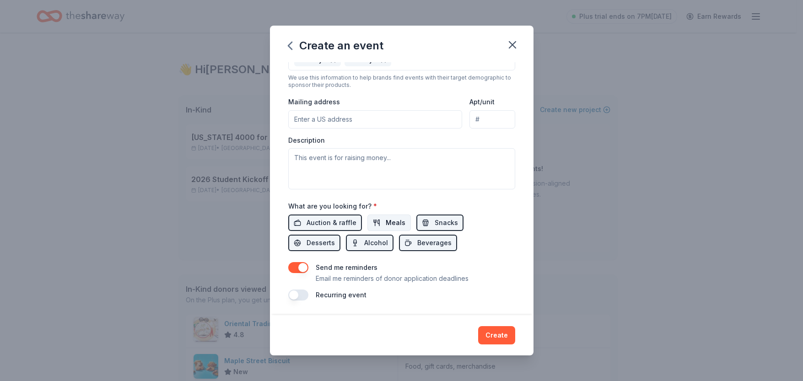
click at [386, 222] on span "Meals" at bounding box center [396, 222] width 20 height 11
click at [326, 114] on input "Mailing address" at bounding box center [375, 119] width 174 height 18
click at [346, 99] on div "Mailing address" at bounding box center [375, 112] width 174 height 32
click at [390, 121] on input "Mailing address" at bounding box center [375, 119] width 174 height 18
type input "503 West 18th Street, Austin, TX, 78701"
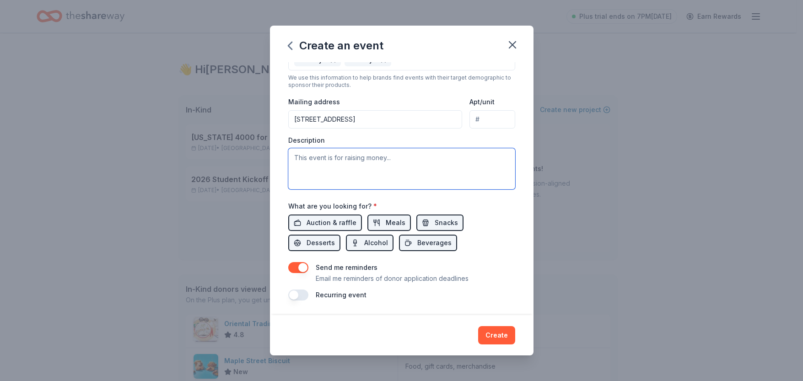
click at [372, 157] on textarea at bounding box center [401, 168] width 227 height 41
type textarea "This is a fundraising event for Texas 4000 for Cancer!"
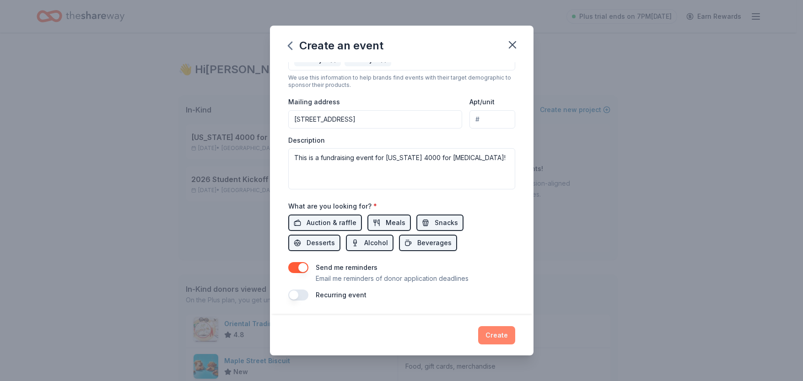
click at [501, 340] on button "Create" at bounding box center [496, 335] width 37 height 18
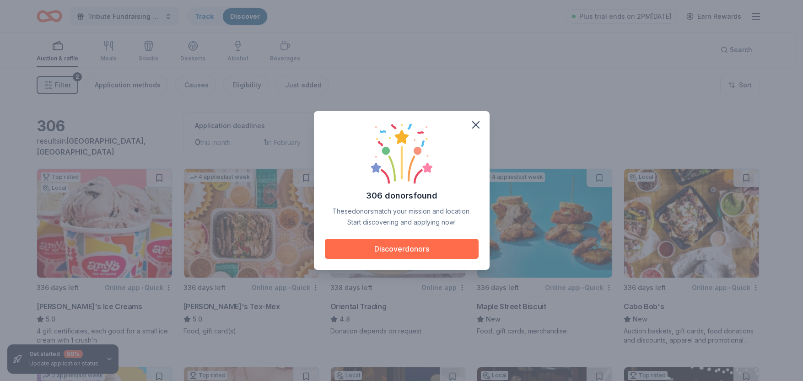
click at [413, 246] on button "Discover donors" at bounding box center [402, 249] width 154 height 20
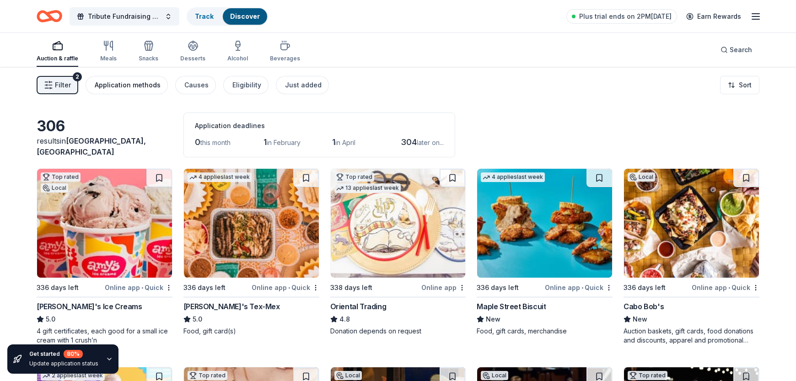
click at [120, 84] on div "Application methods" at bounding box center [128, 85] width 66 height 11
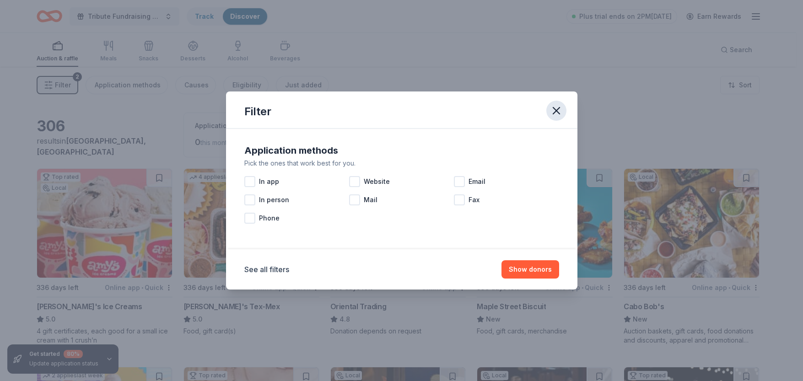
click at [555, 112] on icon "button" at bounding box center [556, 111] width 6 height 6
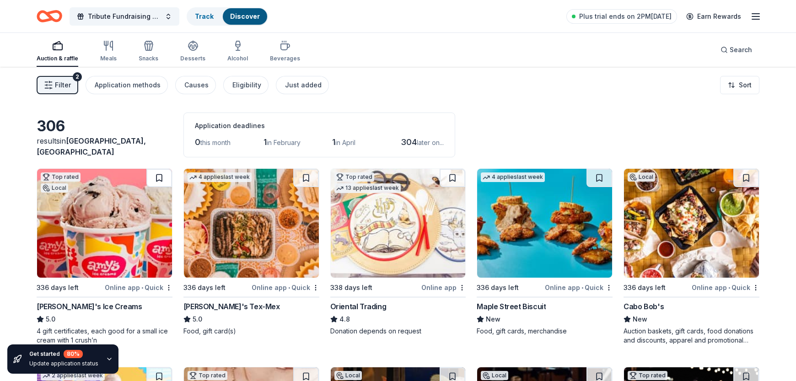
click at [162, 179] on button at bounding box center [159, 178] width 26 height 18
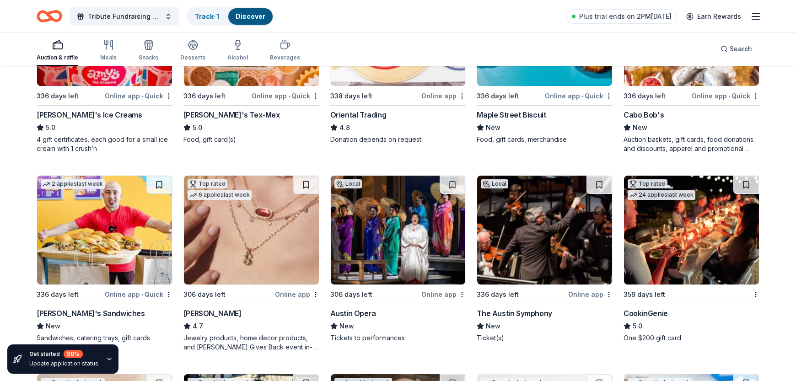
scroll to position [201, 0]
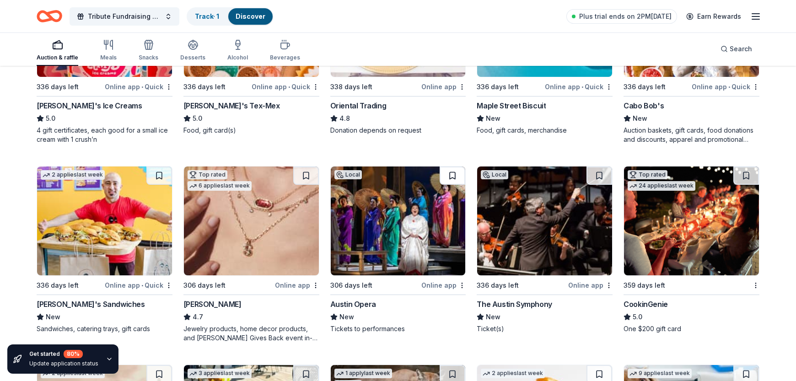
click at [453, 177] on button at bounding box center [453, 176] width 26 height 18
click at [747, 173] on button at bounding box center [747, 176] width 26 height 18
click at [601, 176] on button at bounding box center [600, 176] width 26 height 18
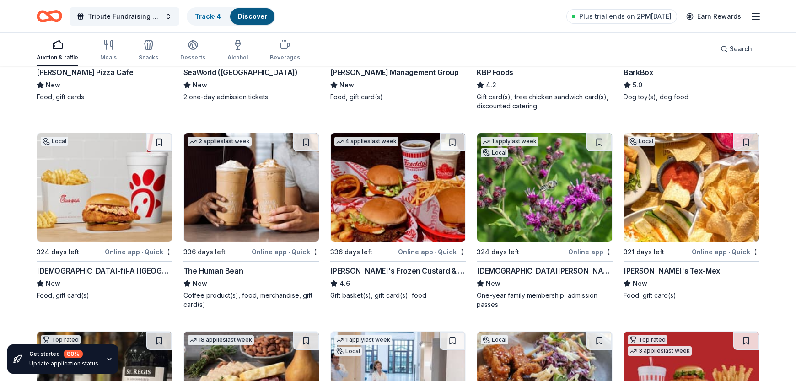
scroll to position [832, 0]
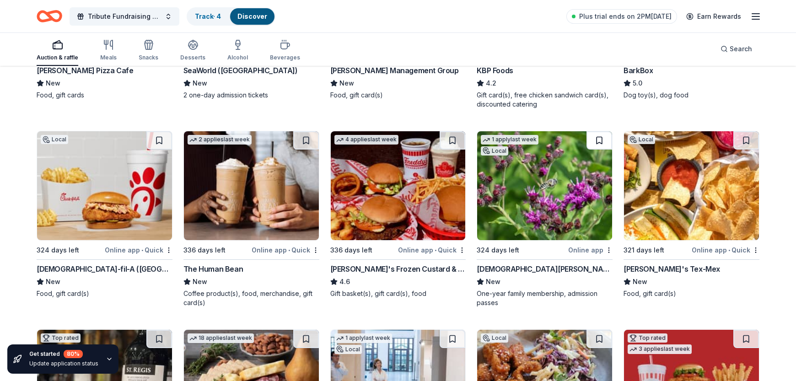
click at [599, 138] on button at bounding box center [600, 140] width 26 height 18
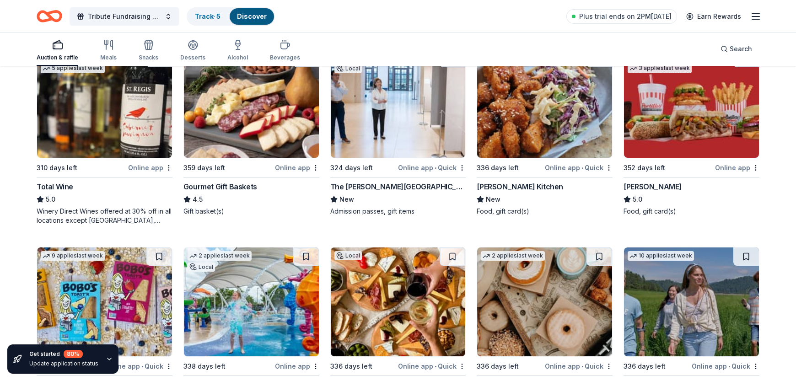
scroll to position [1178, 0]
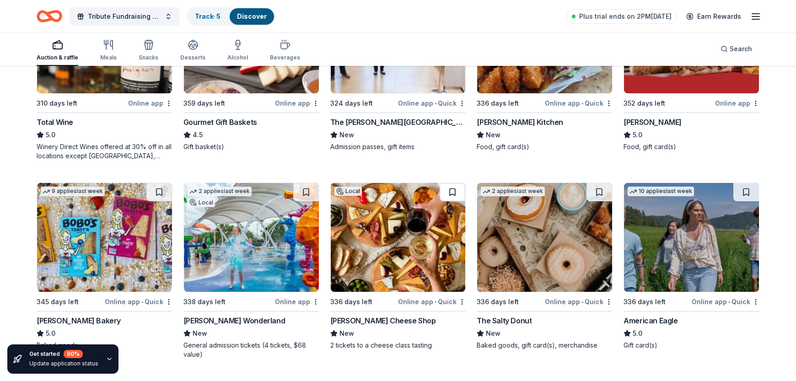
click at [454, 192] on button at bounding box center [453, 192] width 26 height 18
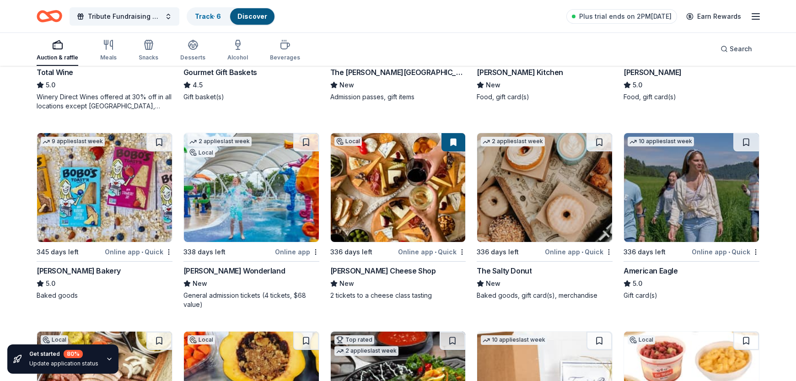
scroll to position [1234, 0]
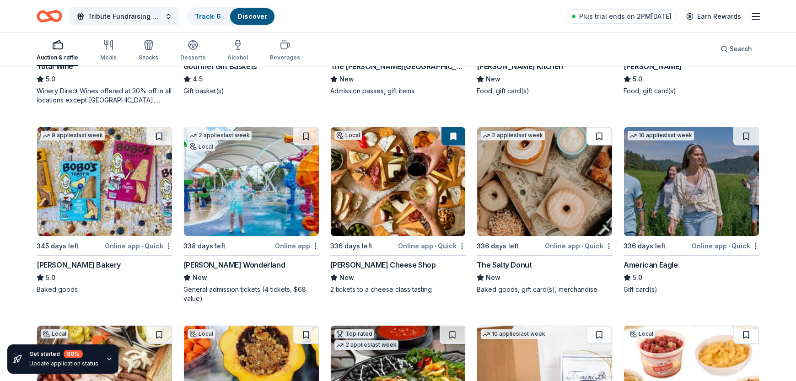
click at [600, 136] on button at bounding box center [600, 136] width 26 height 18
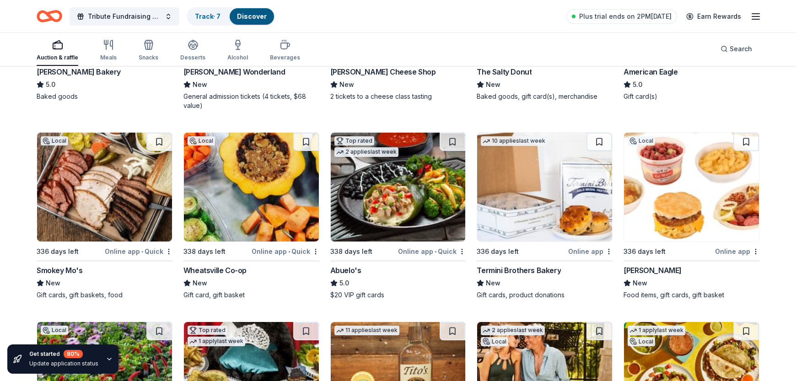
scroll to position [1427, 0]
click at [306, 142] on button at bounding box center [306, 141] width 26 height 18
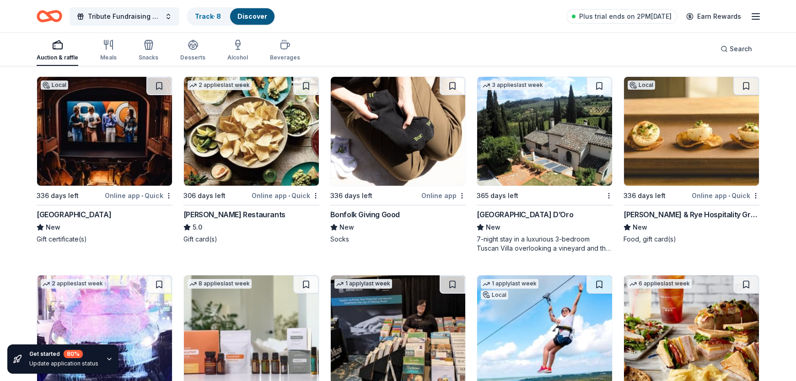
scroll to position [2450, 0]
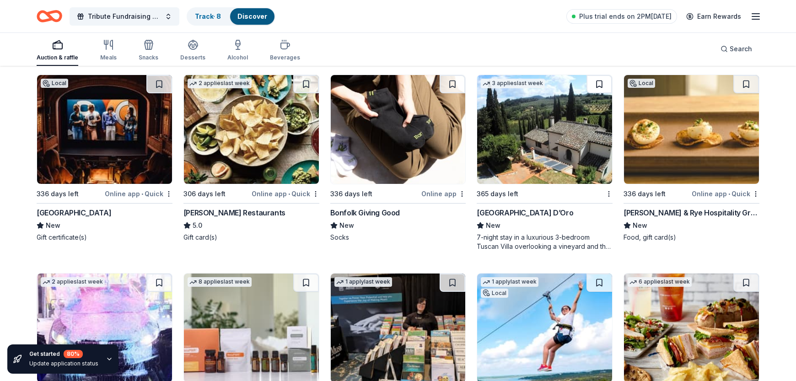
click at [601, 86] on button at bounding box center [600, 84] width 26 height 18
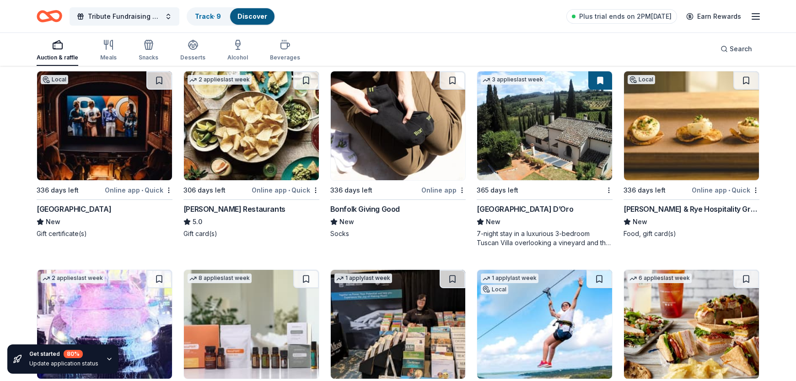
scroll to position [2456, 0]
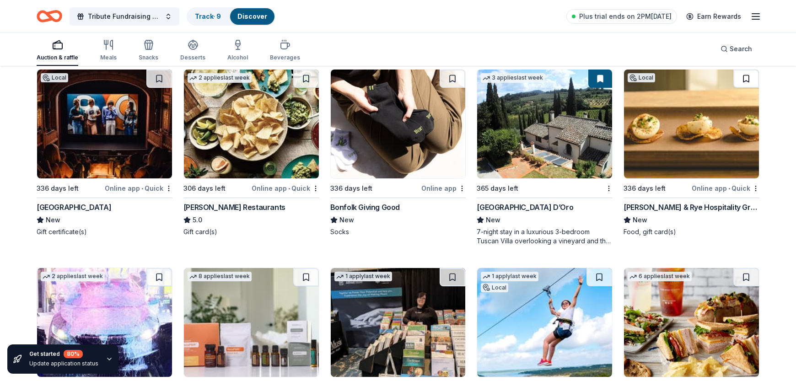
click at [745, 83] on button at bounding box center [747, 79] width 26 height 18
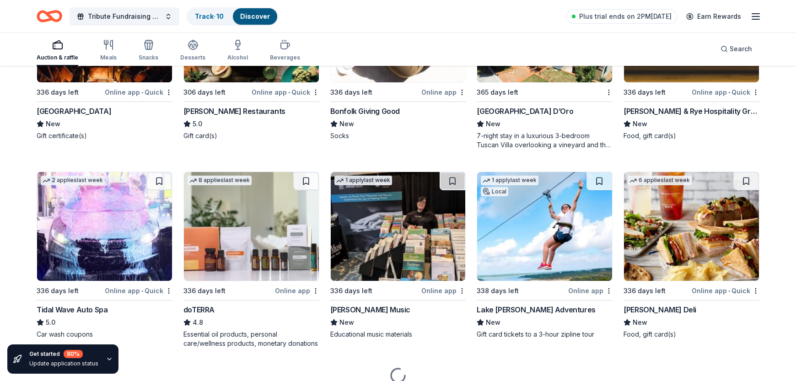
scroll to position [2557, 0]
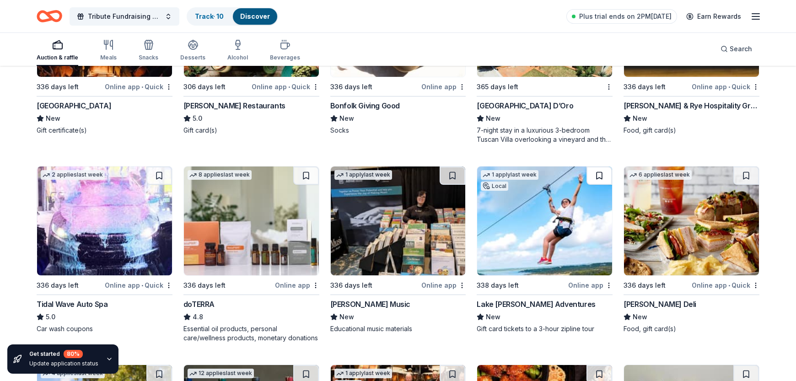
click at [597, 176] on button at bounding box center [600, 176] width 26 height 18
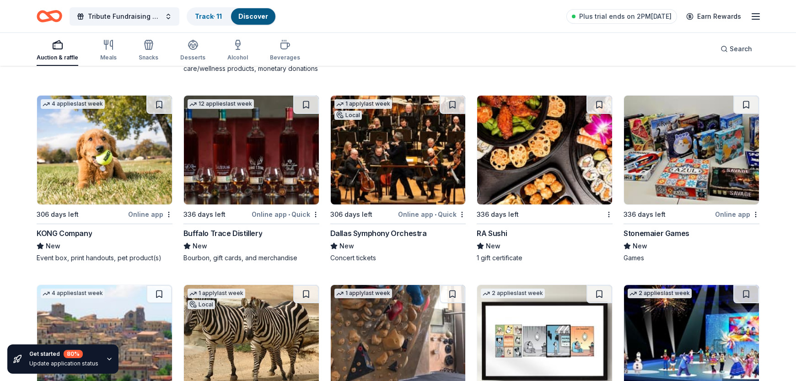
scroll to position [2825, 0]
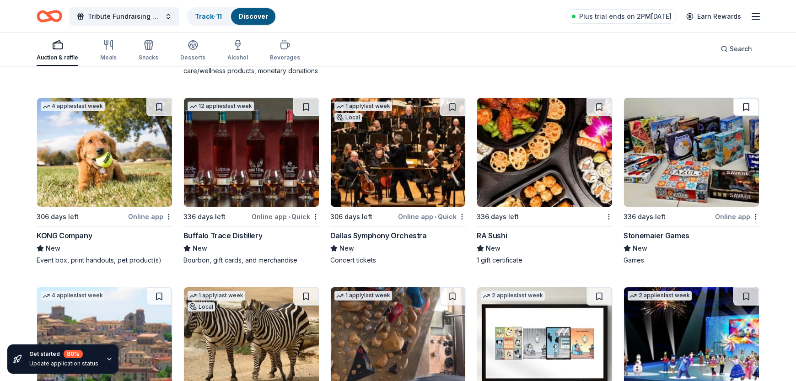
click at [746, 106] on button at bounding box center [747, 107] width 26 height 18
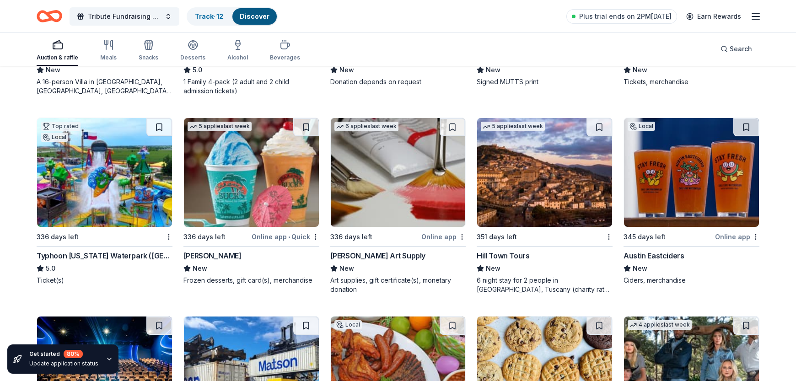
scroll to position [3195, 0]
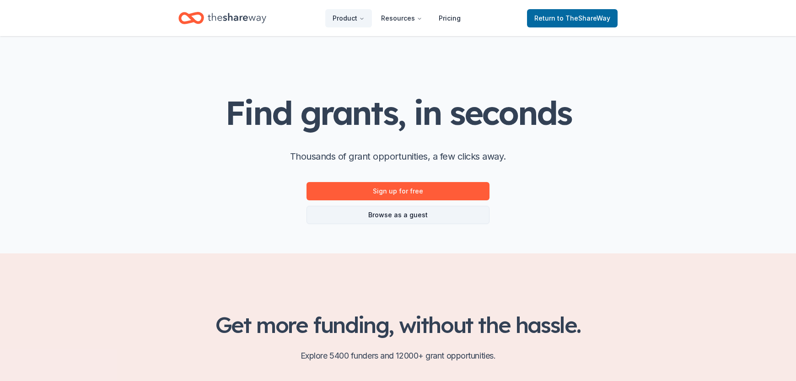
click at [393, 219] on link "Browse as a guest" at bounding box center [398, 215] width 183 height 18
click at [398, 218] on link "Browse as a guest" at bounding box center [398, 215] width 183 height 18
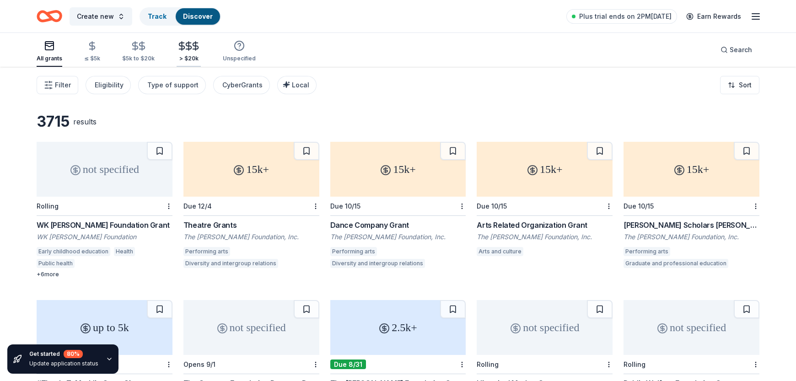
click at [187, 48] on icon "button" at bounding box center [189, 46] width 11 height 11
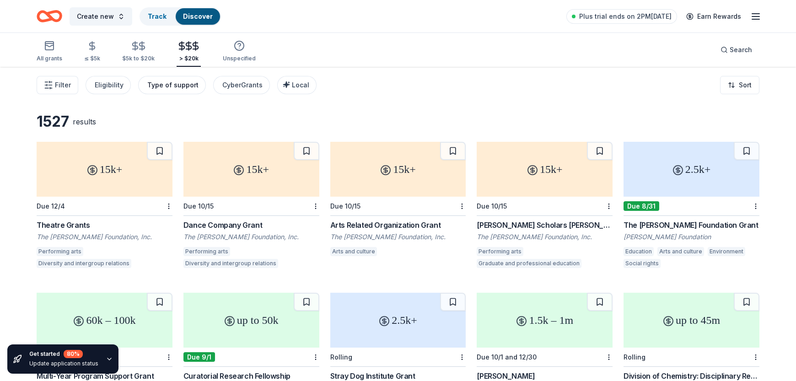
click at [156, 86] on div "Type of support" at bounding box center [172, 85] width 51 height 11
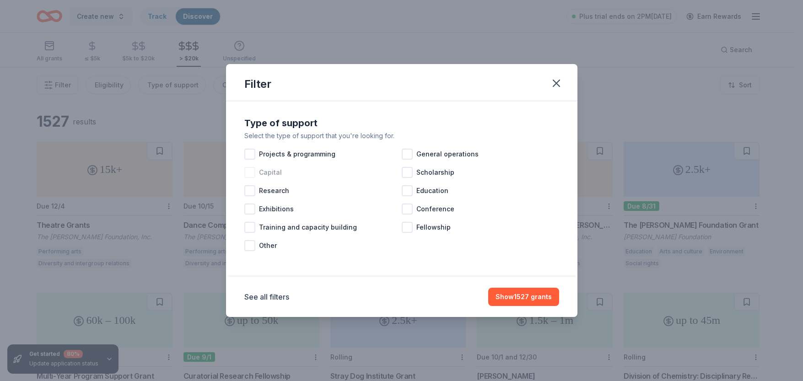
click at [251, 173] on div at bounding box center [249, 172] width 11 height 11
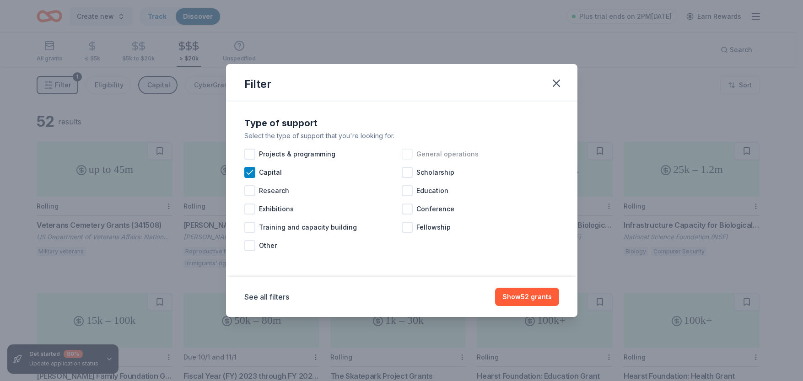
click at [409, 152] on div at bounding box center [407, 154] width 11 height 11
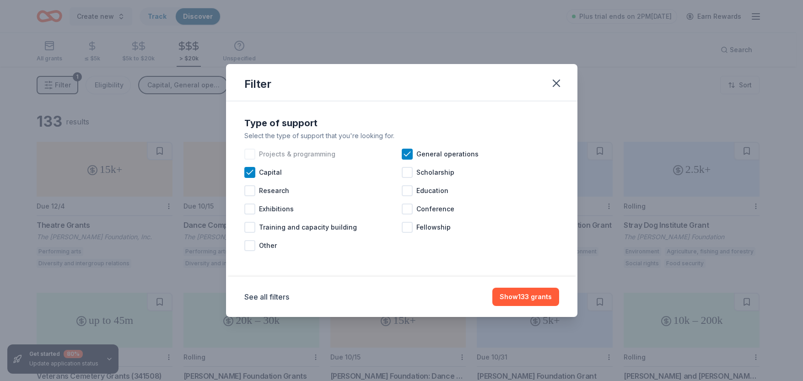
click at [244, 152] on div at bounding box center [249, 154] width 11 height 11
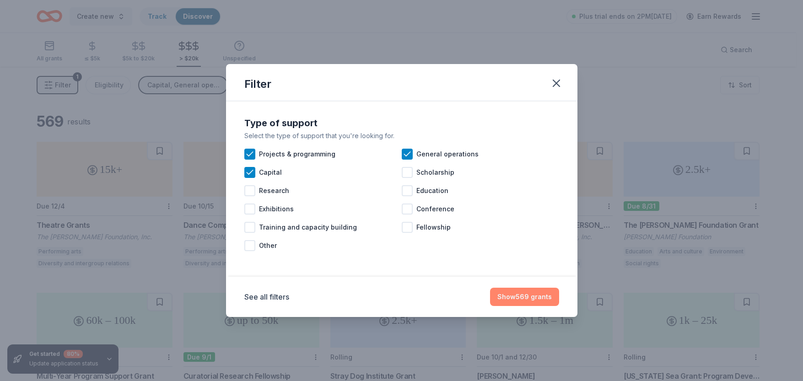
click at [525, 301] on button "Show 569 grants" at bounding box center [524, 297] width 69 height 18
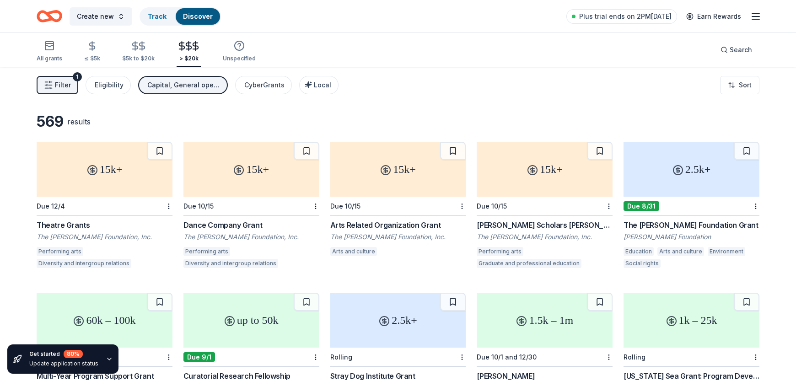
click at [44, 87] on icon "button" at bounding box center [48, 85] width 9 height 9
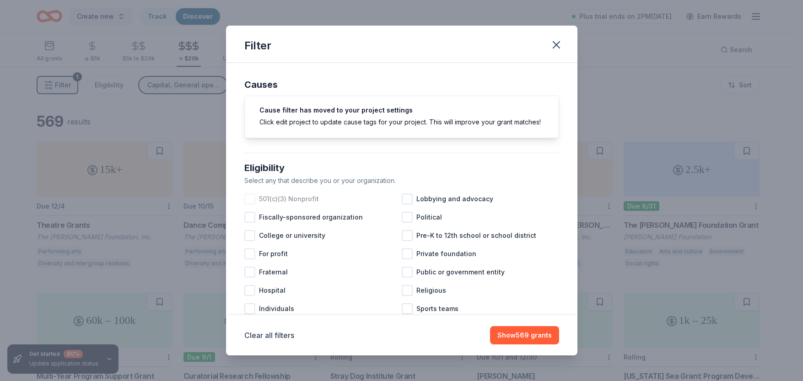
click at [250, 205] on div at bounding box center [249, 199] width 11 height 11
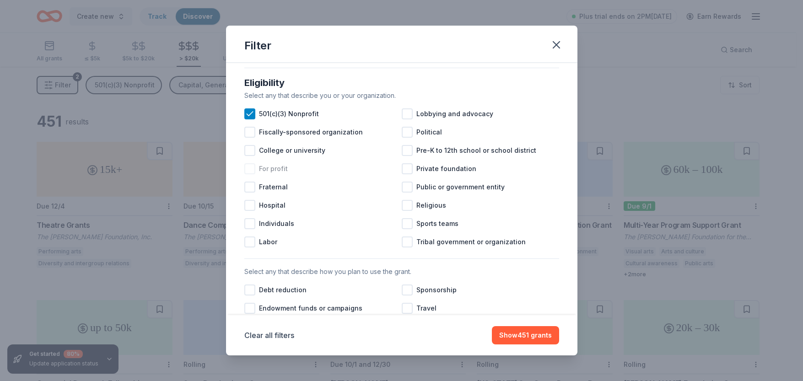
scroll to position [101, 0]
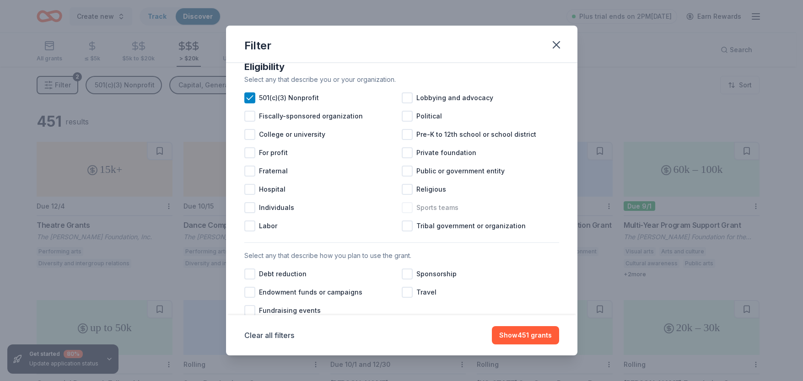
click at [403, 213] on div at bounding box center [407, 207] width 11 height 11
click at [253, 140] on div at bounding box center [249, 134] width 11 height 11
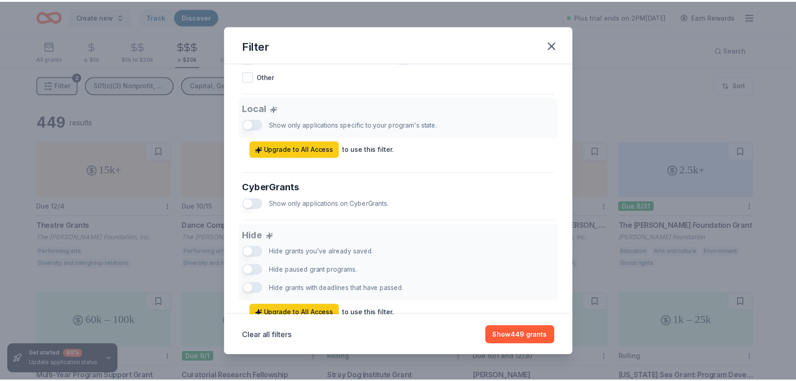
scroll to position [535, 0]
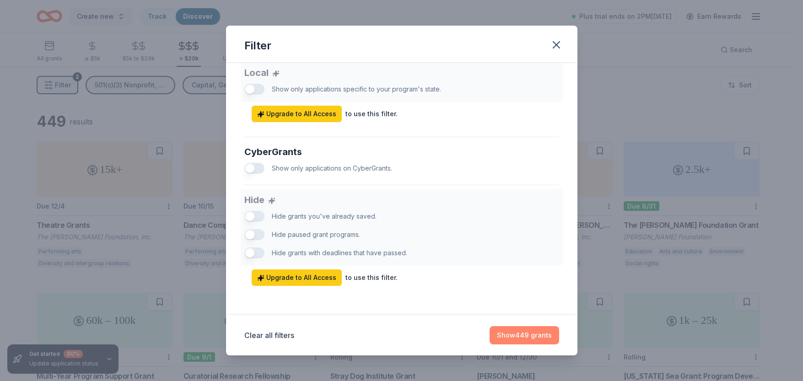
click at [522, 334] on button "Show 449 grants" at bounding box center [525, 335] width 70 height 18
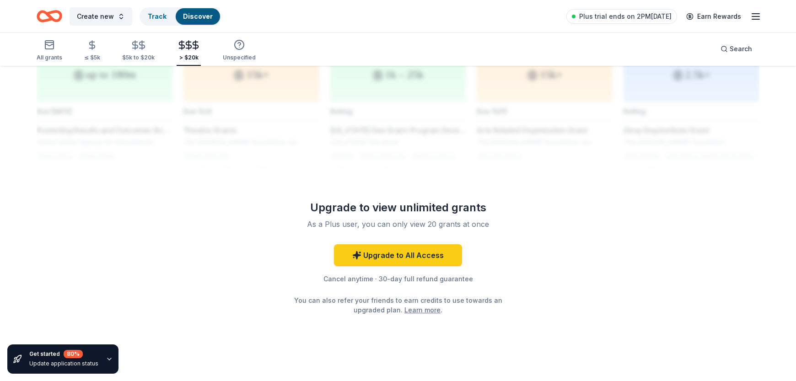
scroll to position [735, 0]
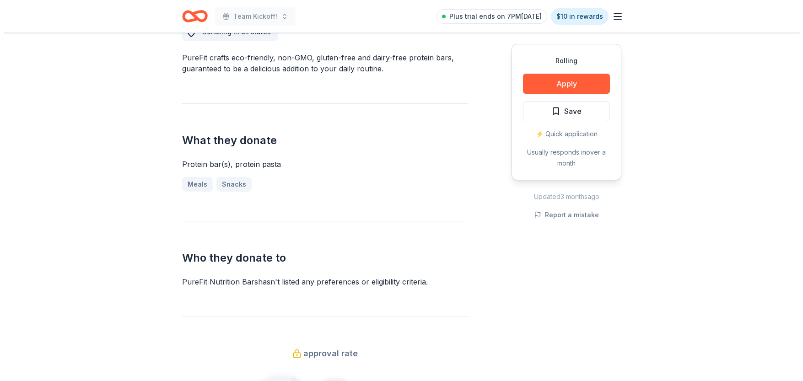
scroll to position [318, 0]
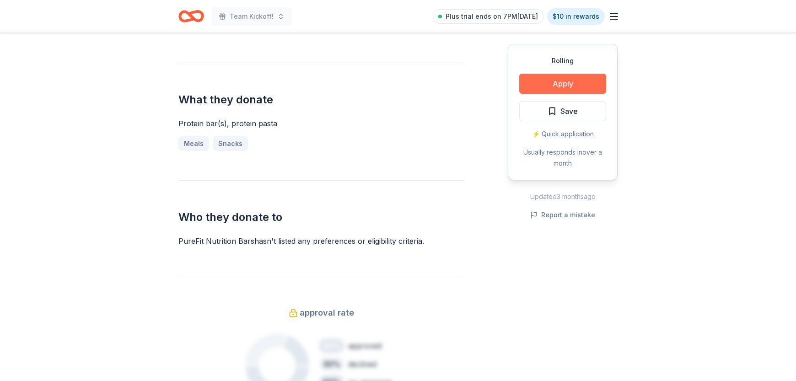
click at [563, 84] on button "Apply" at bounding box center [562, 84] width 87 height 20
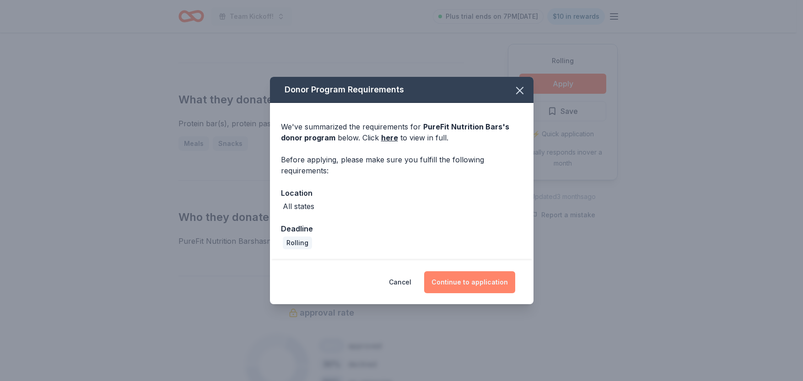
click at [472, 283] on button "Continue to application" at bounding box center [469, 282] width 91 height 22
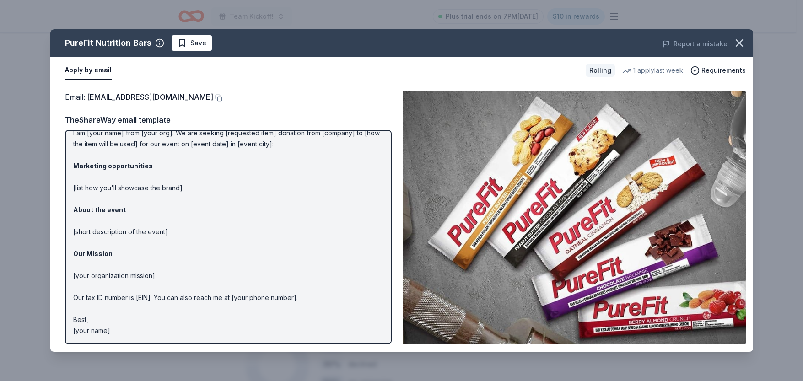
scroll to position [0, 0]
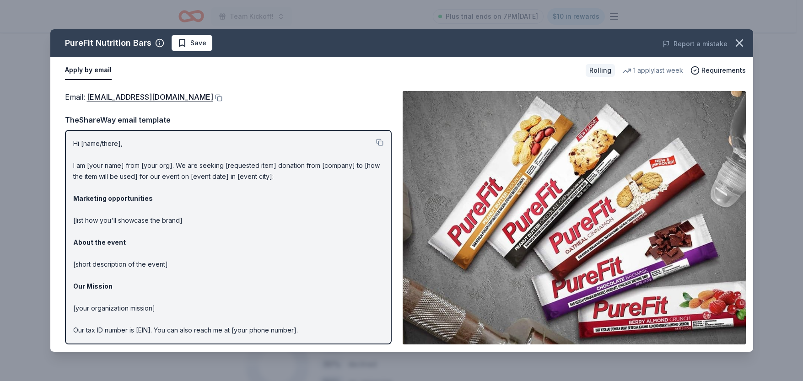
click at [79, 146] on p "Hi [name/there], I am [your name] from [your org]. We are seeking [requested it…" at bounding box center [228, 253] width 310 height 231
drag, startPoint x: 82, startPoint y: 145, endPoint x: 111, endPoint y: 145, distance: 28.8
click at [111, 145] on p "Hi [name/there], I am [your name] from [your org]. We are seeking [requested it…" at bounding box center [228, 253] width 310 height 231
click at [124, 144] on p "Hi [name/there], I am [your name] from [your org]. We are seeking [requested it…" at bounding box center [228, 253] width 310 height 231
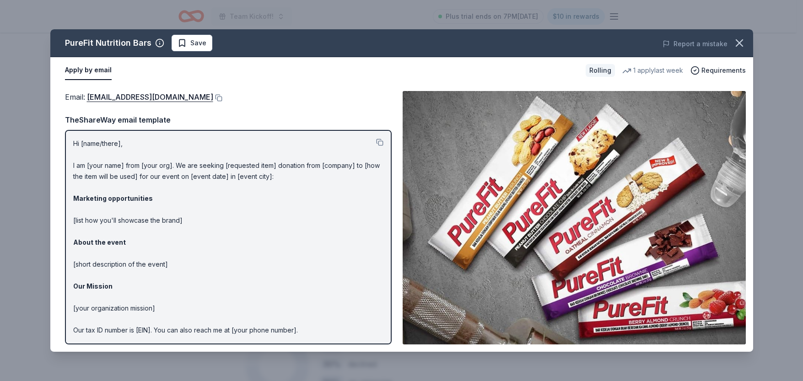
click at [124, 144] on p "Hi [name/there], I am [your name] from [your org]. We are seeking [requested it…" at bounding box center [228, 253] width 310 height 231
click at [87, 166] on p "Hi [name/there], I am [your name] from [your org]. We are seeking [requested it…" at bounding box center [228, 253] width 310 height 231
click at [130, 239] on p "Hi [name/there], I am [your name] from [your org]. We are seeking [requested it…" at bounding box center [228, 253] width 310 height 231
click at [94, 218] on p "Hi [name/there], I am [your name] from [your org]. We are seeking [requested it…" at bounding box center [228, 253] width 310 height 231
click at [736, 45] on icon "button" at bounding box center [739, 43] width 13 height 13
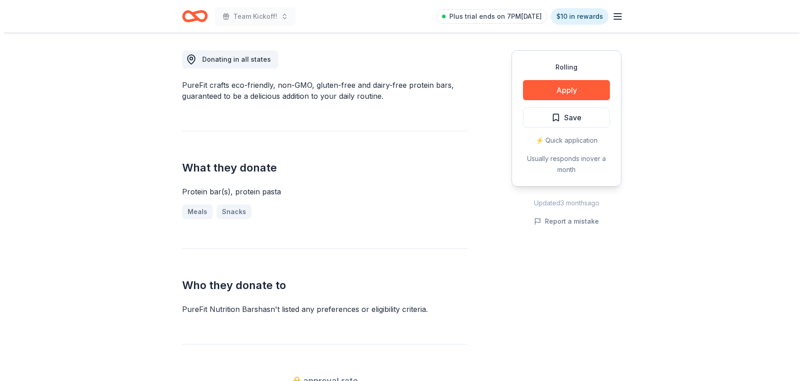
scroll to position [148, 0]
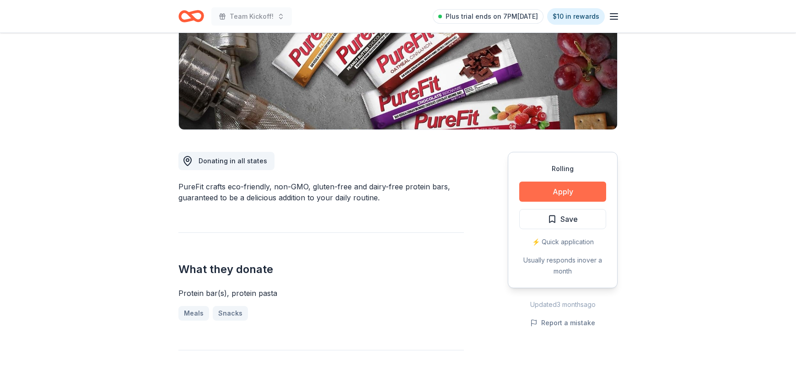
click at [576, 199] on button "Apply" at bounding box center [562, 192] width 87 height 20
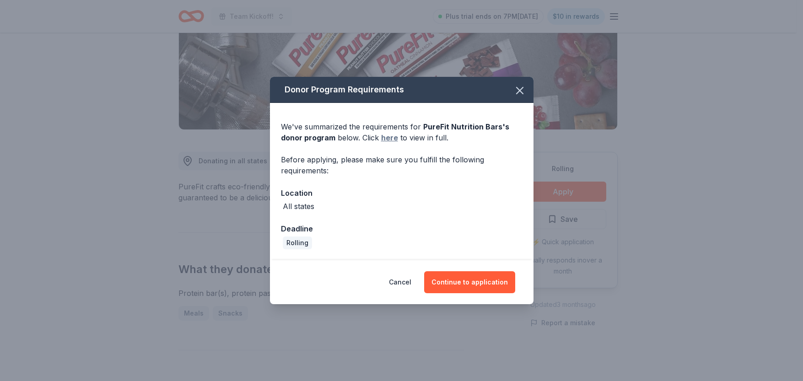
click at [388, 139] on link "here" at bounding box center [389, 137] width 17 height 11
click at [461, 283] on button "Continue to application" at bounding box center [469, 282] width 91 height 22
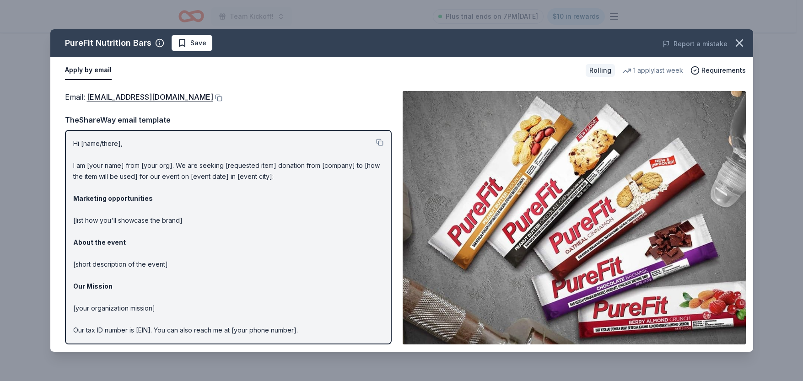
drag, startPoint x: 73, startPoint y: 142, endPoint x: 245, endPoint y: 195, distance: 179.7
click at [245, 195] on p "Hi [name/there], I am [your name] from [your org]. We are seeking [requested it…" at bounding box center [228, 253] width 310 height 231
click at [376, 143] on button at bounding box center [379, 142] width 7 height 7
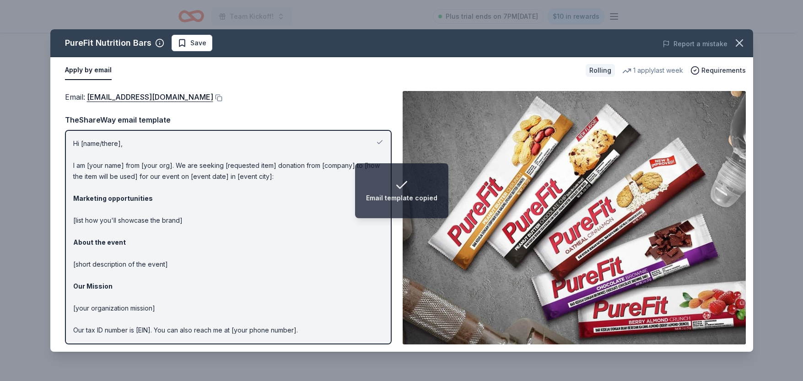
scroll to position [32, 0]
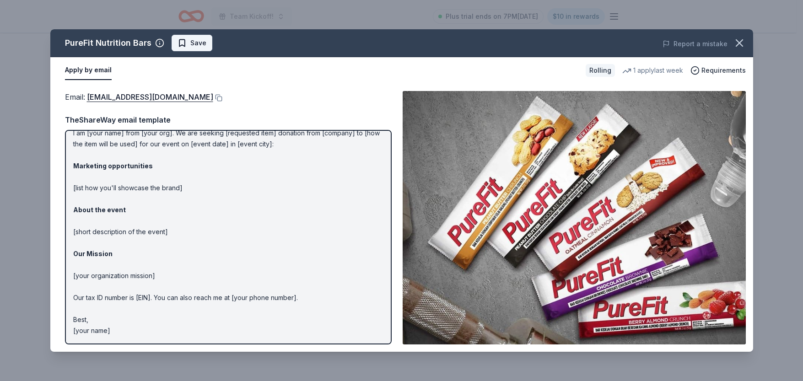
click at [184, 47] on span "Save" at bounding box center [192, 43] width 29 height 11
click at [208, 44] on html "Team Kickoff! Plus trial ends on 7PM, 9/2 $10 in rewards Rolling Share PureFit …" at bounding box center [401, 42] width 803 height 381
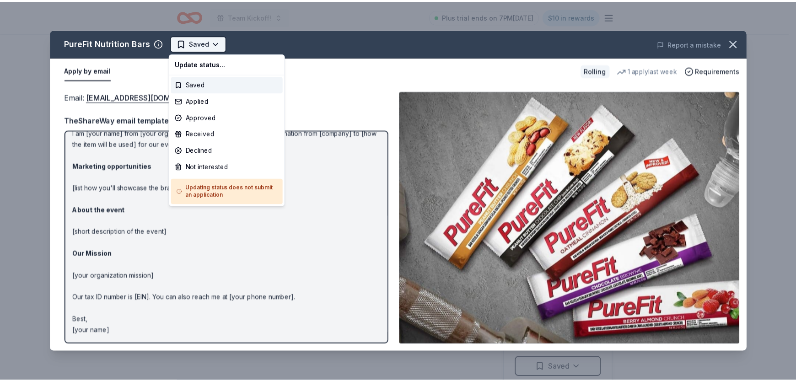
scroll to position [0, 0]
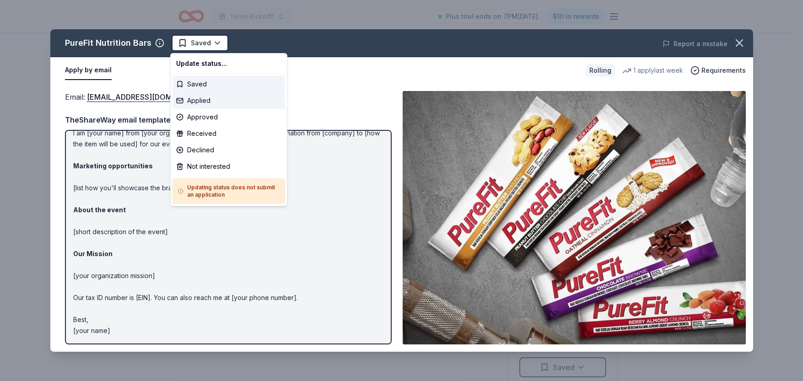
click at [208, 98] on div "Applied" at bounding box center [229, 100] width 113 height 16
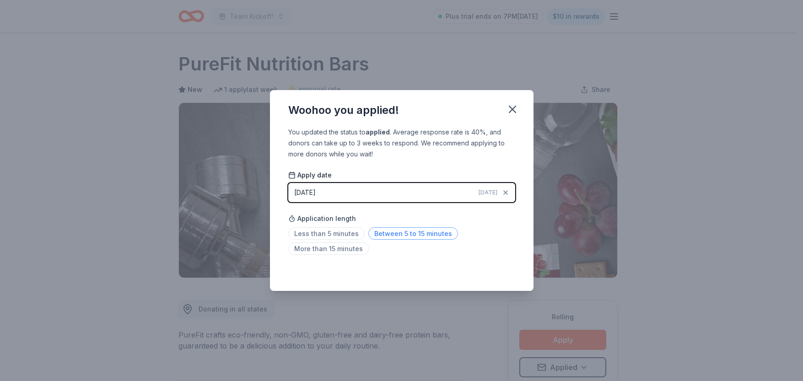
click at [422, 235] on span "Between 5 to 15 minutes" at bounding box center [413, 233] width 90 height 12
click at [338, 248] on span "More than 15 minutes" at bounding box center [328, 249] width 81 height 12
click at [676, 79] on div "Woohoo you applied! You updated the status to applied . Average response rate i…" at bounding box center [401, 190] width 803 height 381
click at [510, 108] on icon "button" at bounding box center [512, 109] width 13 height 13
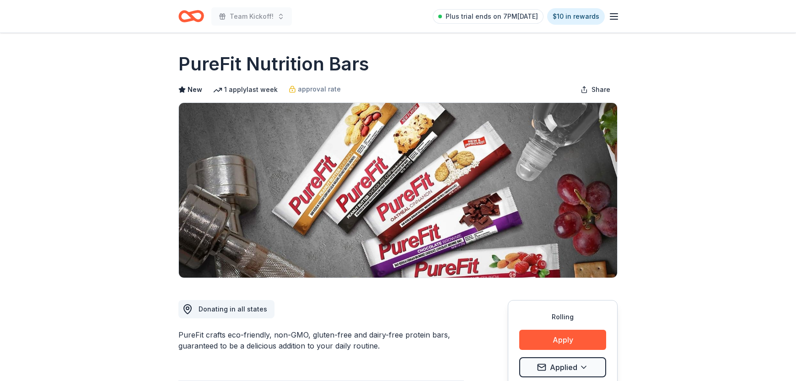
click at [184, 17] on icon "Home" at bounding box center [192, 16] width 26 height 22
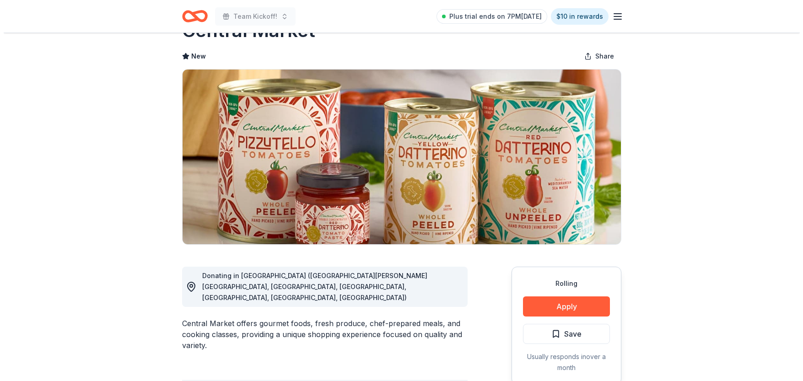
scroll to position [34, 0]
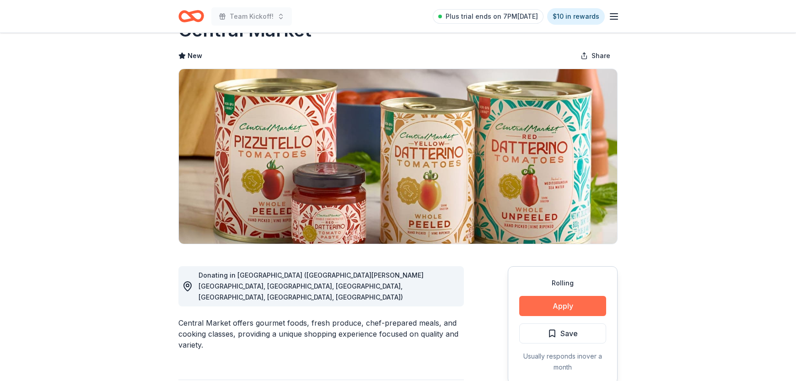
click at [558, 306] on button "Apply" at bounding box center [562, 306] width 87 height 20
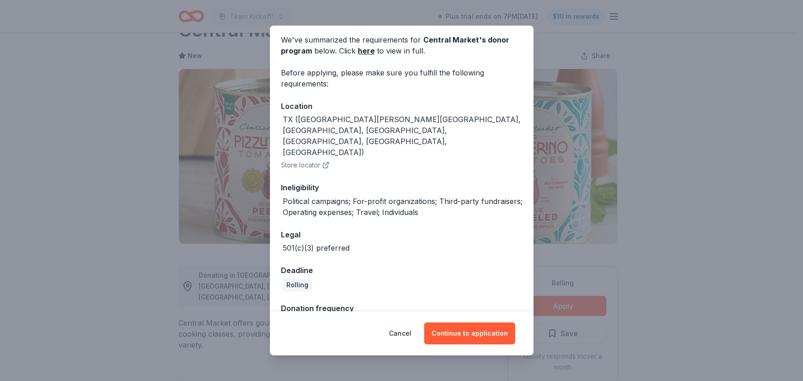
scroll to position [40, 0]
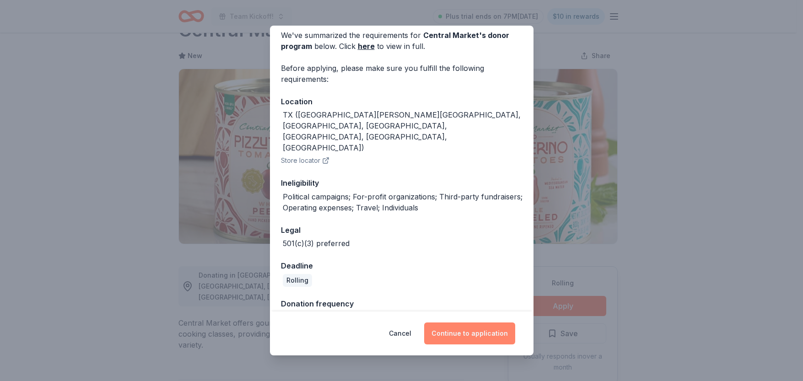
click at [470, 333] on button "Continue to application" at bounding box center [469, 334] width 91 height 22
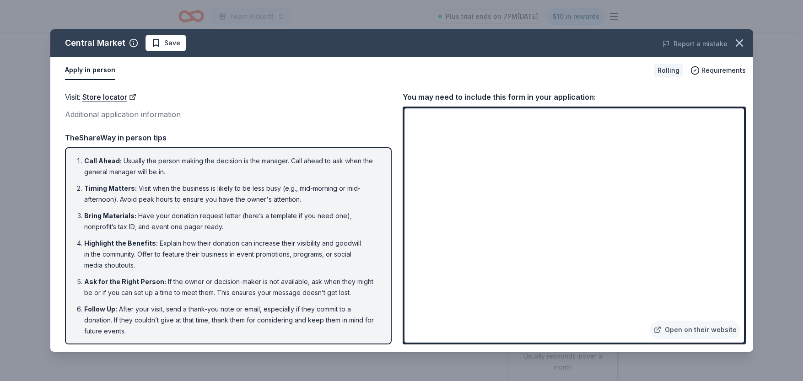
scroll to position [0, 0]
click at [292, 215] on li "Bring Materials : Have your donation request letter (here’s a template if you n…" at bounding box center [231, 221] width 294 height 22
click at [278, 215] on li "Bring Materials : Have your donation request letter (here’s a template if you n…" at bounding box center [231, 221] width 294 height 22
